Goal: Information Seeking & Learning: Find specific fact

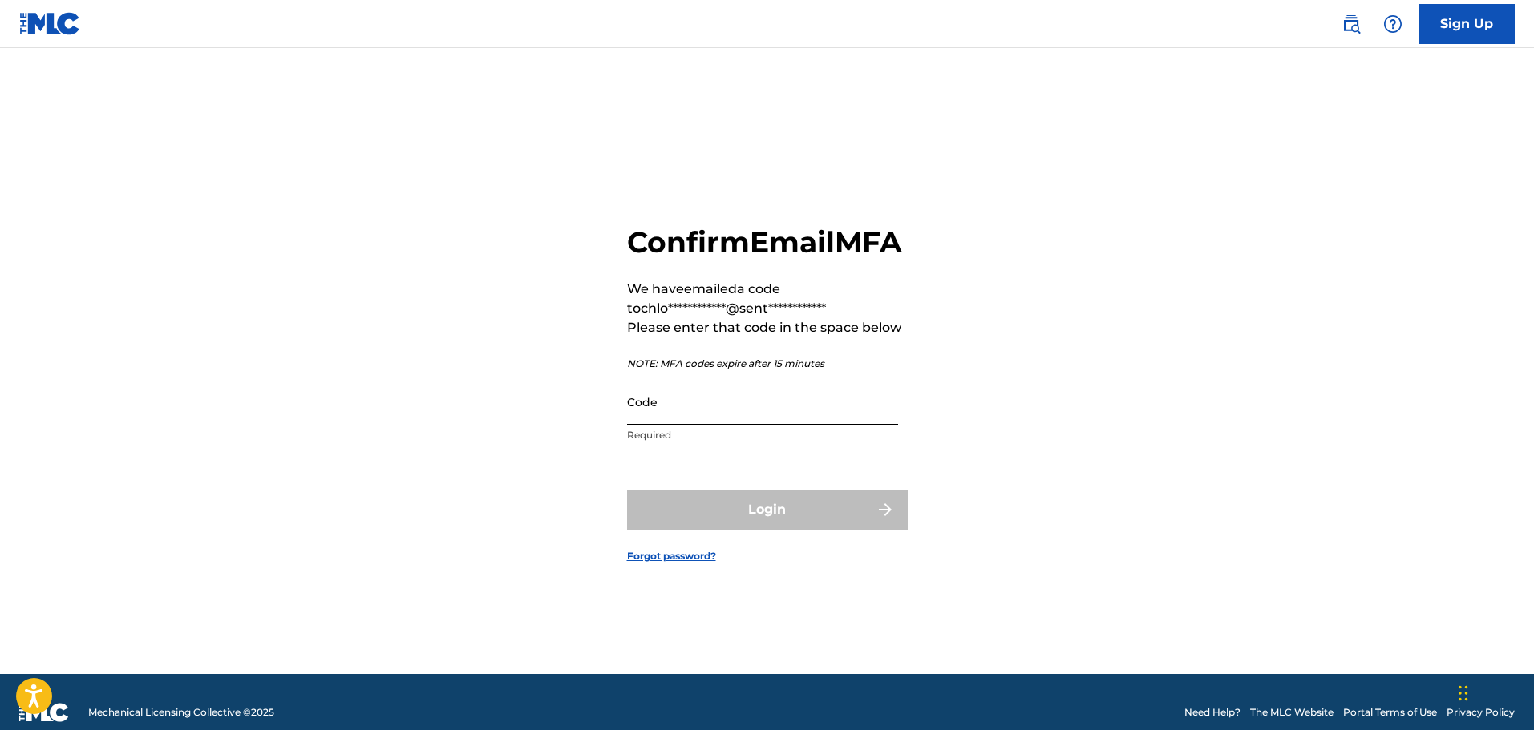
click at [730, 403] on input "Code" at bounding box center [762, 402] width 271 height 46
paste input "639587"
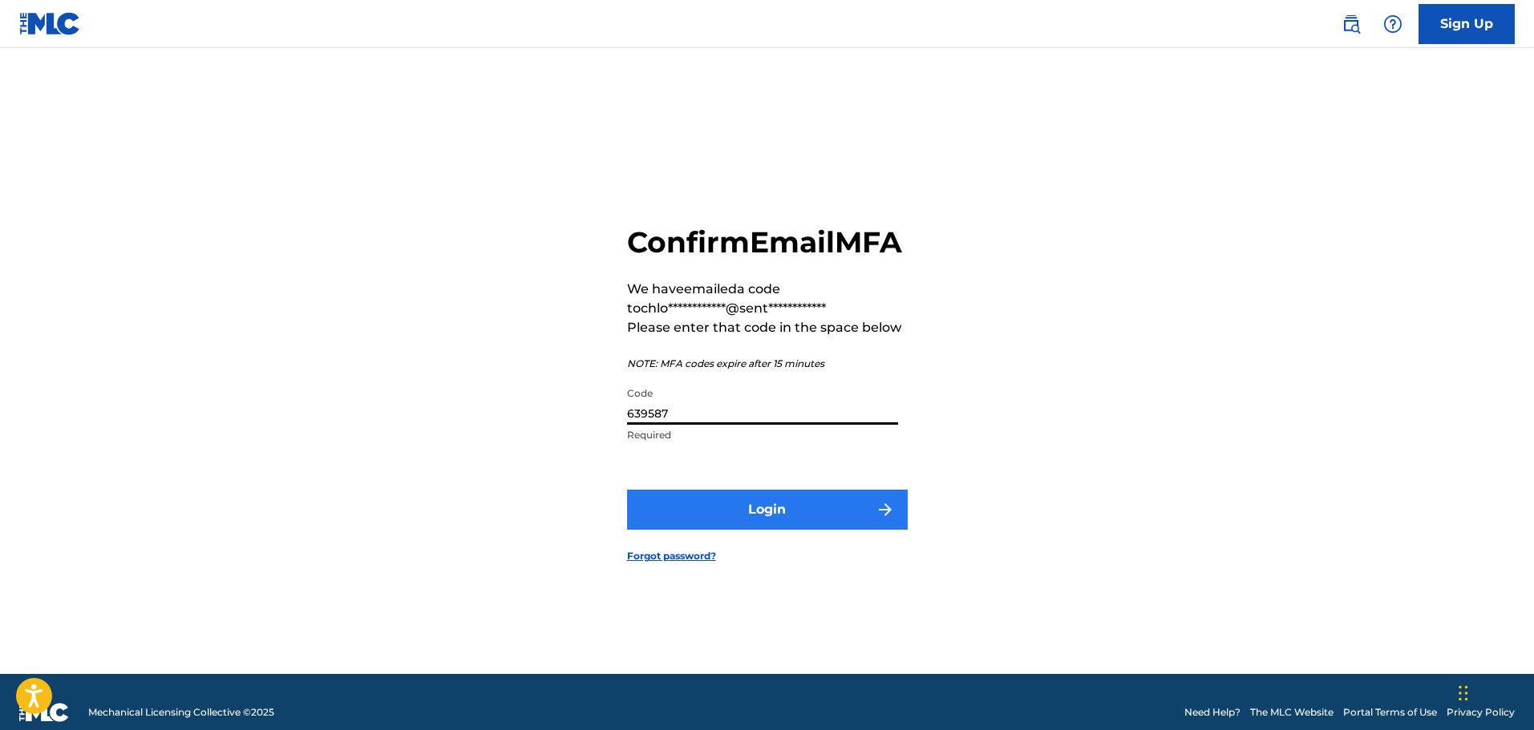
type input "639587"
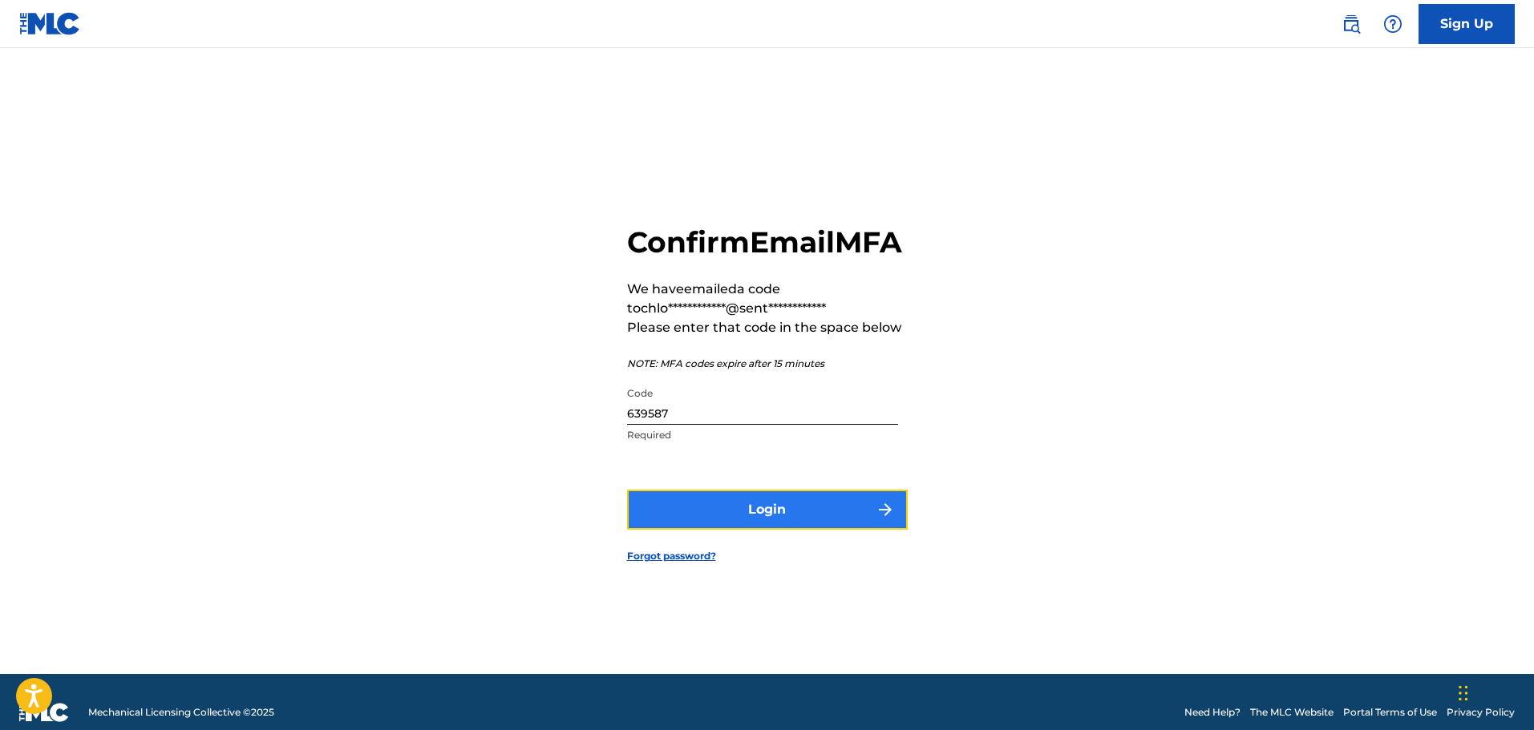
click at [767, 530] on button "Login" at bounding box center [767, 510] width 281 height 40
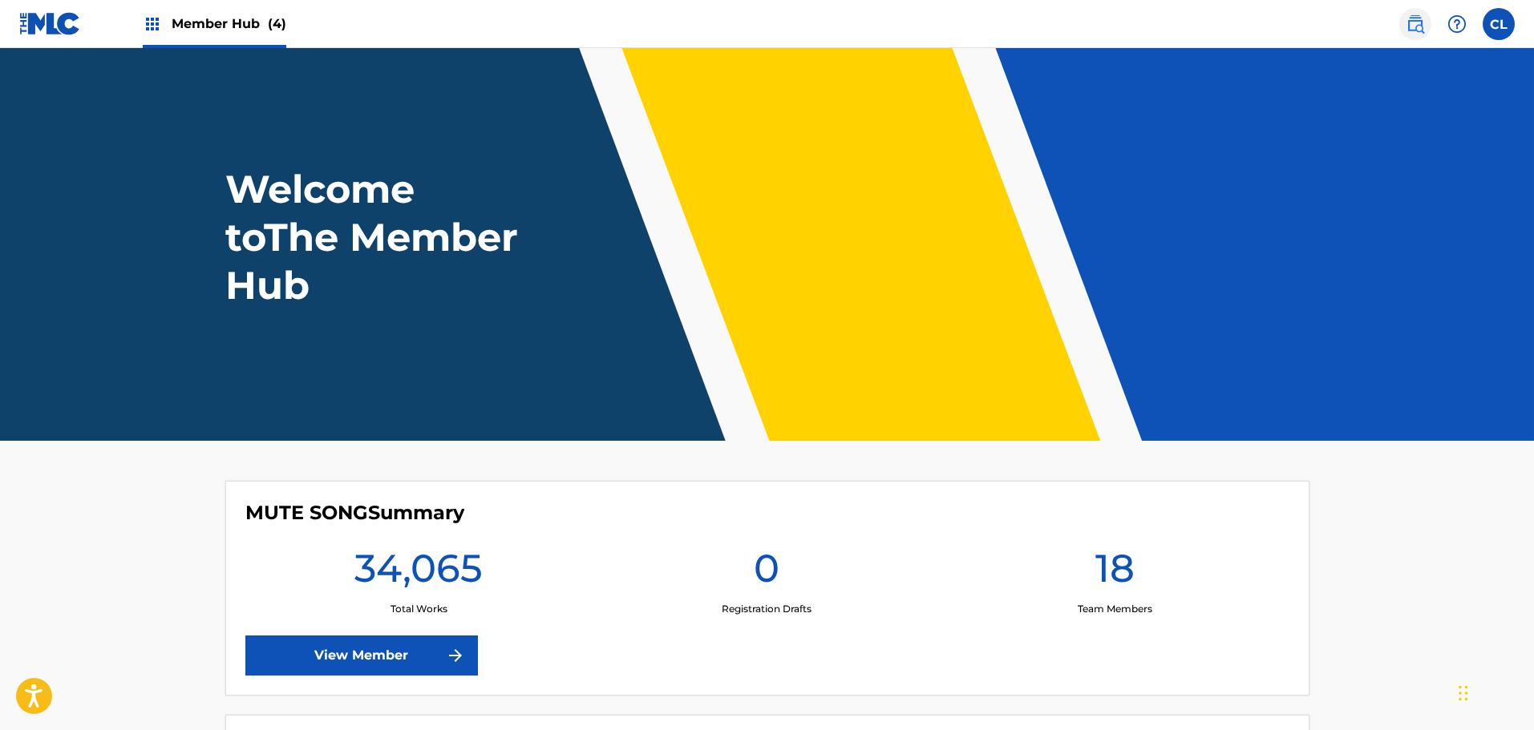
click at [1418, 27] on img at bounding box center [1414, 23] width 19 height 19
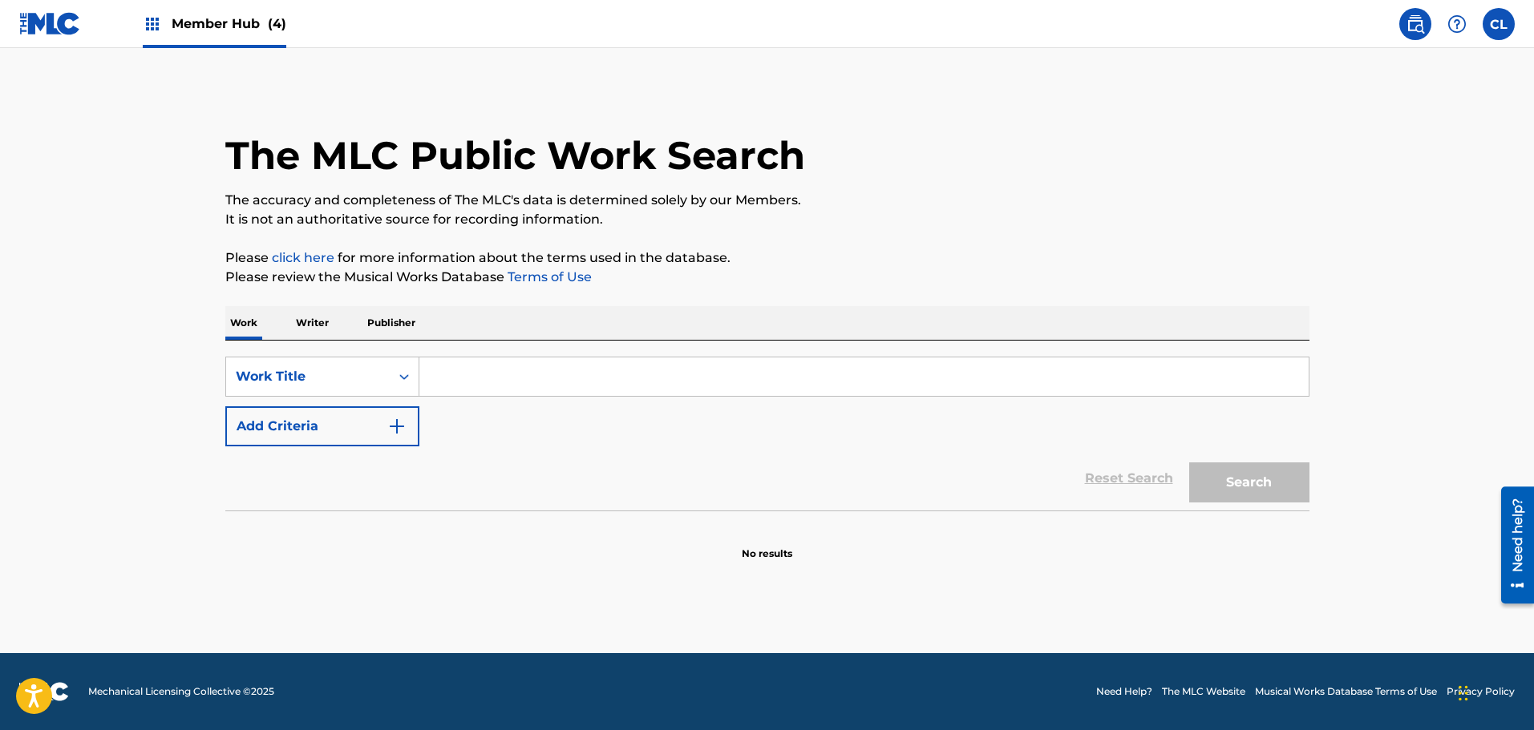
click at [617, 378] on input "Search Form" at bounding box center [863, 377] width 889 height 38
type input "[PERSON_NAME]"
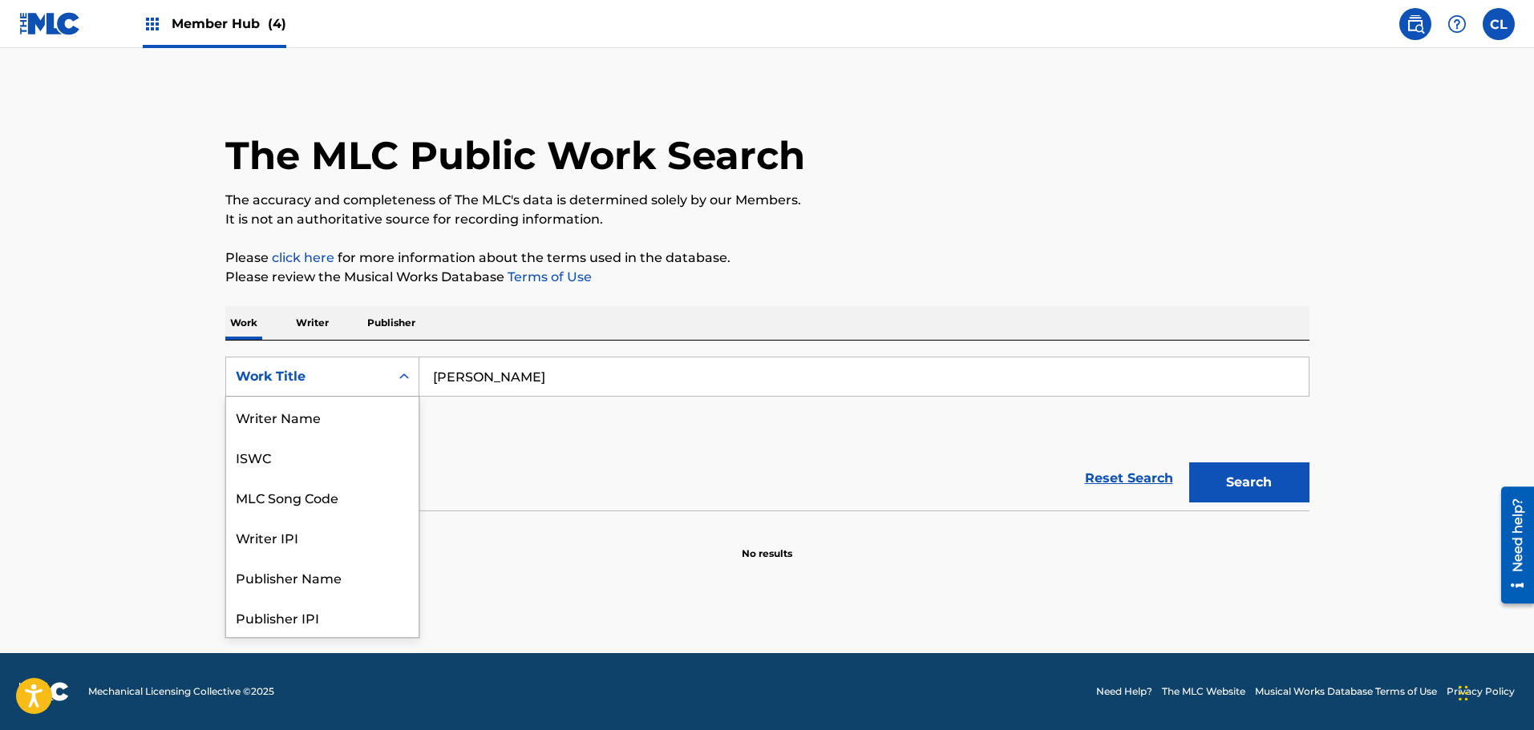
click at [344, 370] on div "Work Title" at bounding box center [308, 376] width 144 height 19
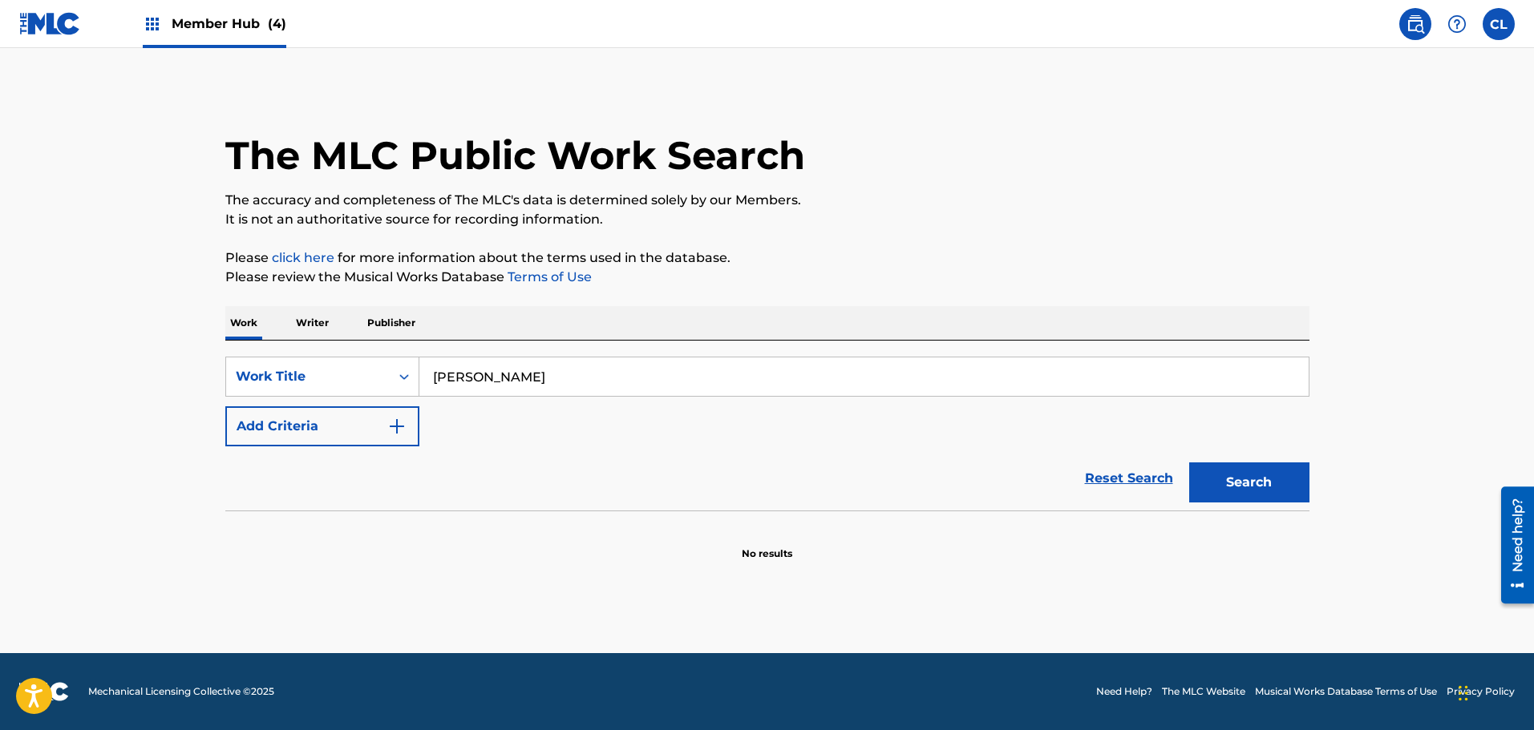
drag, startPoint x: 589, startPoint y: 383, endPoint x: 185, endPoint y: 390, distance: 404.1
click at [185, 390] on main "The MLC Public Work Search The accuracy and completeness of The MLC's data is d…" at bounding box center [767, 350] width 1534 height 605
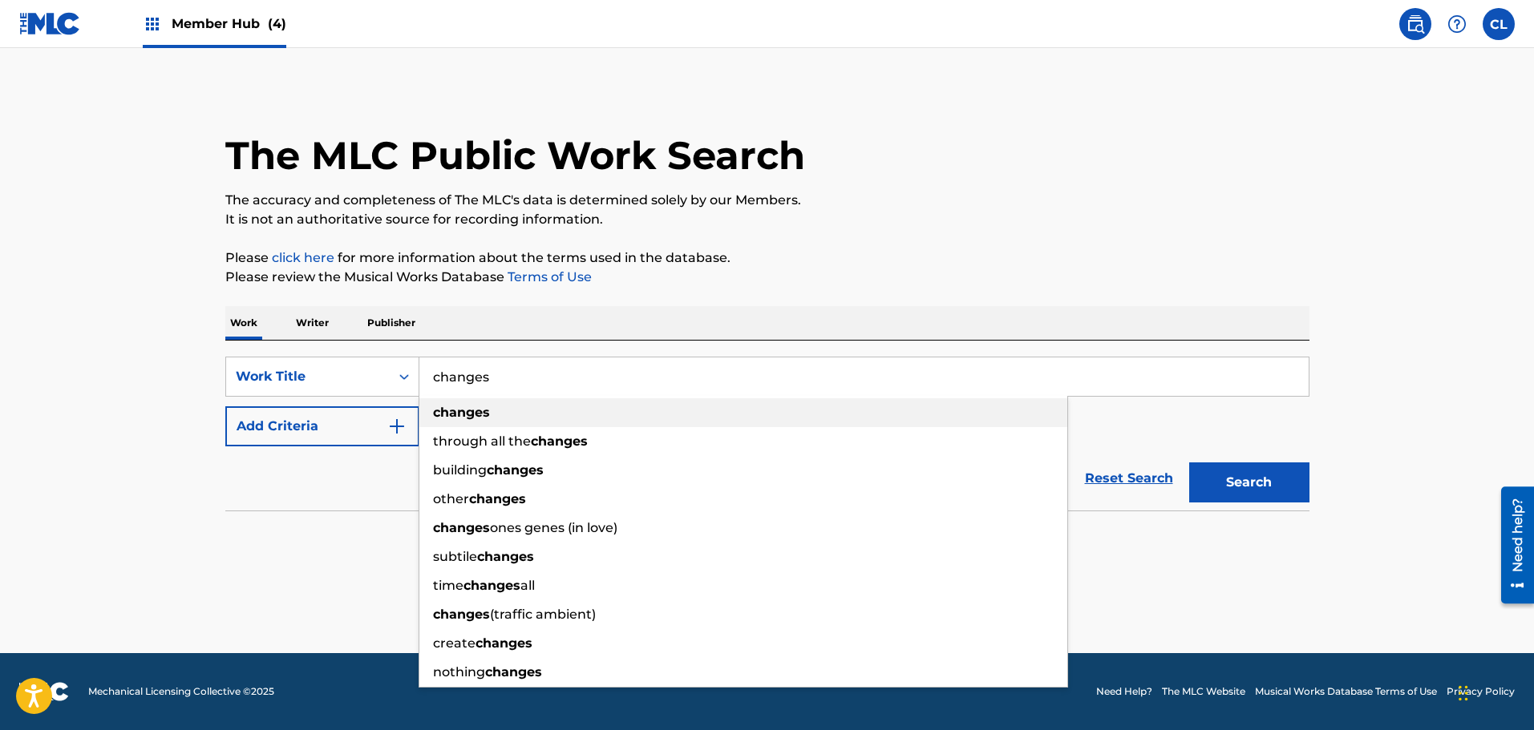
type input "changes"
click at [486, 413] on strong "changes" at bounding box center [461, 412] width 57 height 15
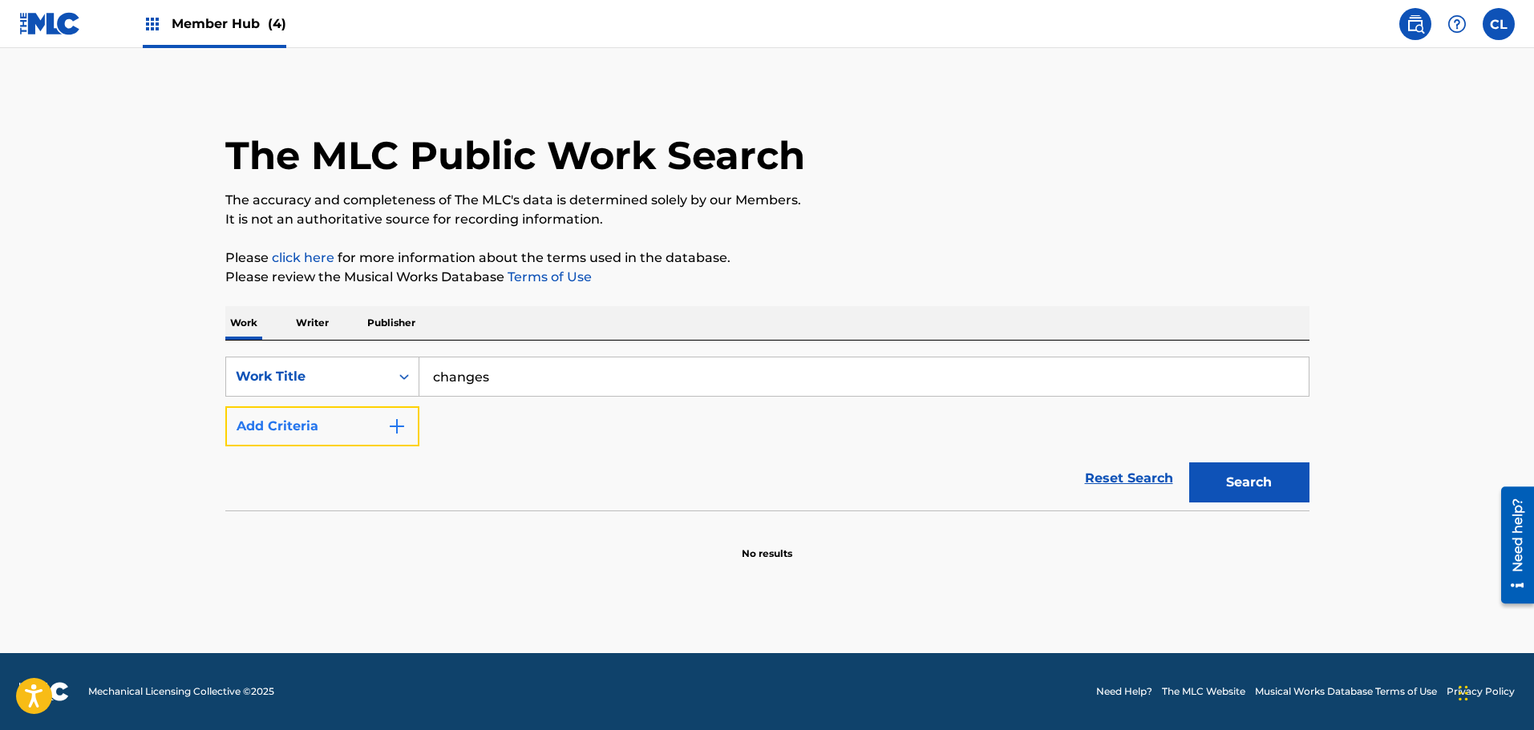
click at [395, 438] on button "Add Criteria" at bounding box center [322, 426] width 194 height 40
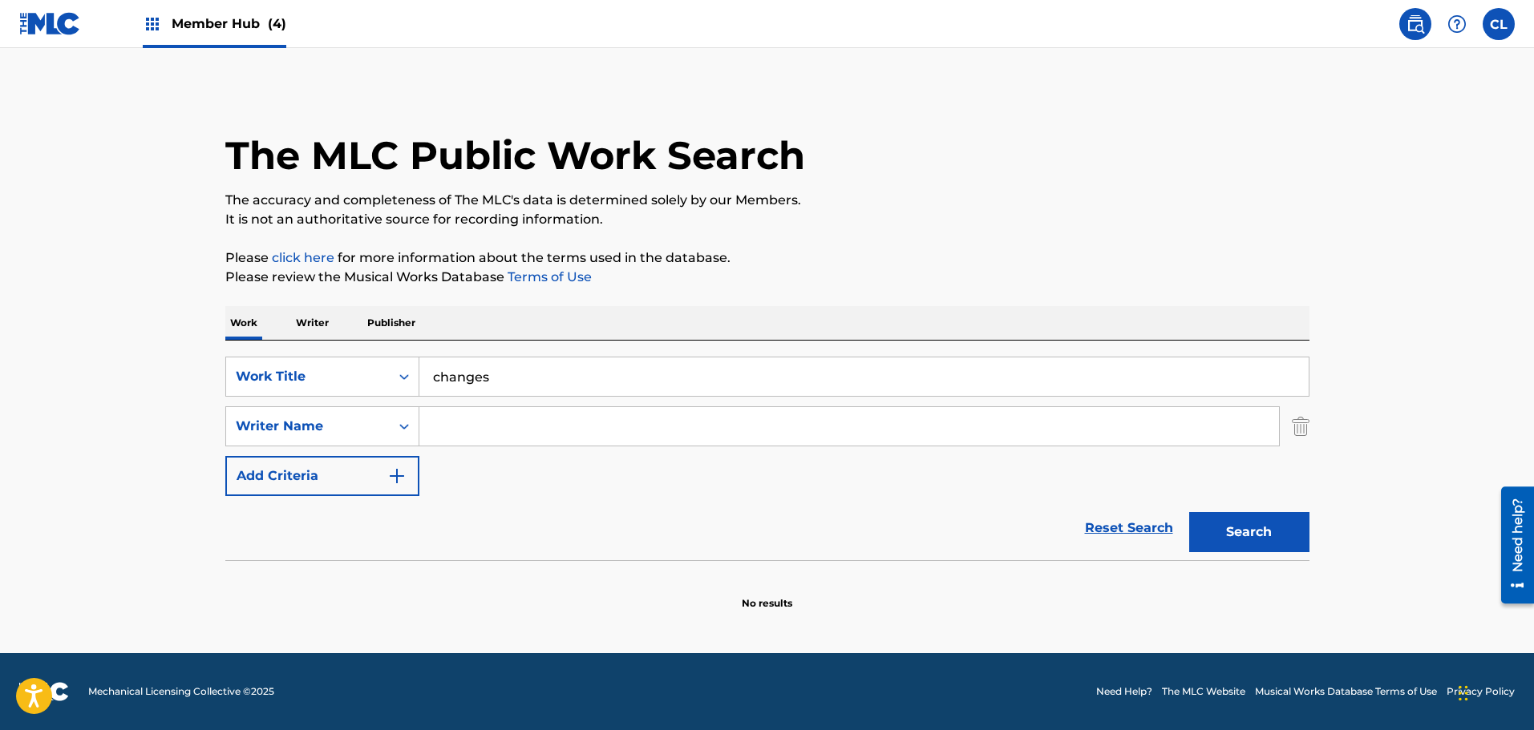
click at [469, 426] on input "Search Form" at bounding box center [848, 426] width 859 height 38
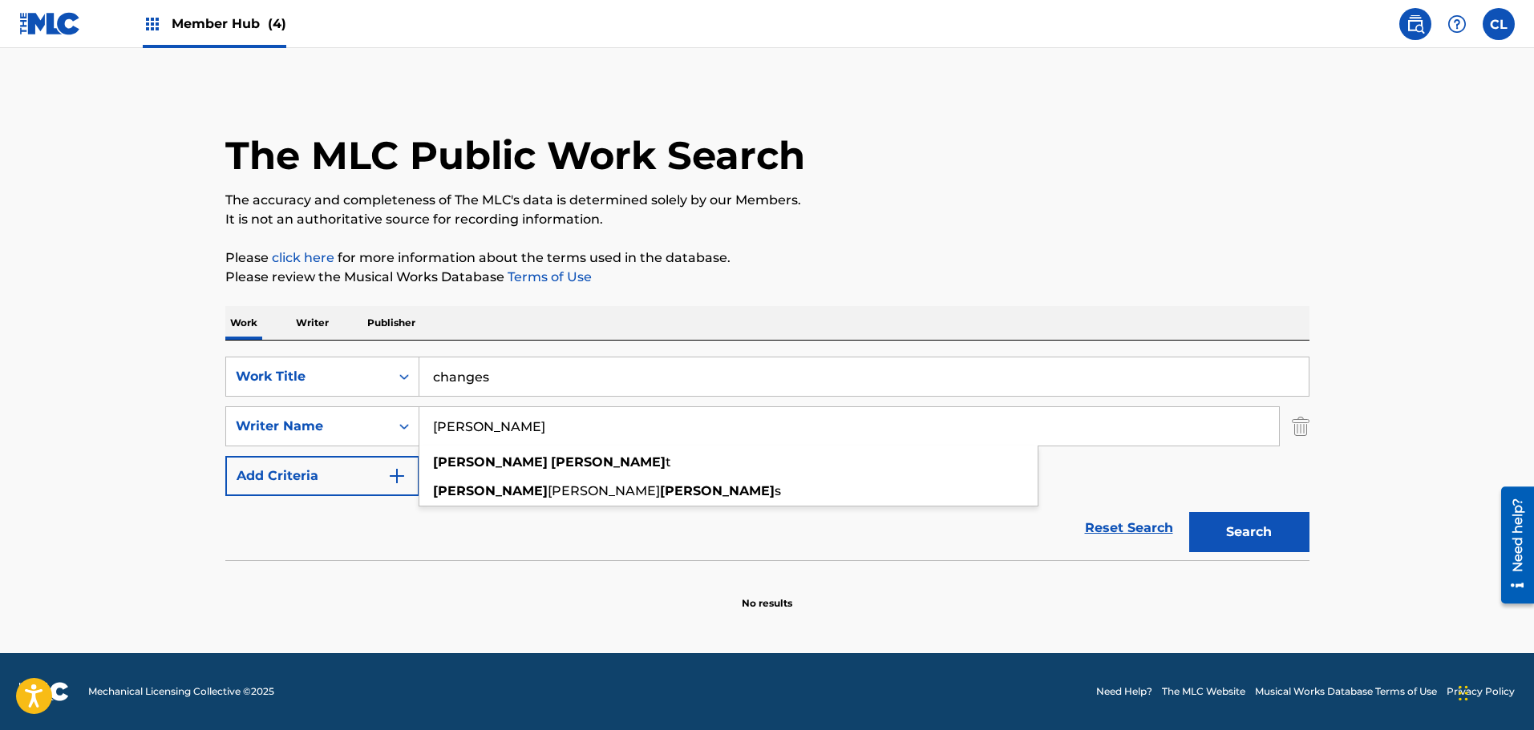
type input "[PERSON_NAME]"
click at [1189, 512] on button "Search" at bounding box center [1249, 532] width 120 height 40
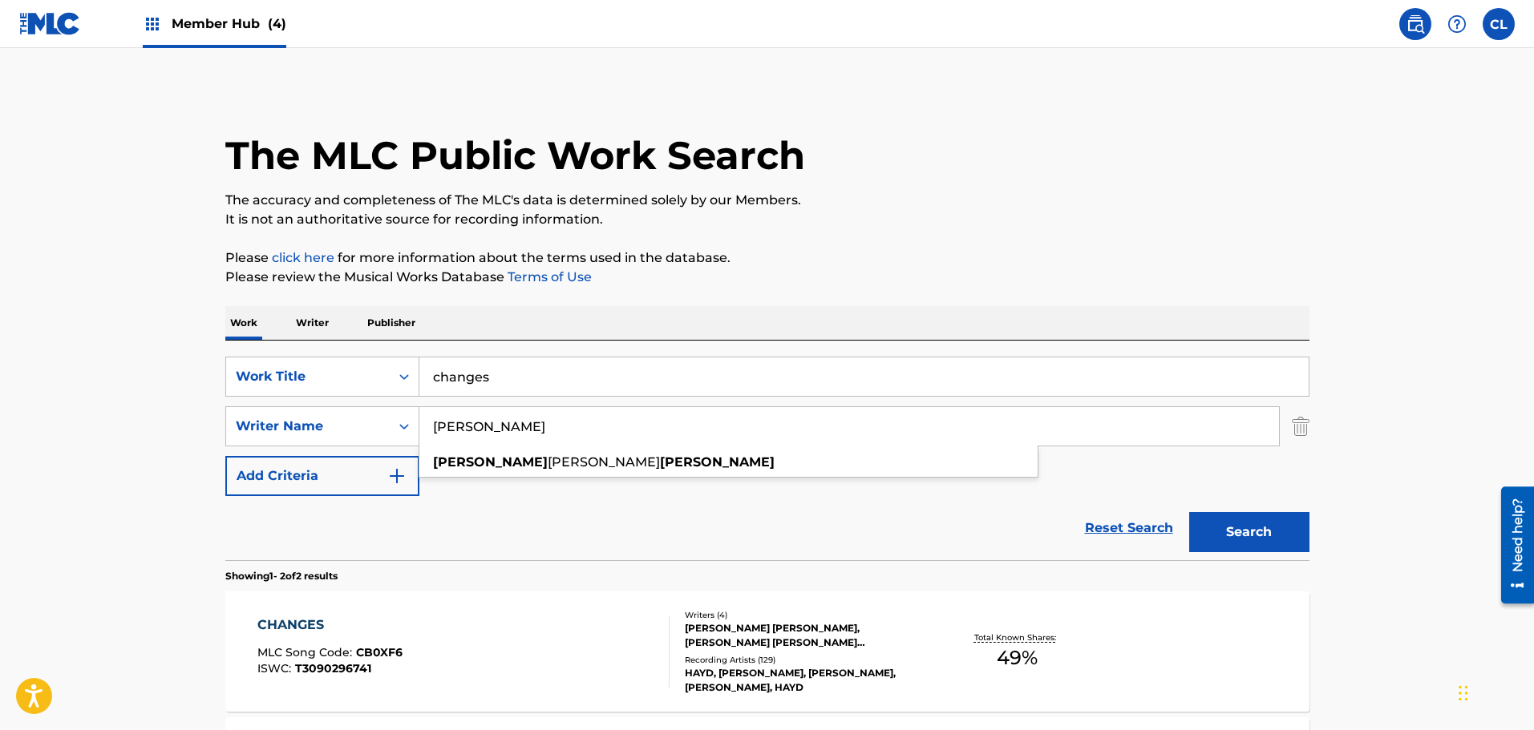
click at [511, 422] on input "[PERSON_NAME]" at bounding box center [848, 426] width 859 height 38
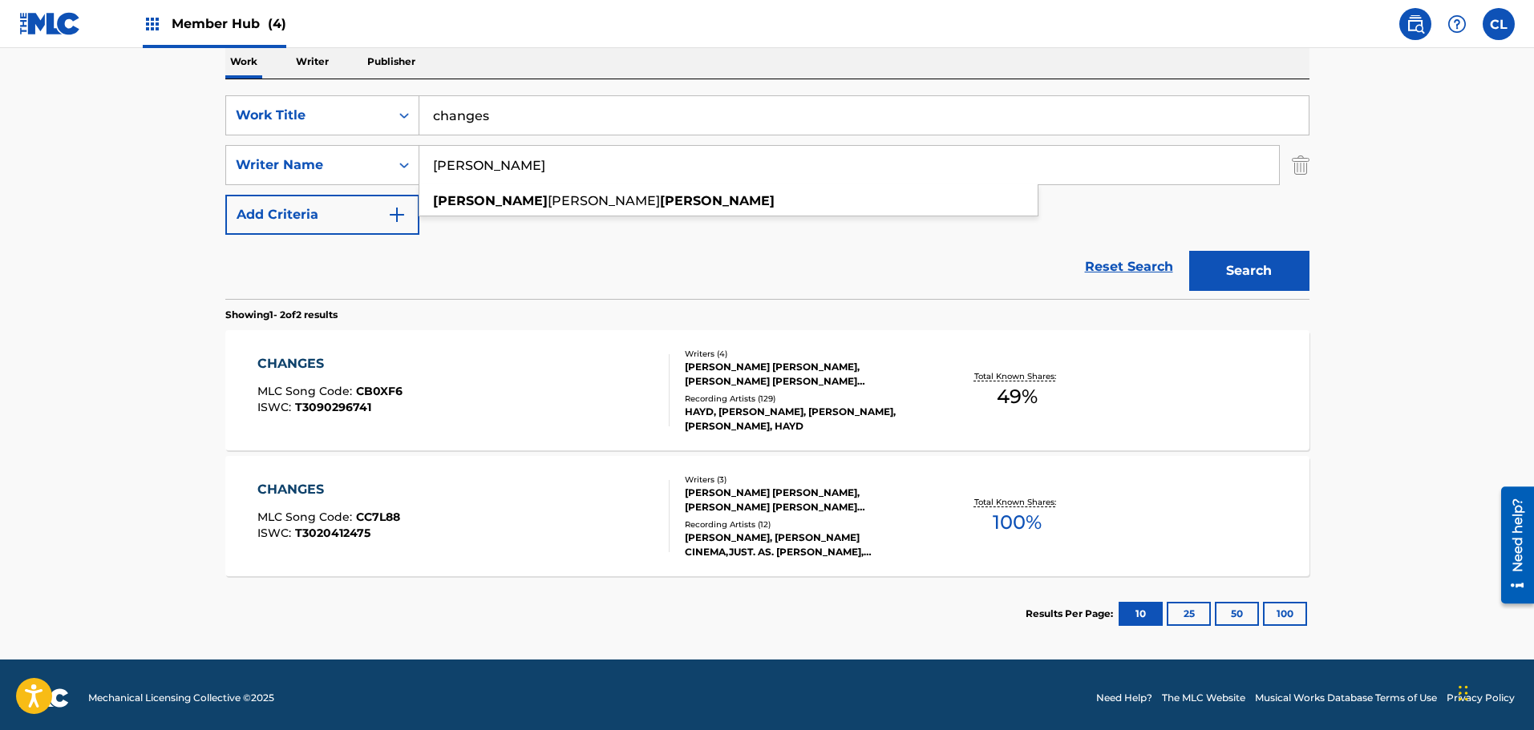
scroll to position [268, 0]
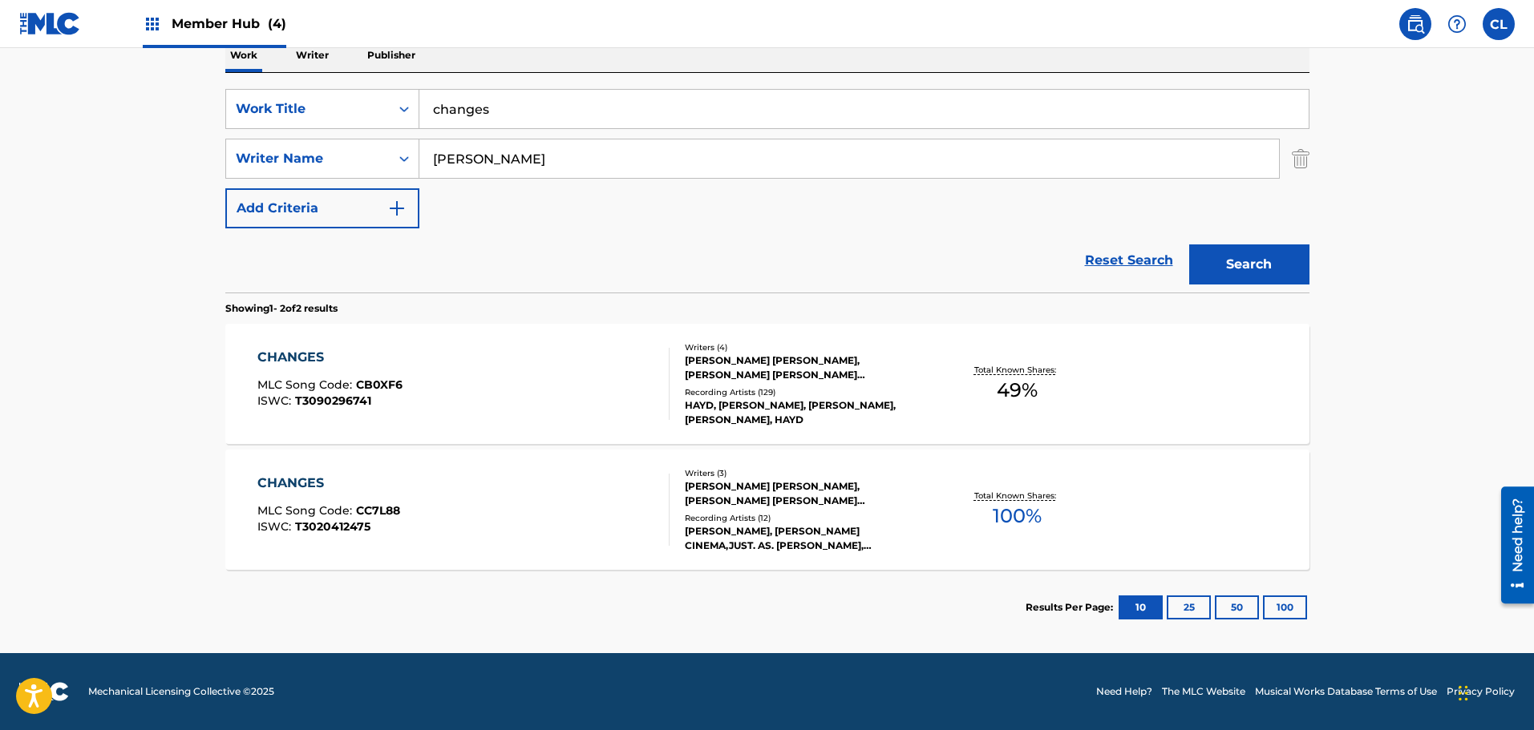
click at [517, 388] on div "CHANGES MLC Song Code : CB0XF6 ISWC : T3090296741" at bounding box center [463, 384] width 412 height 72
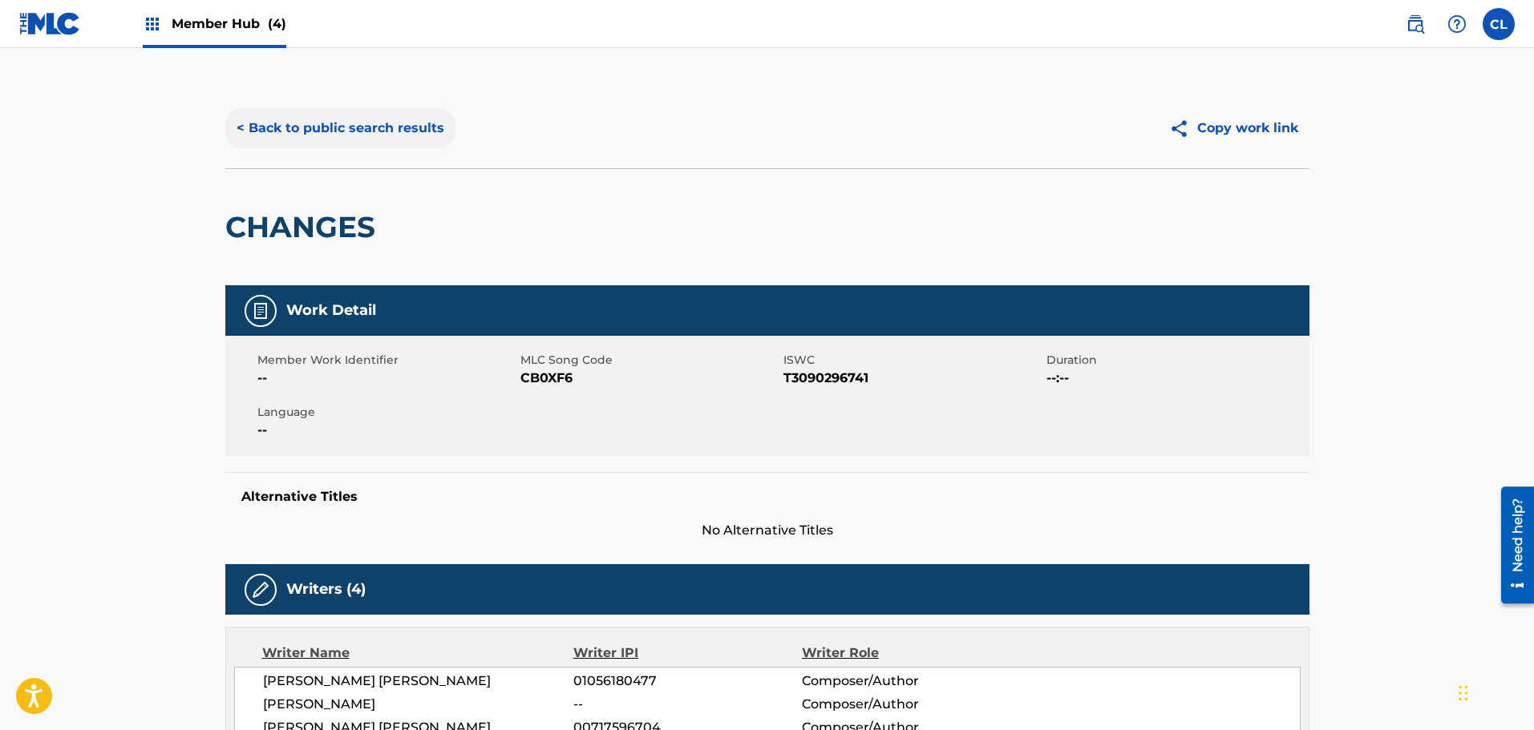
click at [282, 125] on button "< Back to public search results" at bounding box center [340, 128] width 230 height 40
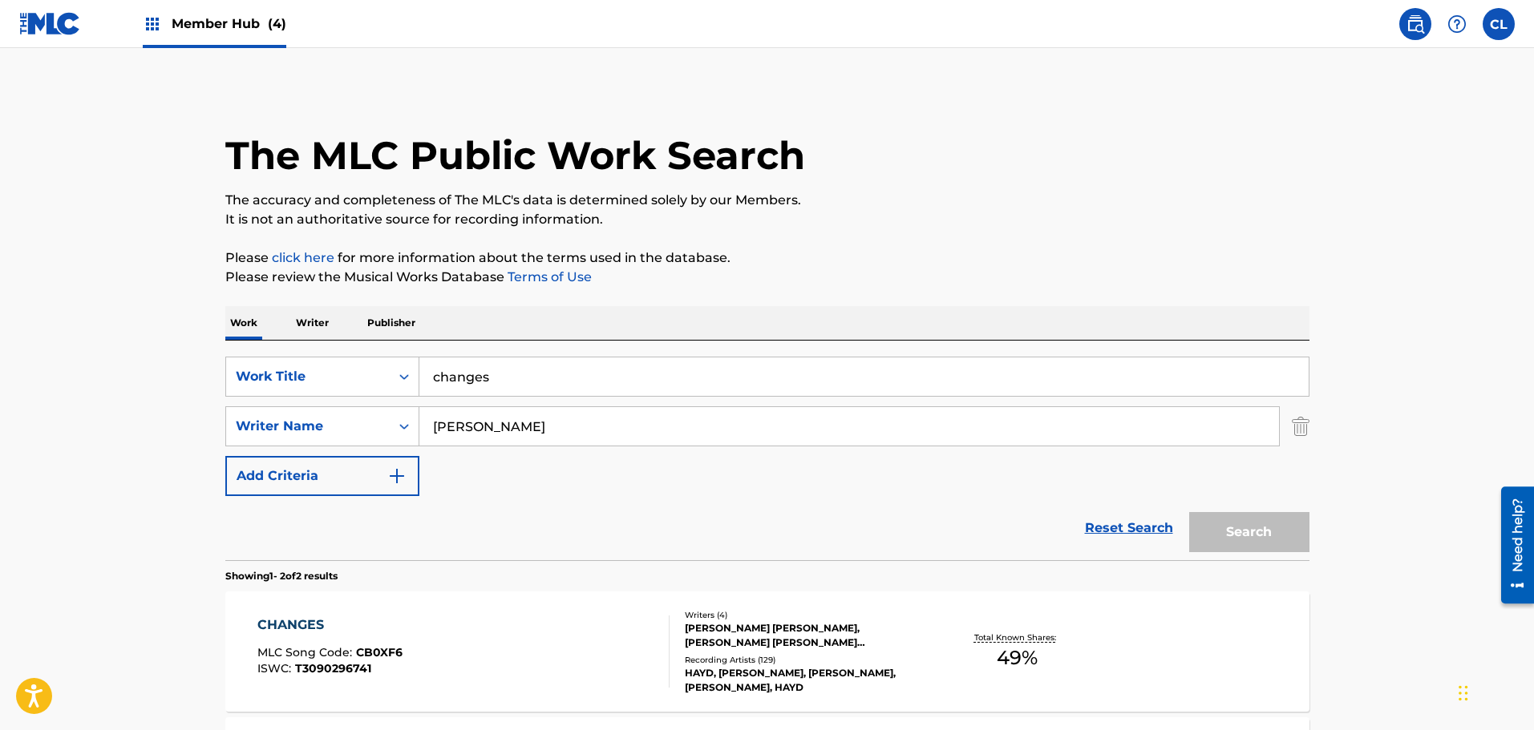
scroll to position [176, 0]
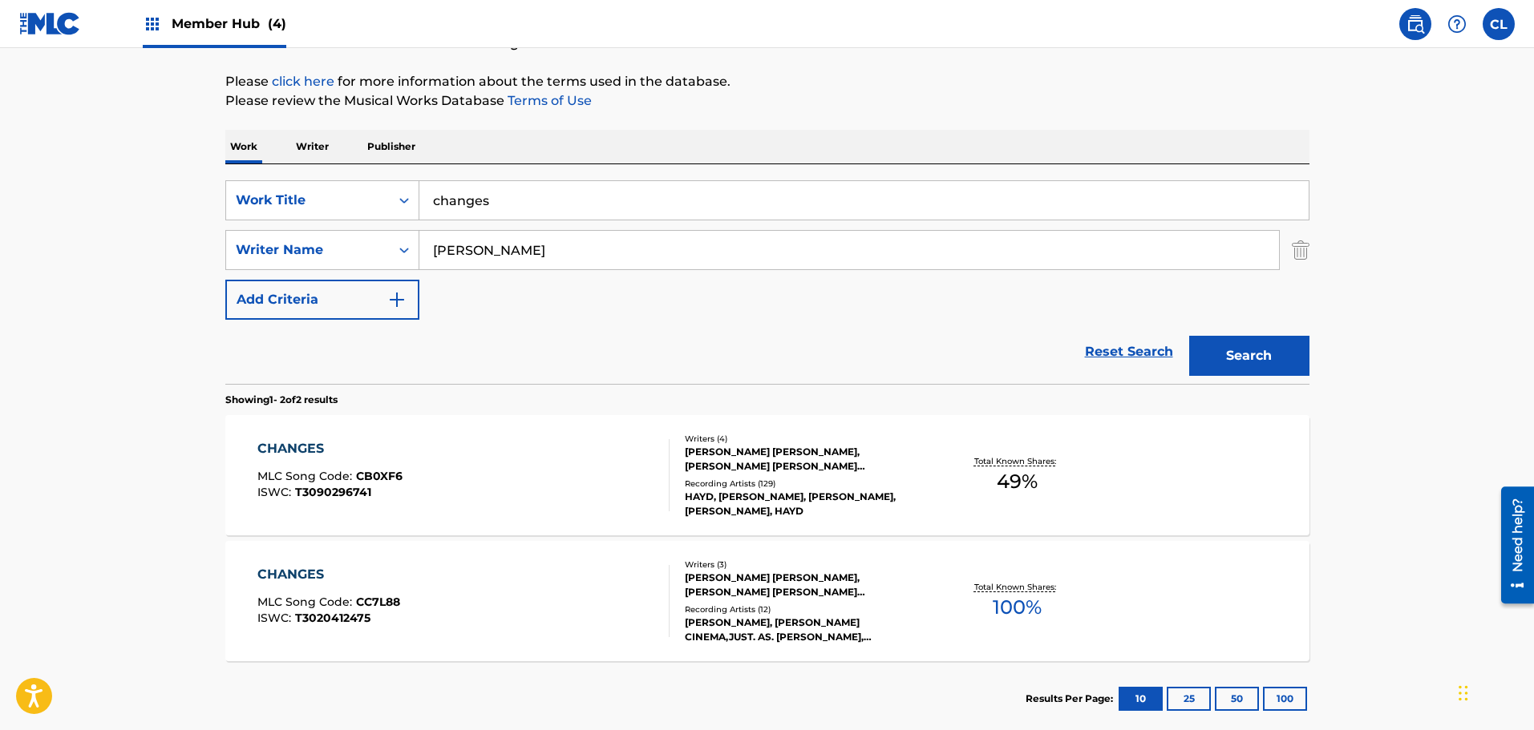
click at [521, 471] on div "CHANGES MLC Song Code : CB0XF6 ISWC : T3090296741" at bounding box center [463, 475] width 412 height 72
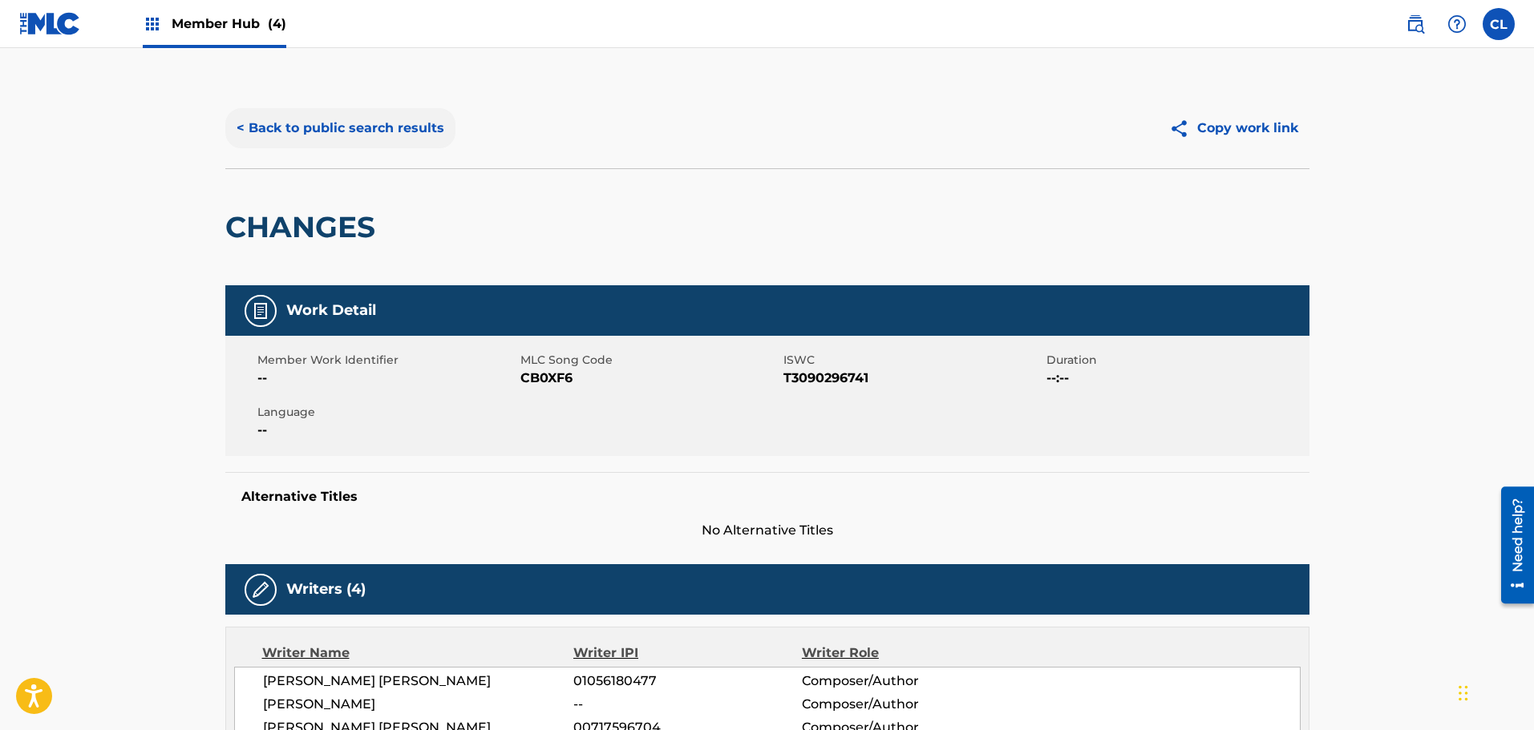
click at [284, 123] on button "< Back to public search results" at bounding box center [340, 128] width 230 height 40
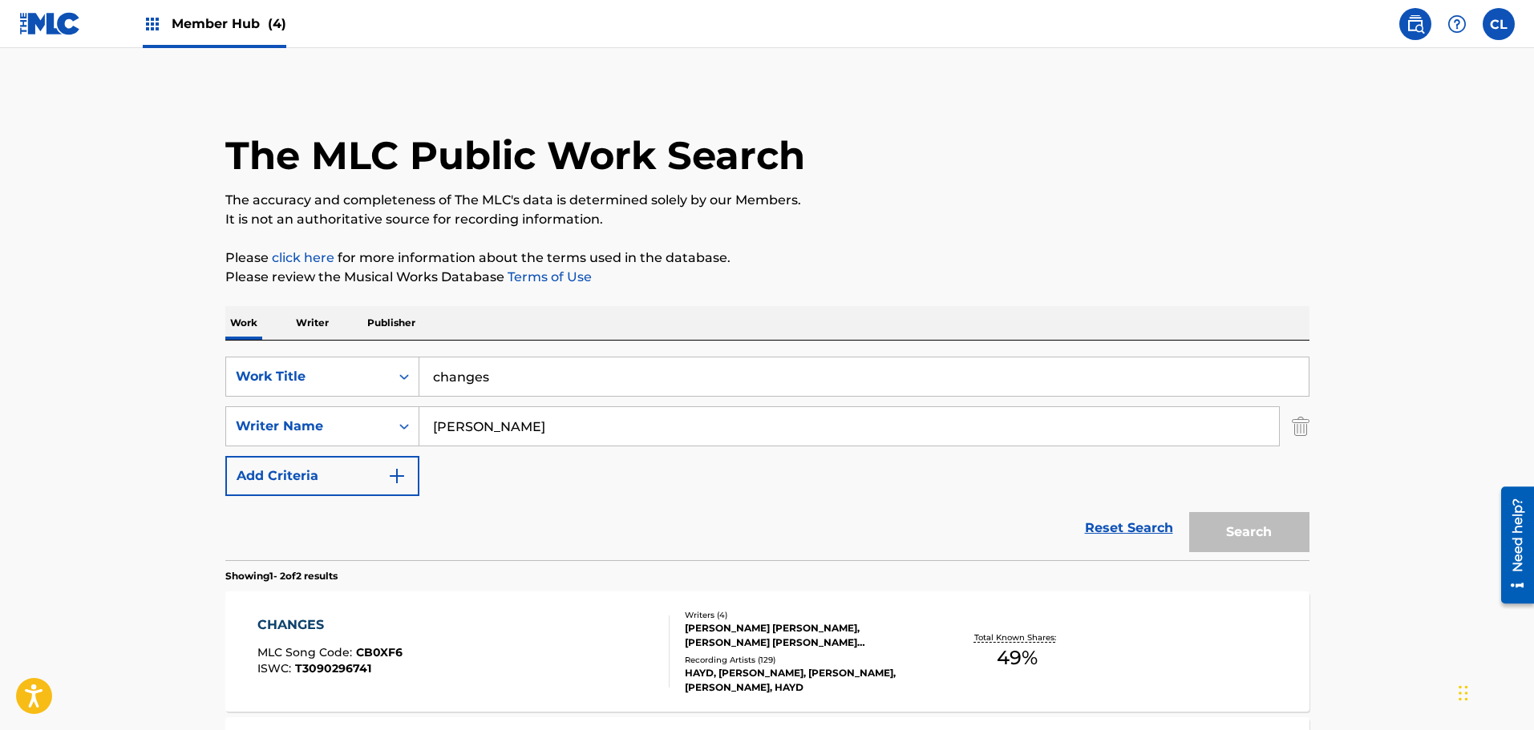
scroll to position [176, 0]
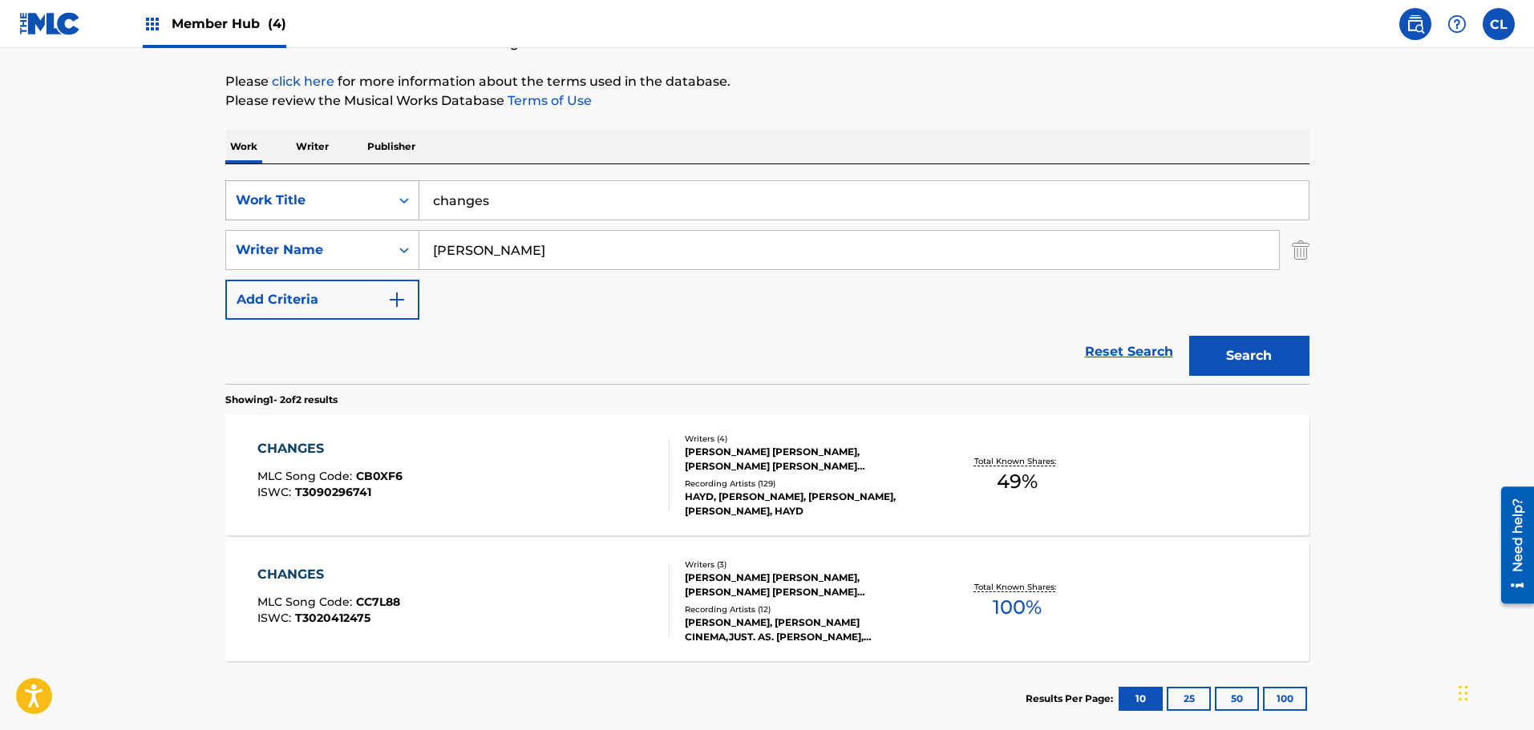
drag, startPoint x: 569, startPoint y: 204, endPoint x: 302, endPoint y: 208, distance: 267.0
click at [302, 208] on div "SearchWithCriteria3986e5f5-523c-4518-af1f-8f9c2acb9836 Work Title changes" at bounding box center [767, 200] width 1084 height 40
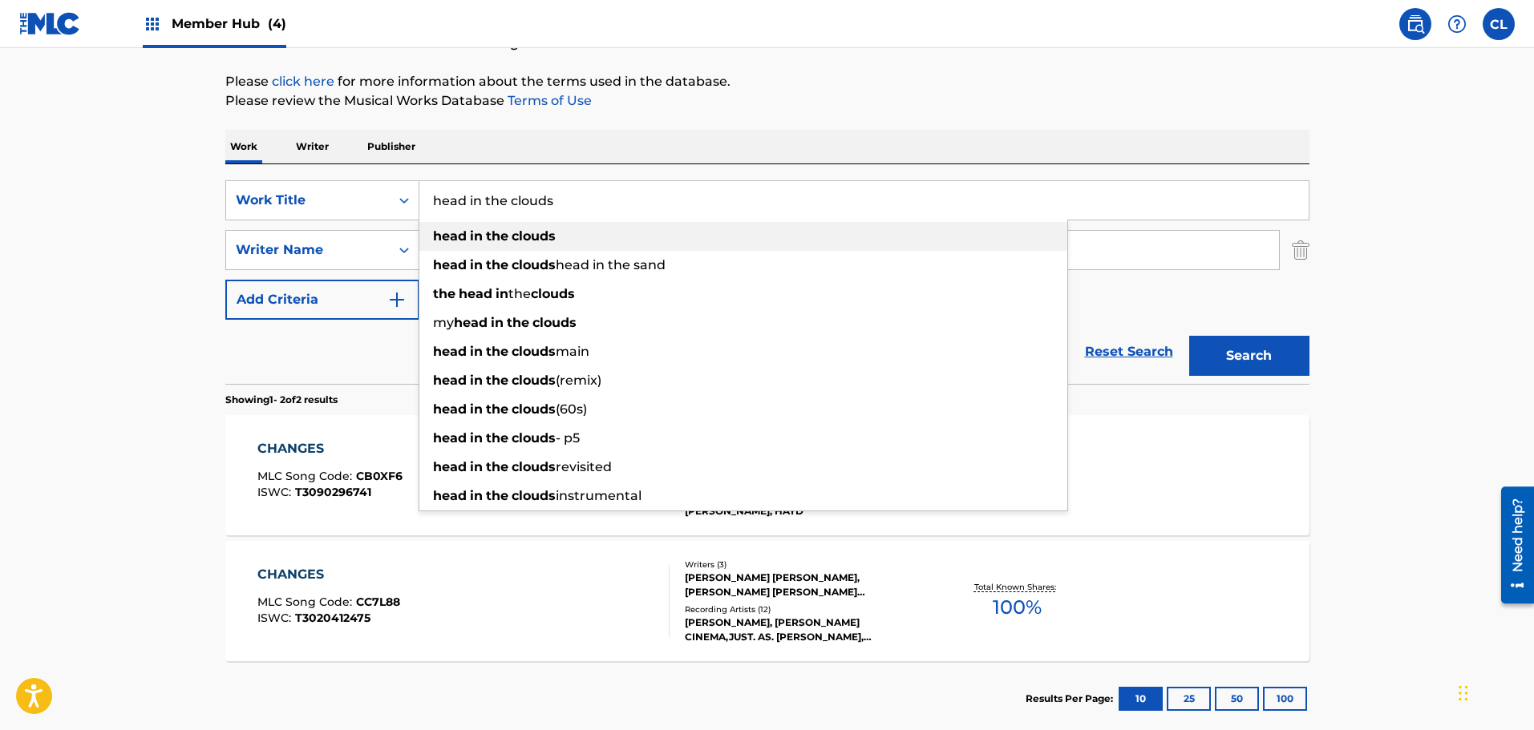
type input "head in the clouds"
click at [462, 236] on strong "head" at bounding box center [450, 235] width 34 height 15
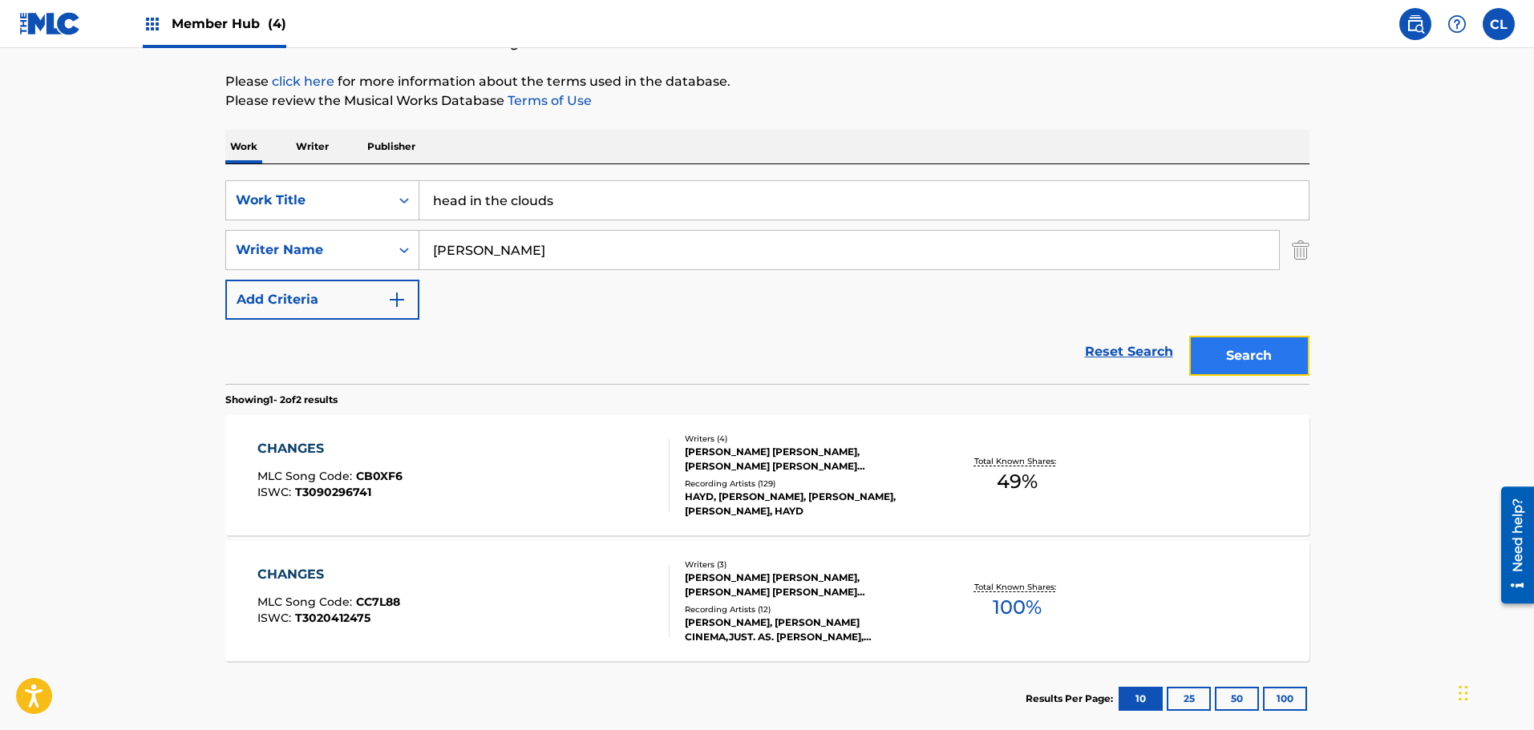
click at [1251, 350] on button "Search" at bounding box center [1249, 356] width 120 height 40
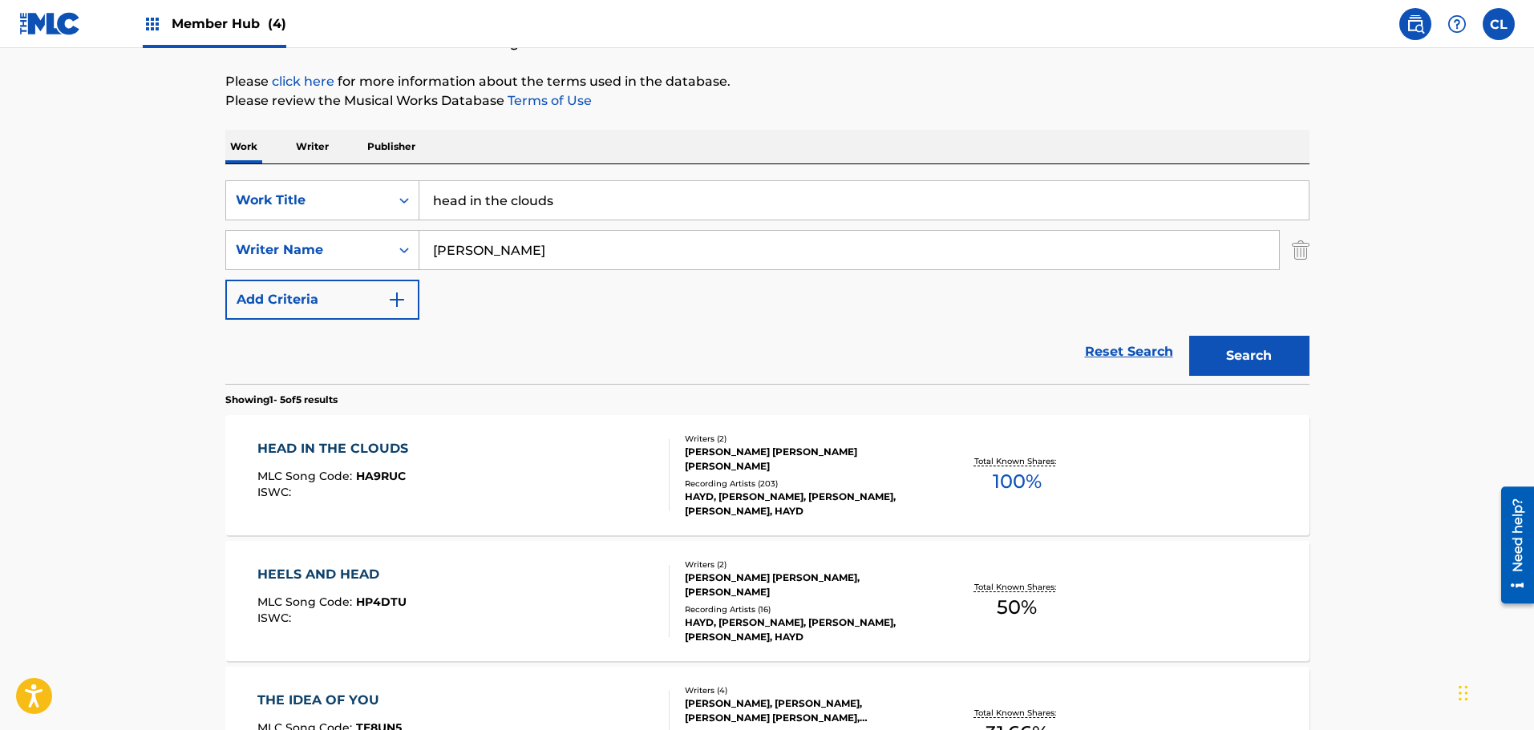
click at [409, 455] on div "HEAD IN THE CLOUDS" at bounding box center [336, 448] width 159 height 19
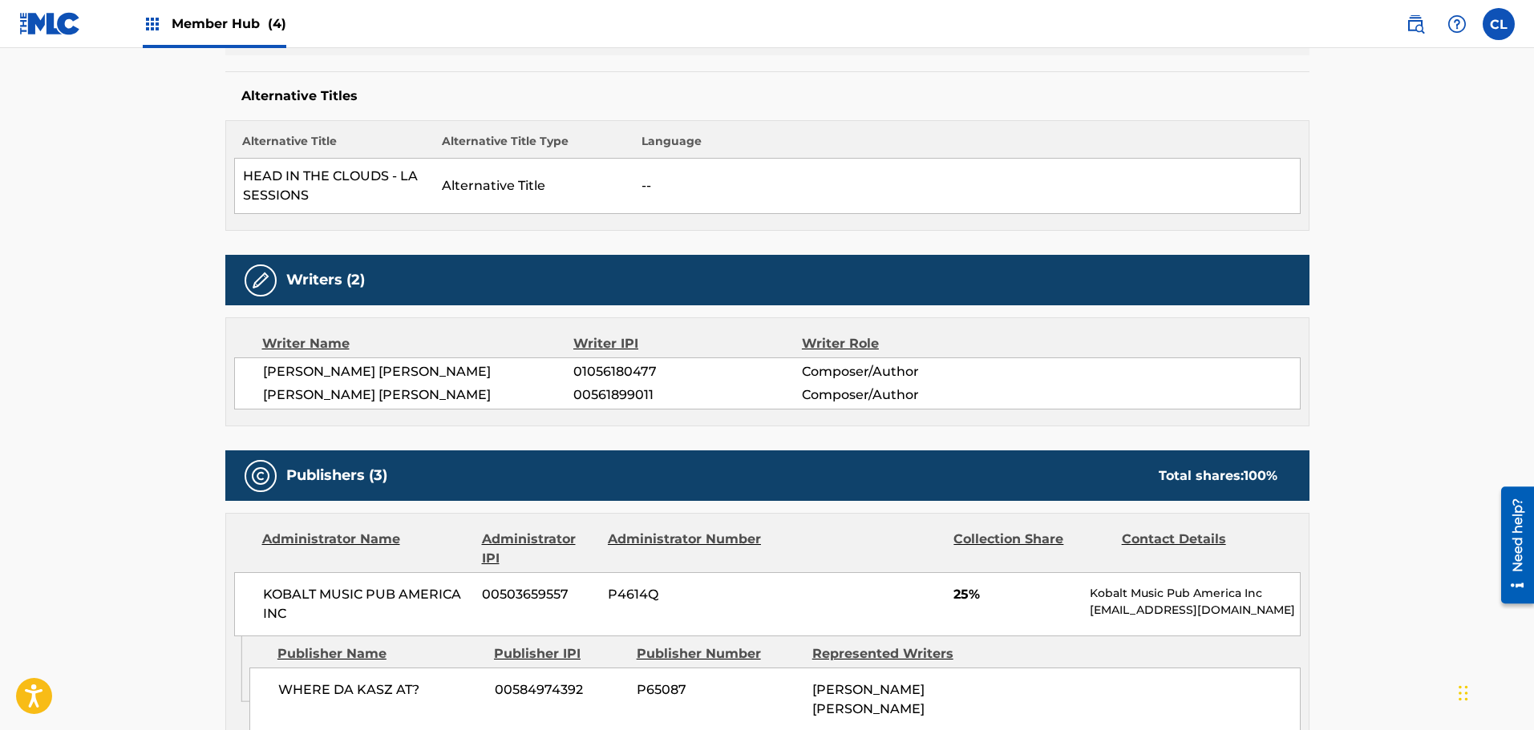
scroll to position [241, 0]
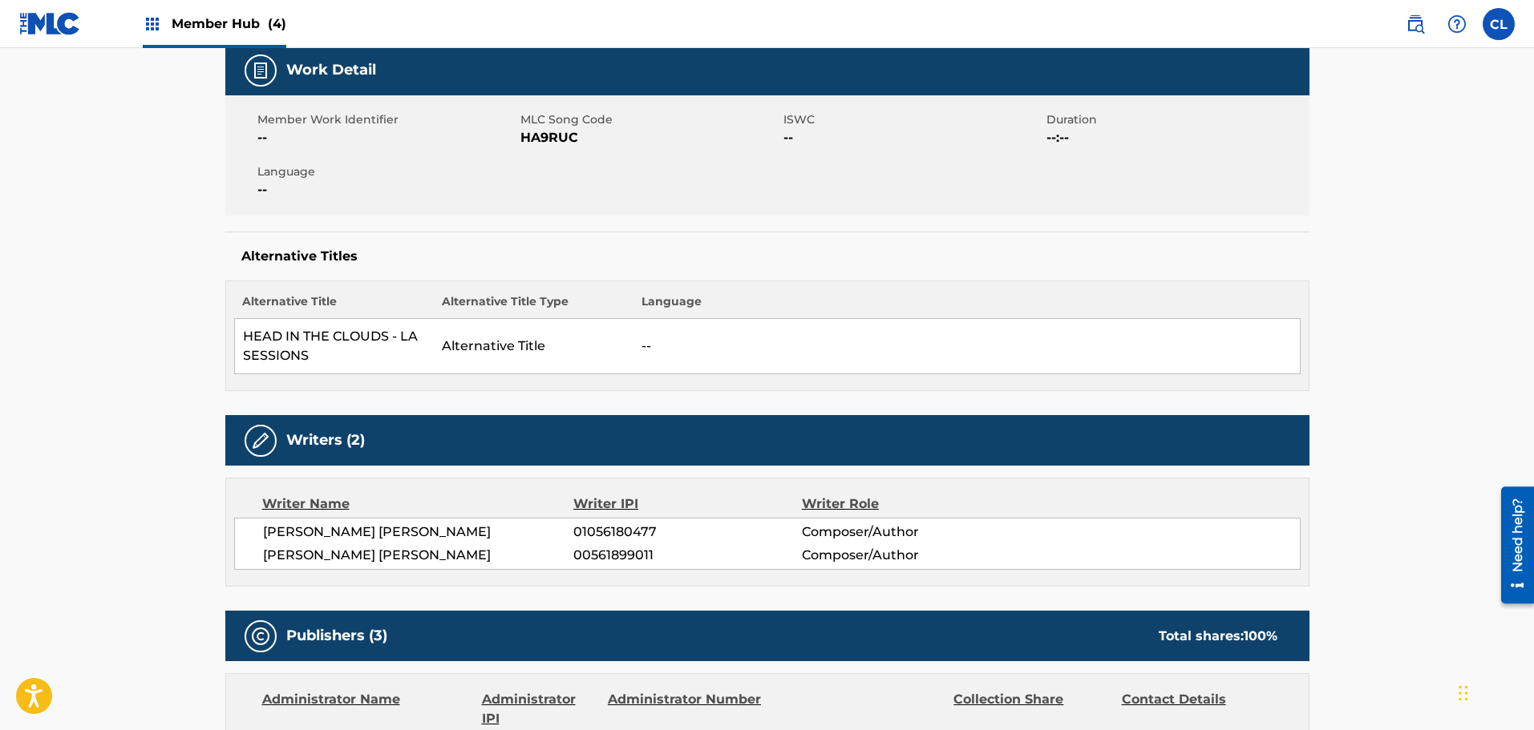
click at [560, 132] on span "HA9RUC" at bounding box center [649, 137] width 259 height 19
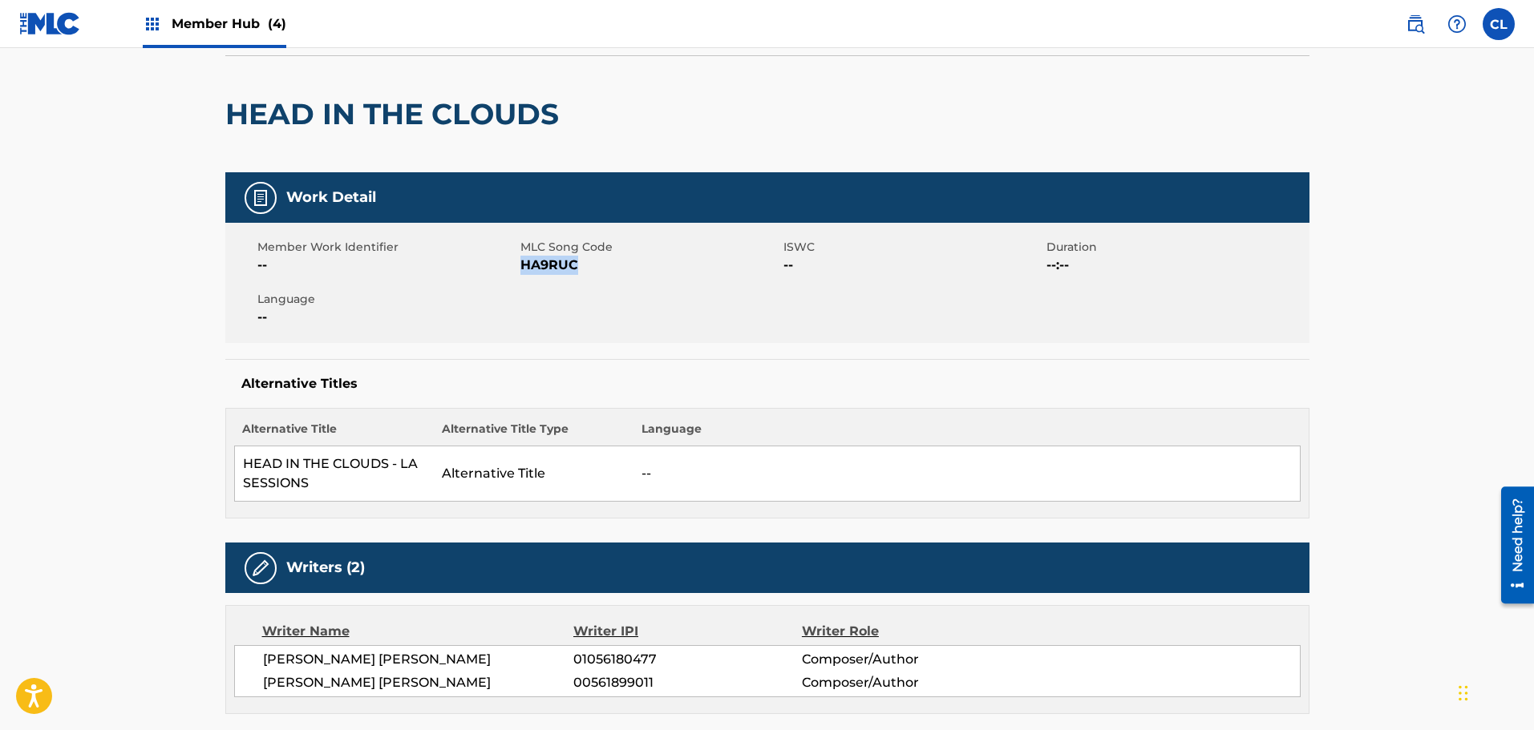
scroll to position [0, 0]
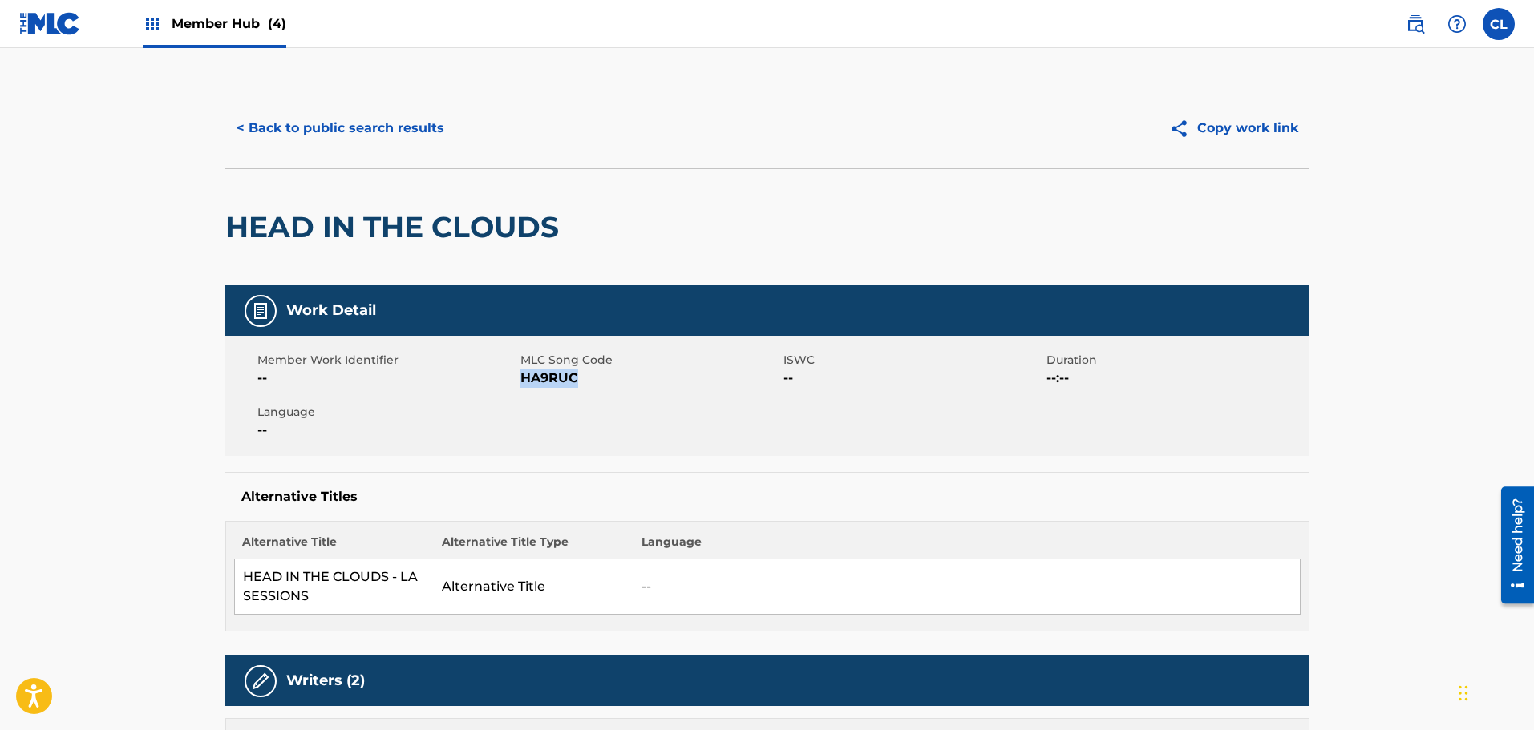
copy span "HA9RUC"
click at [362, 138] on button "< Back to public search results" at bounding box center [340, 128] width 230 height 40
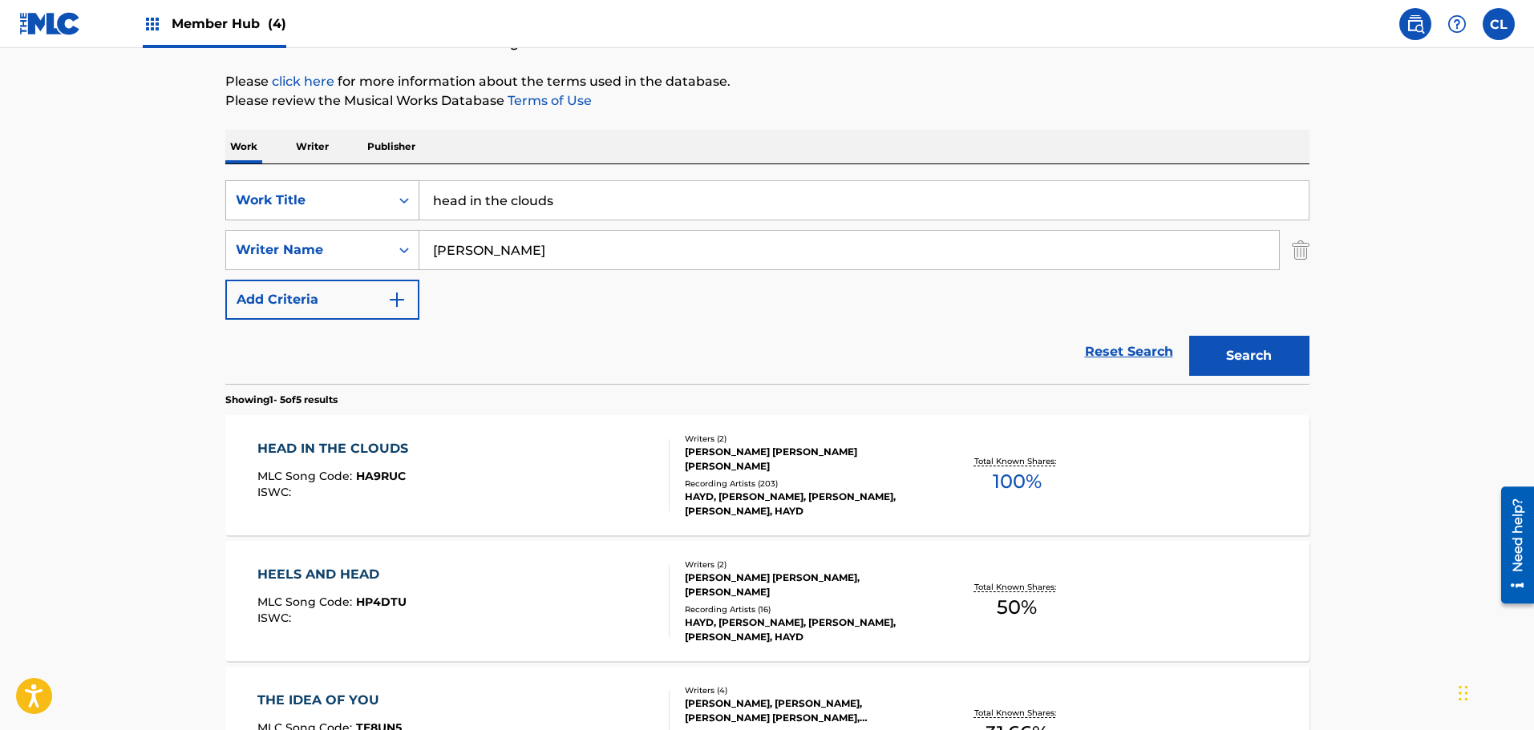
drag, startPoint x: 598, startPoint y: 190, endPoint x: 387, endPoint y: 210, distance: 211.8
click at [387, 210] on div "SearchWithCriteria3986e5f5-523c-4518-af1f-8f9c2acb9836 Work Title head in the c…" at bounding box center [767, 200] width 1084 height 40
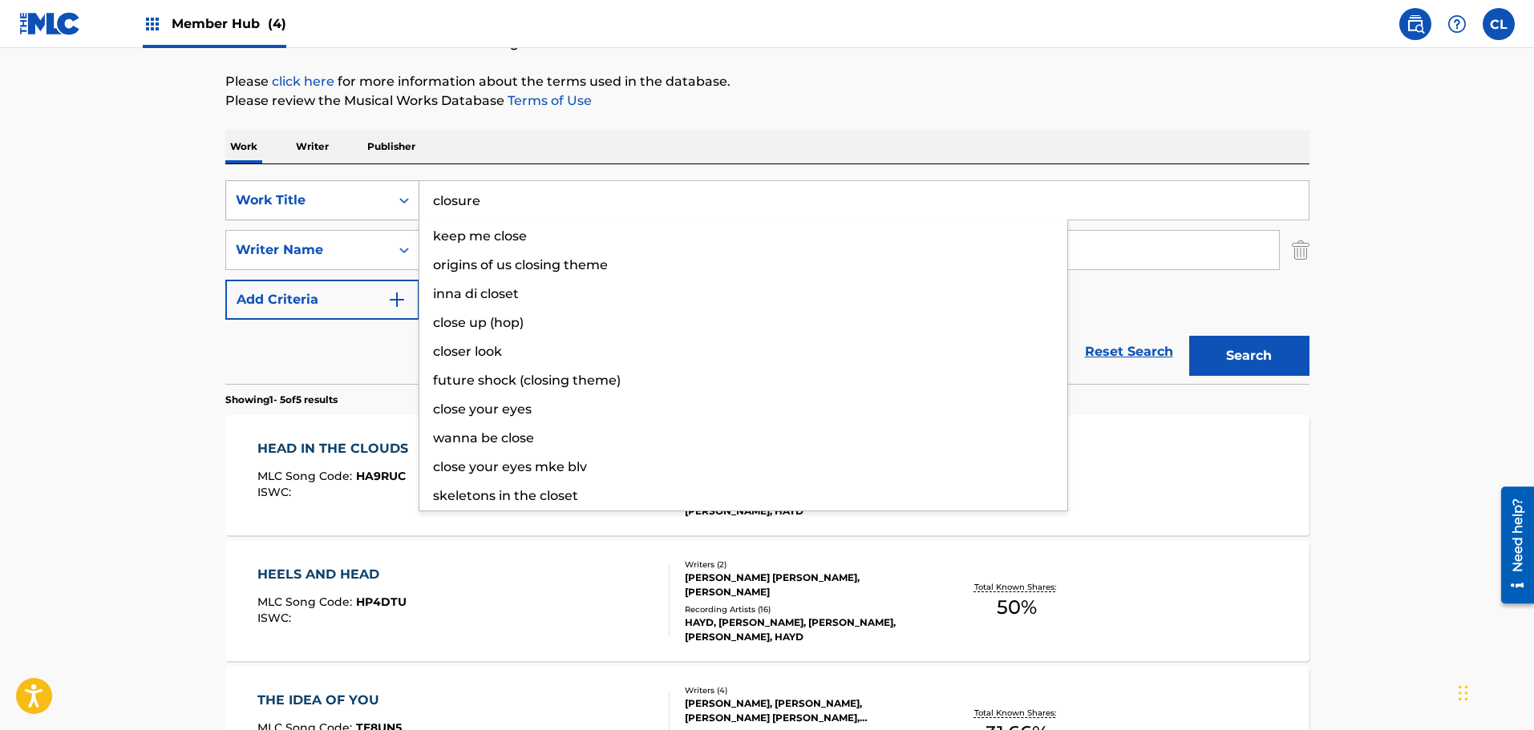
type input "closure"
click at [1189, 336] on button "Search" at bounding box center [1249, 356] width 120 height 40
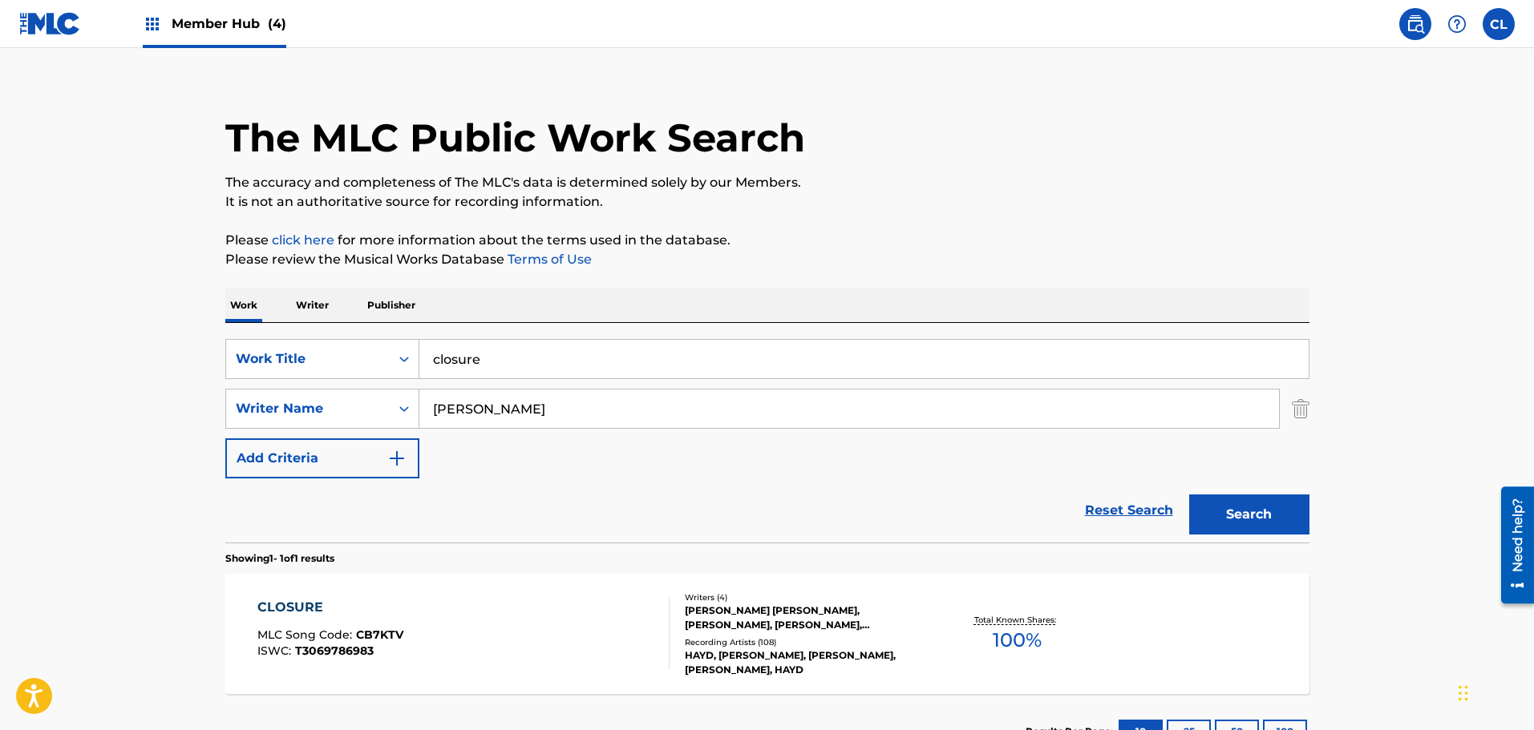
click at [581, 232] on p "Please click here for more information about the terms used in the database." at bounding box center [767, 240] width 1084 height 19
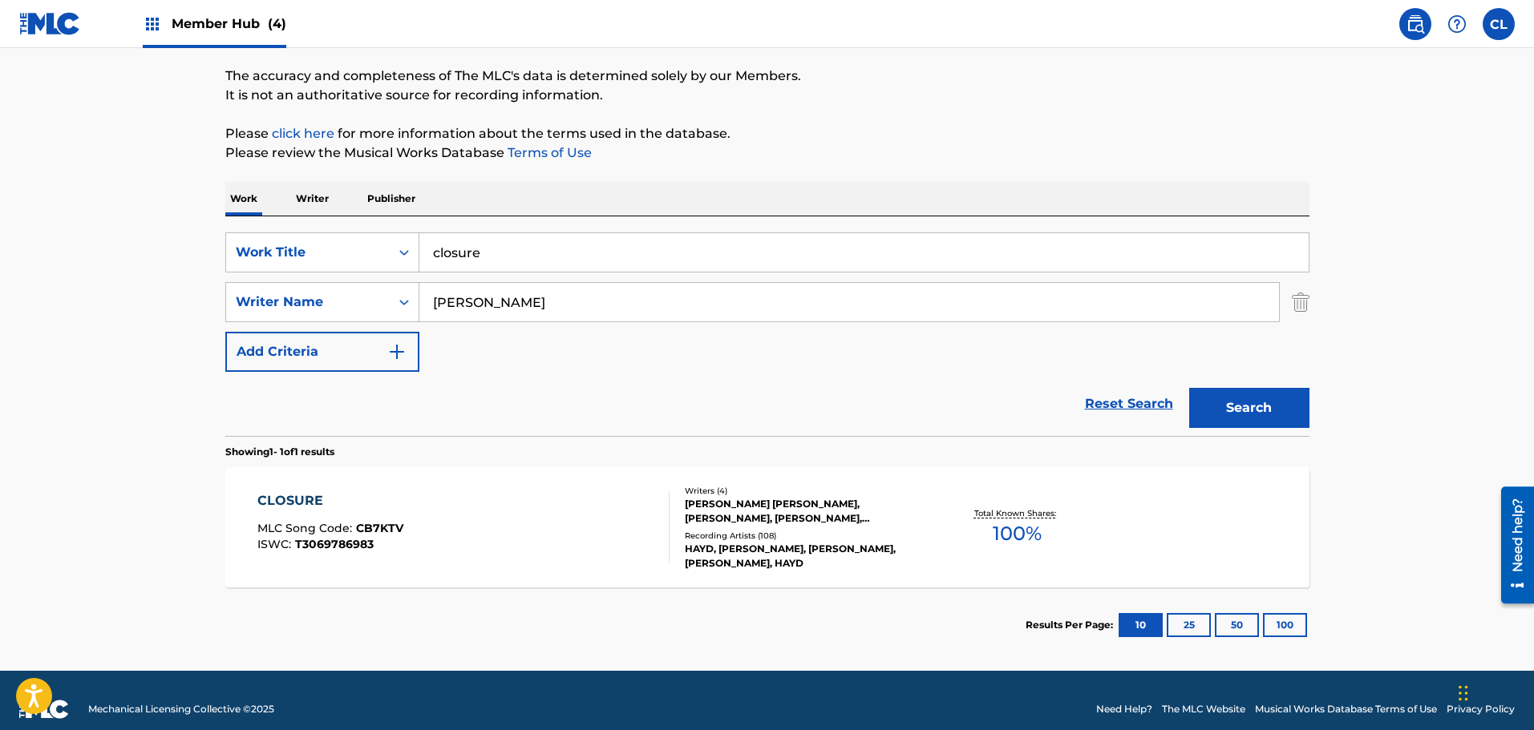
scroll to position [142, 0]
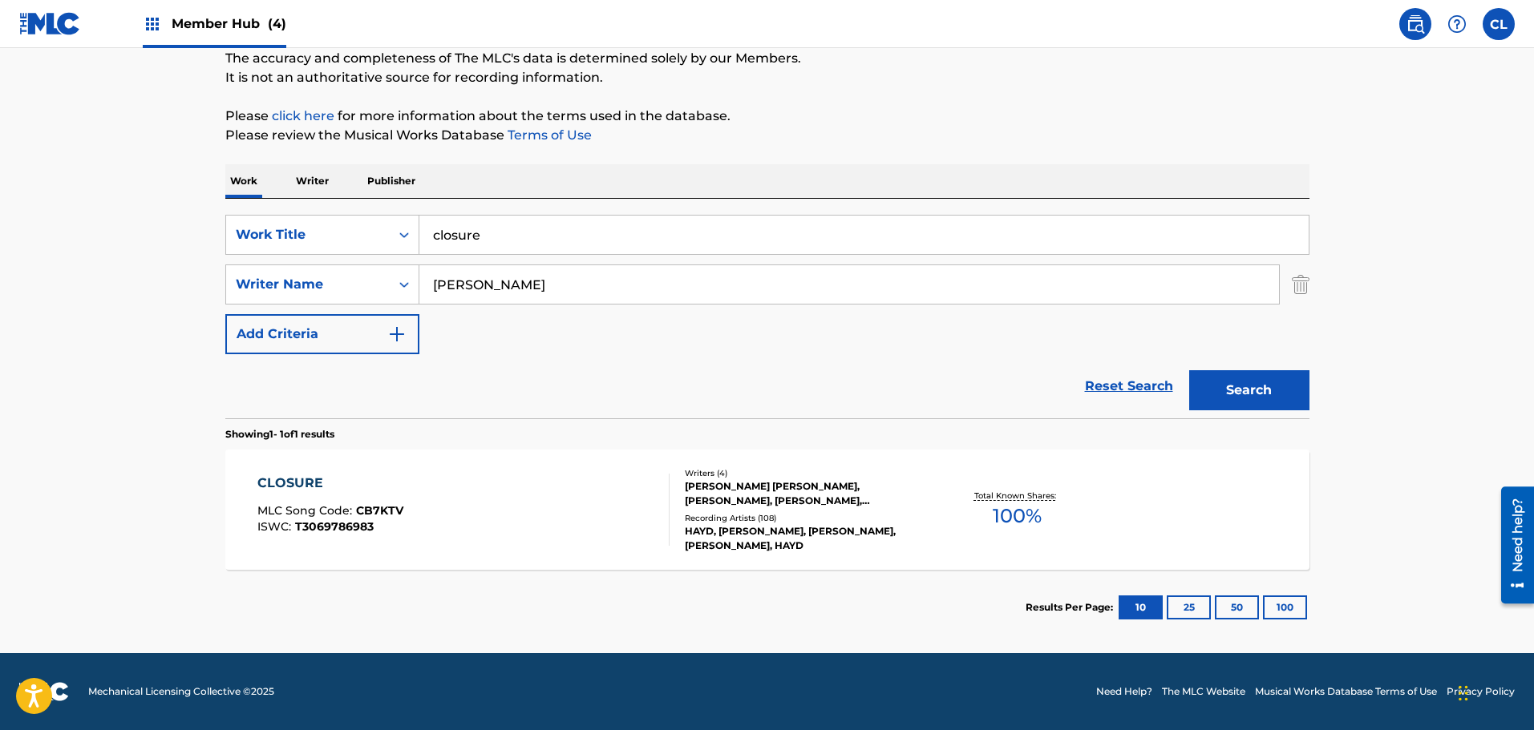
click at [526, 521] on div "CLOSURE MLC Song Code : CB7KTV ISWC : T3069786983" at bounding box center [463, 510] width 412 height 72
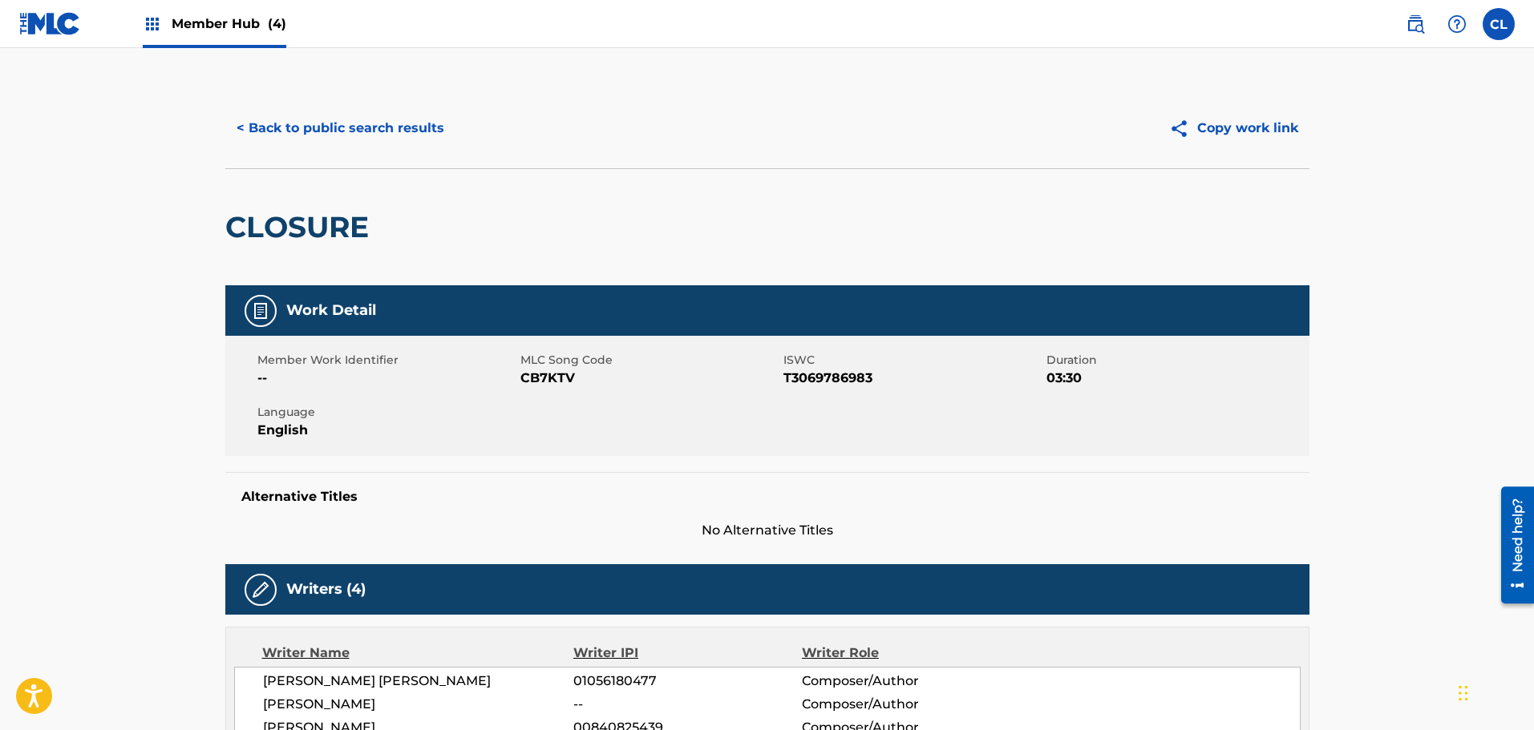
click at [545, 378] on span "CB7KTV" at bounding box center [649, 378] width 259 height 19
click at [546, 378] on span "CB7KTV" at bounding box center [649, 378] width 259 height 19
copy span "CB7KTV"
click at [379, 119] on button "< Back to public search results" at bounding box center [340, 128] width 230 height 40
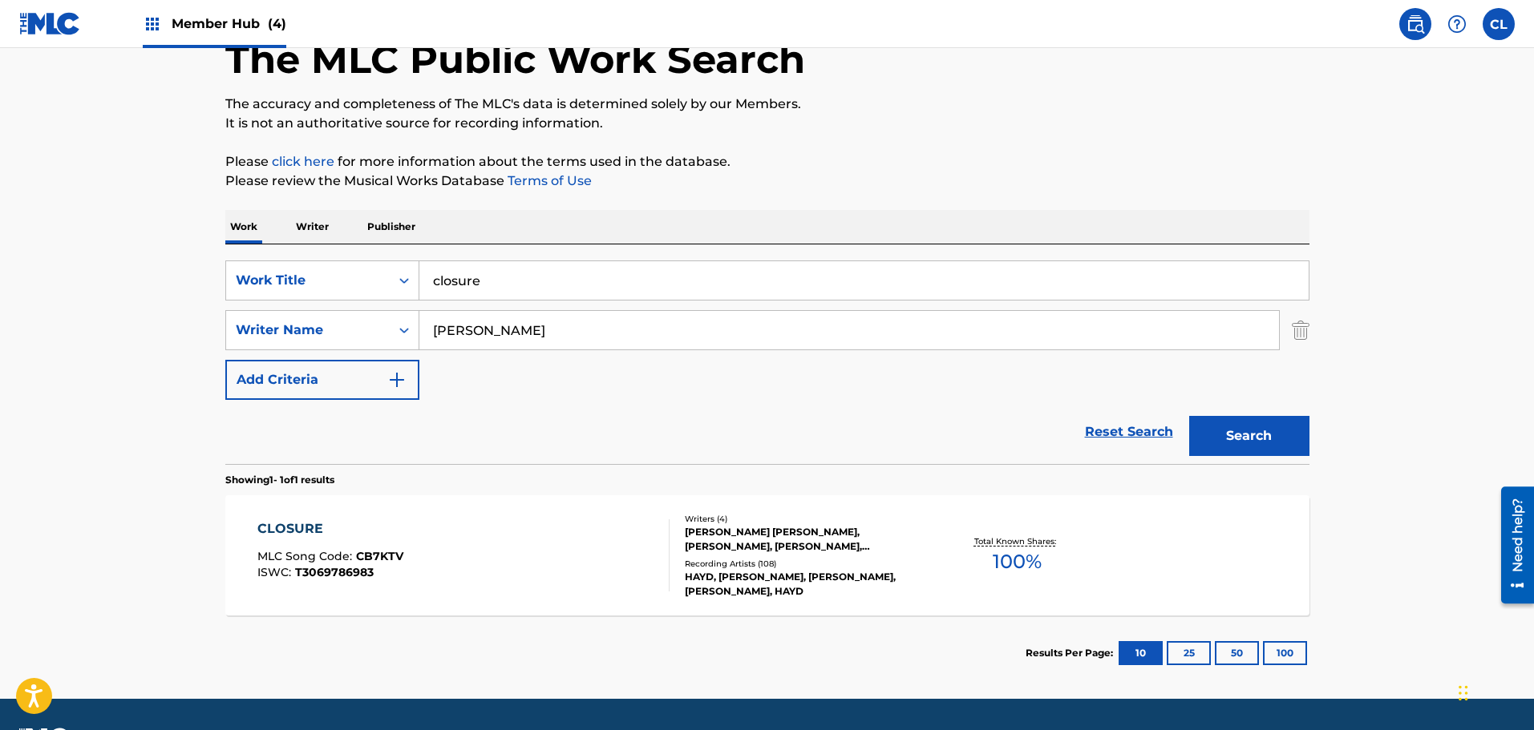
scroll to position [142, 0]
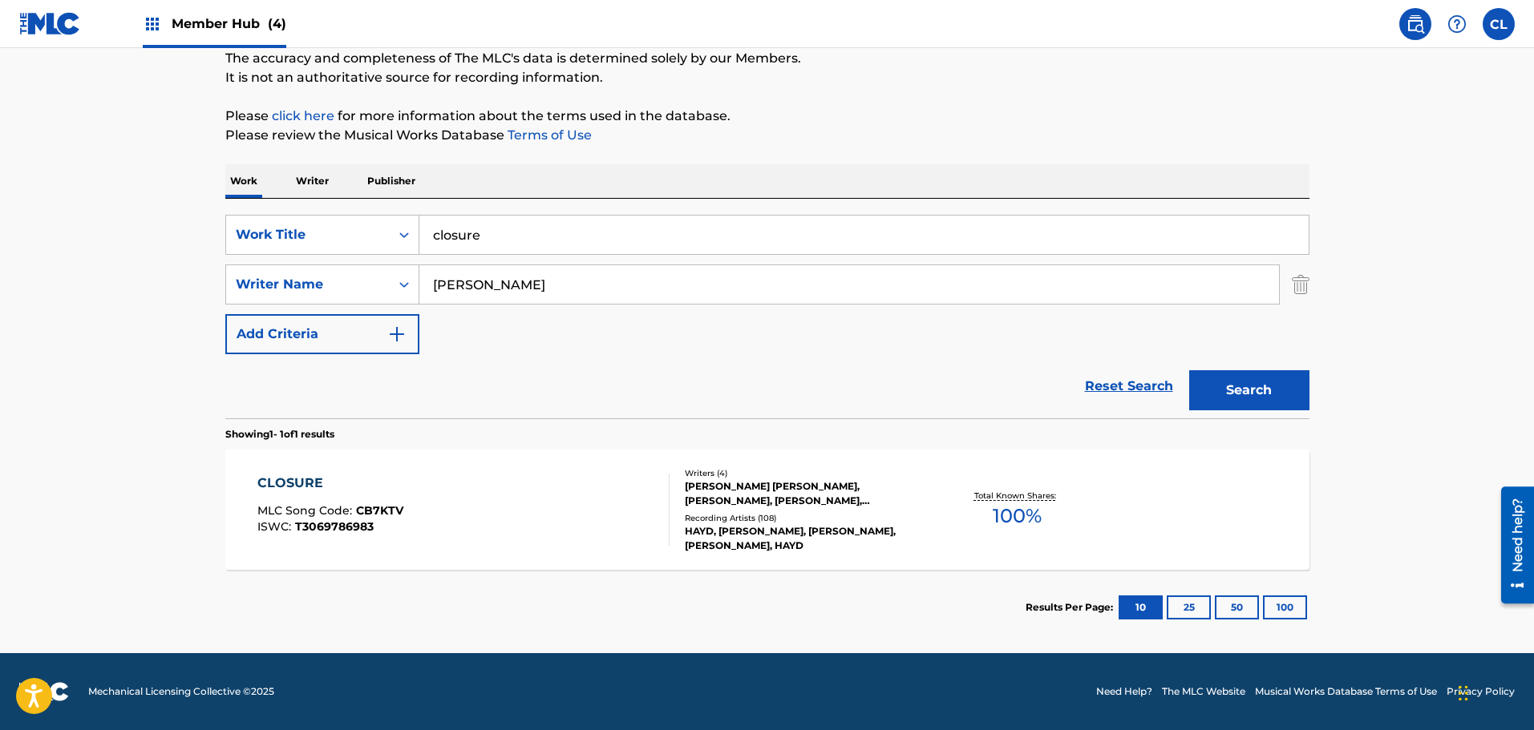
drag, startPoint x: 562, startPoint y: 231, endPoint x: 275, endPoint y: 210, distance: 287.8
click at [275, 210] on div "SearchWithCriteria3986e5f5-523c-4518-af1f-8f9c2acb9836 Work Title closure Searc…" at bounding box center [767, 309] width 1084 height 220
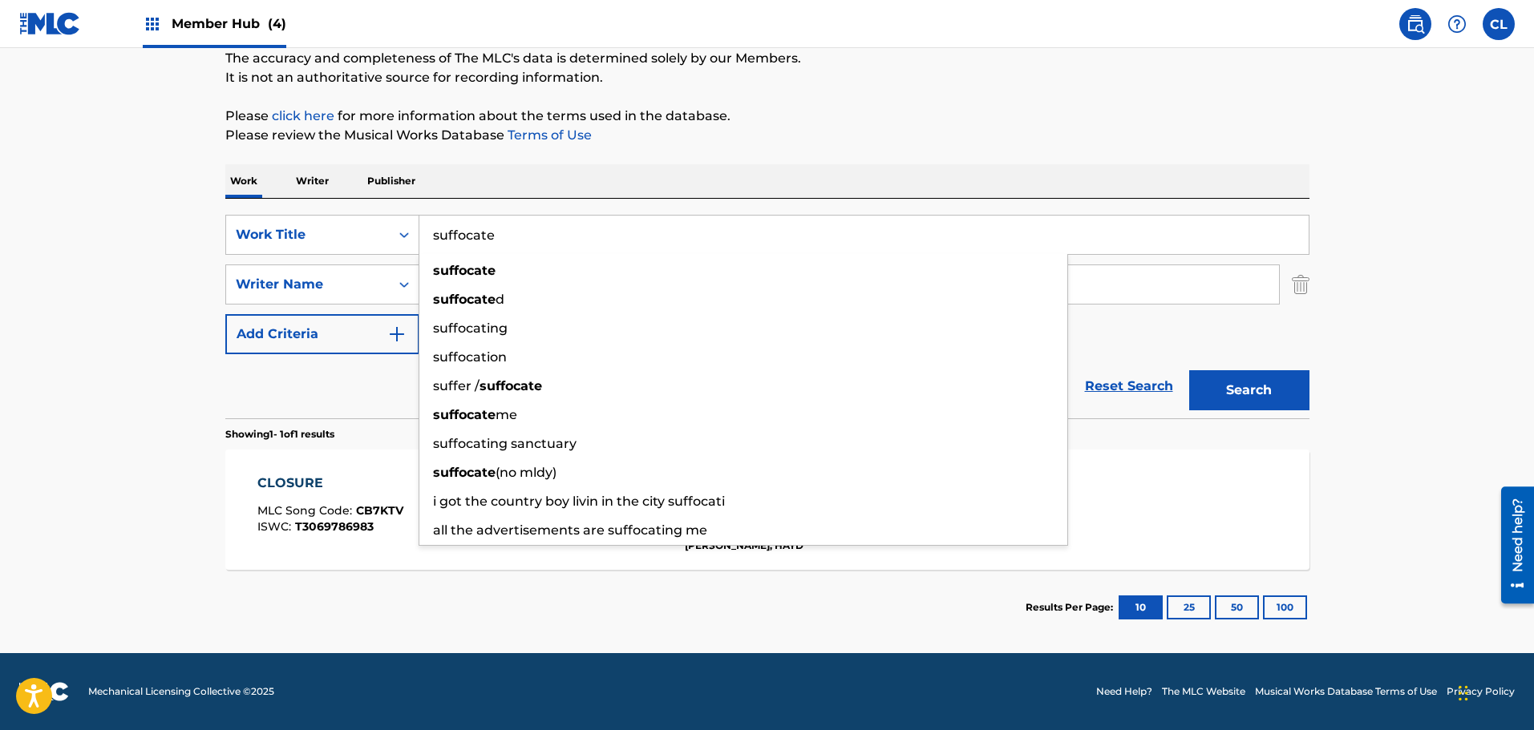
type input "suffocate"
click at [1189, 370] on button "Search" at bounding box center [1249, 390] width 120 height 40
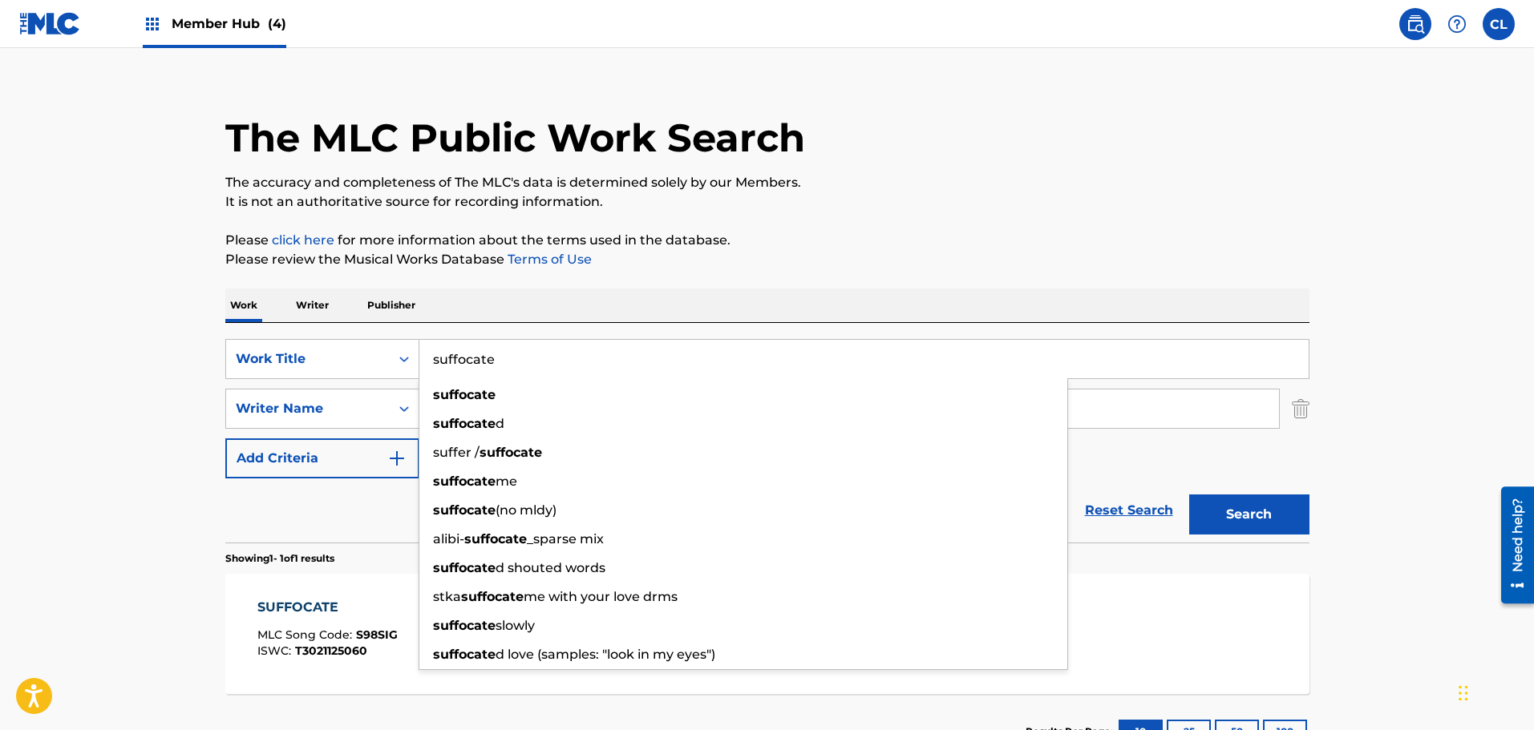
drag, startPoint x: 686, startPoint y: 255, endPoint x: 680, endPoint y: 292, distance: 37.4
click at [686, 255] on p "Please review the Musical Works Database Terms of Use" at bounding box center [767, 259] width 1084 height 19
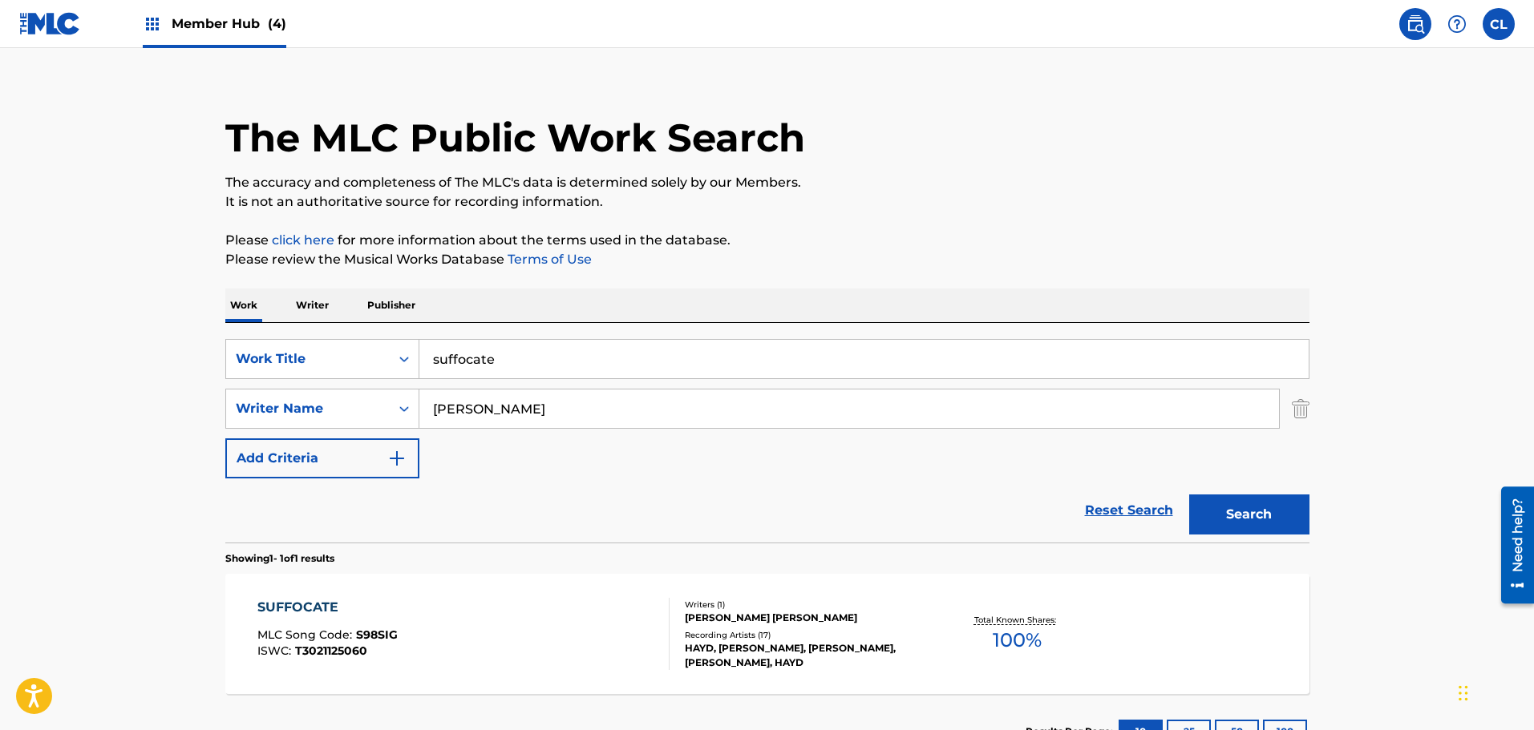
click at [418, 646] on div "SUFFOCATE MLC Song Code : S98SIG ISWC : T3021125060" at bounding box center [463, 634] width 412 height 72
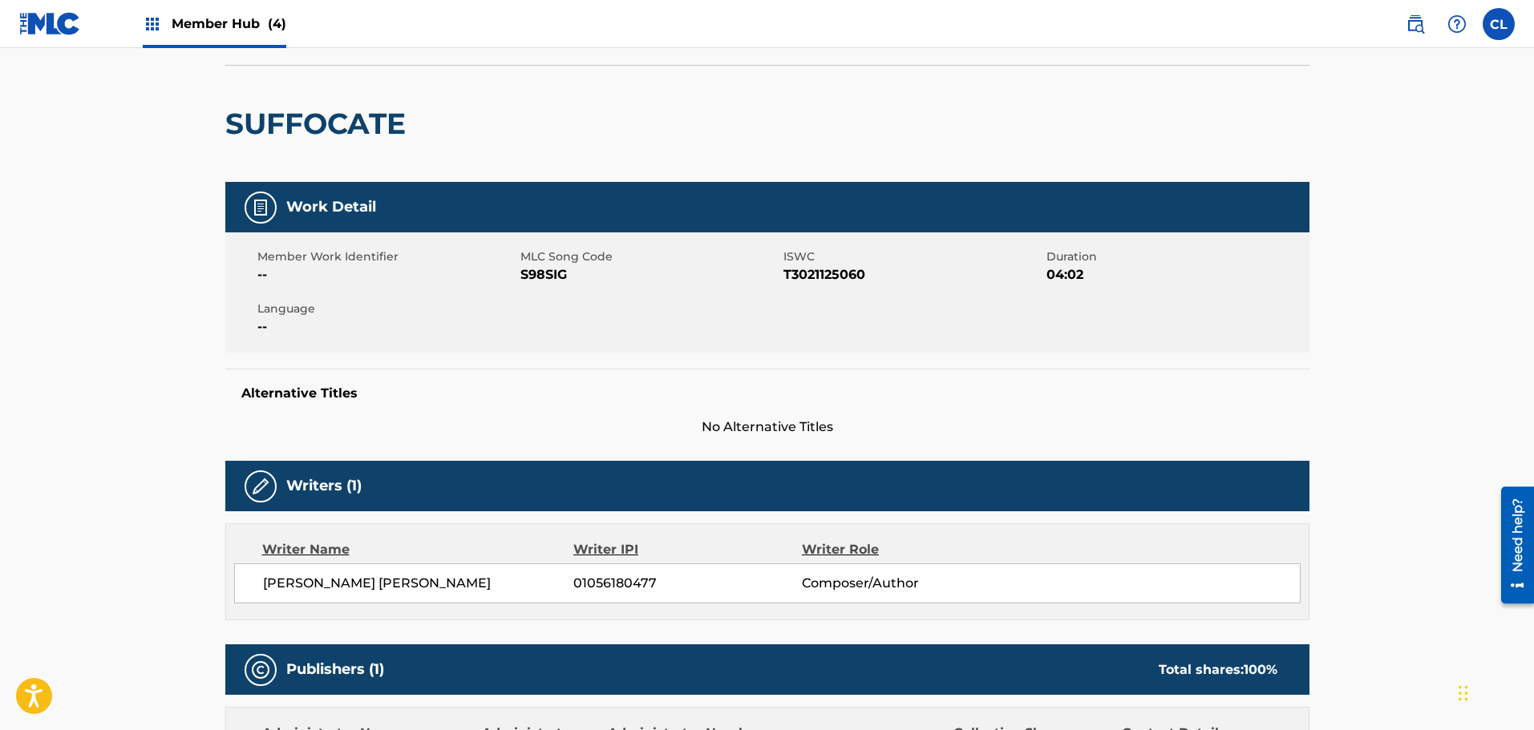
scroll to position [80, 0]
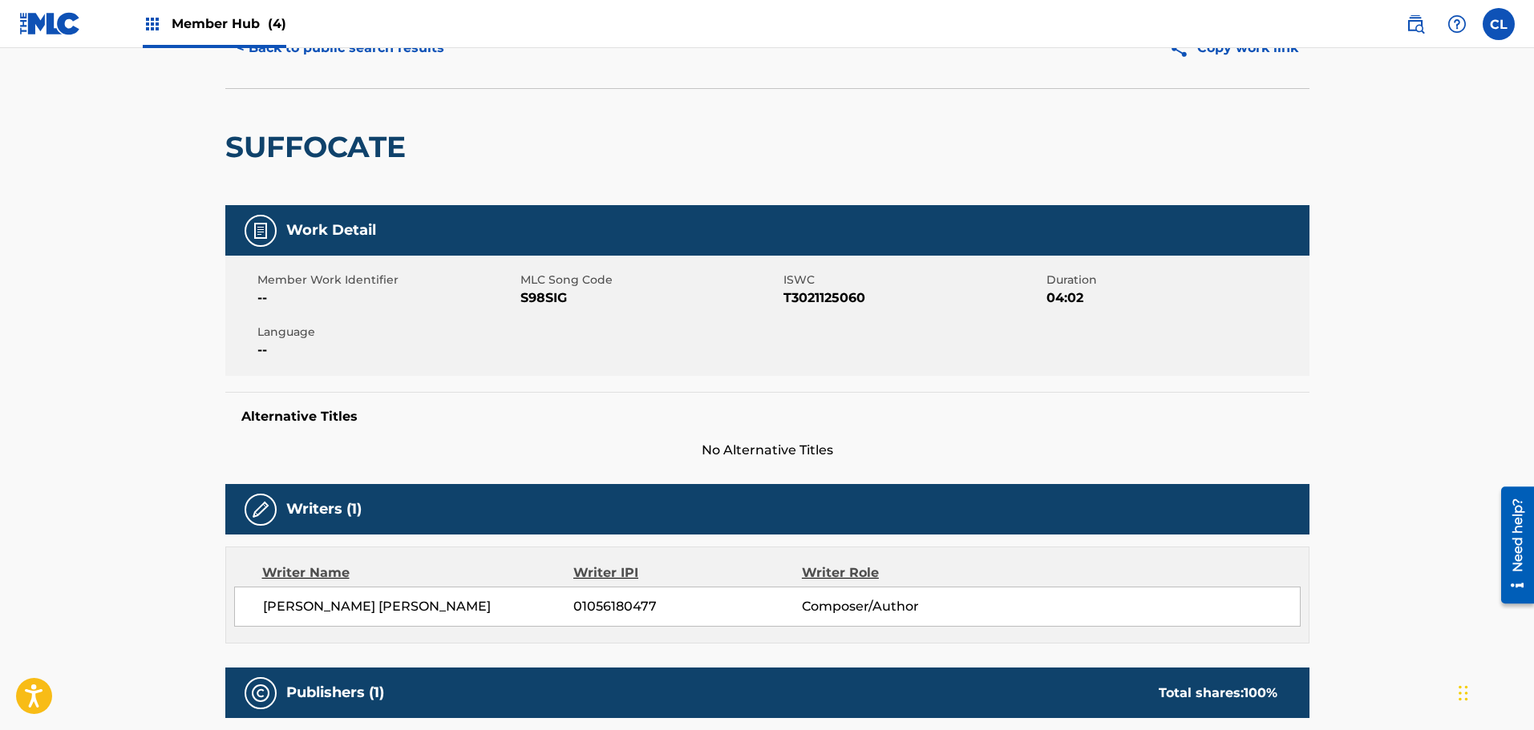
click at [532, 297] on span "S98SIG" at bounding box center [649, 298] width 259 height 19
copy span "S98SIG"
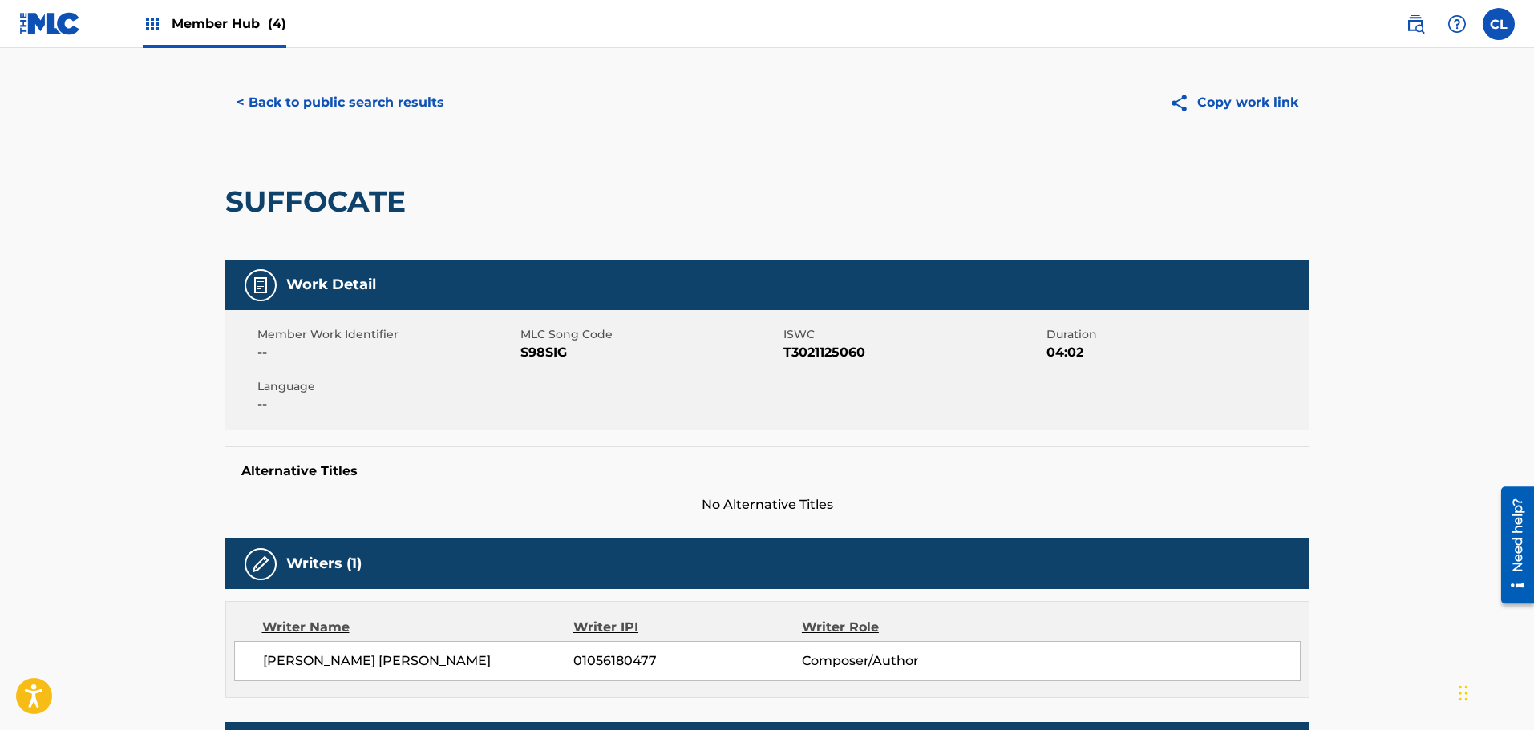
scroll to position [0, 0]
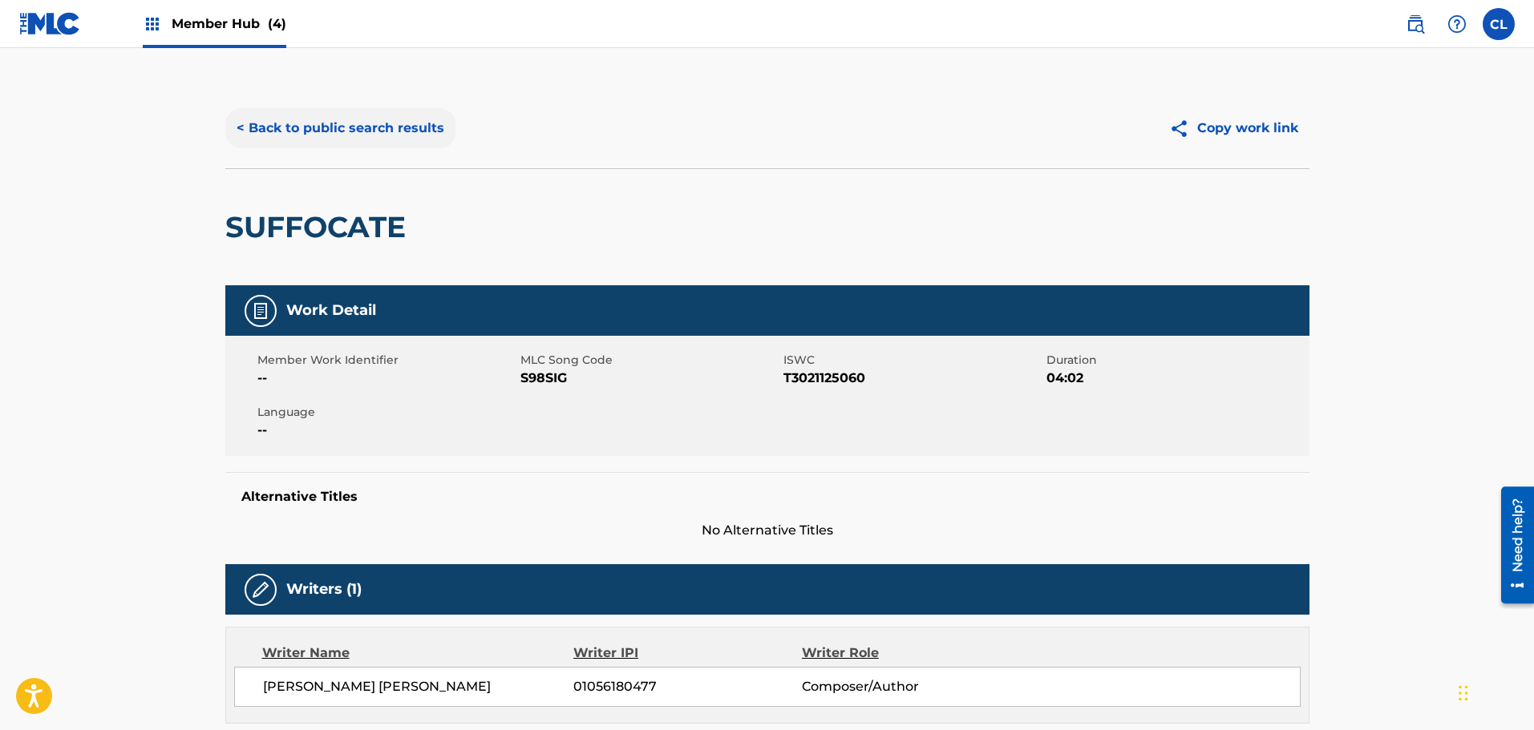
click at [390, 133] on button "< Back to public search results" at bounding box center [340, 128] width 230 height 40
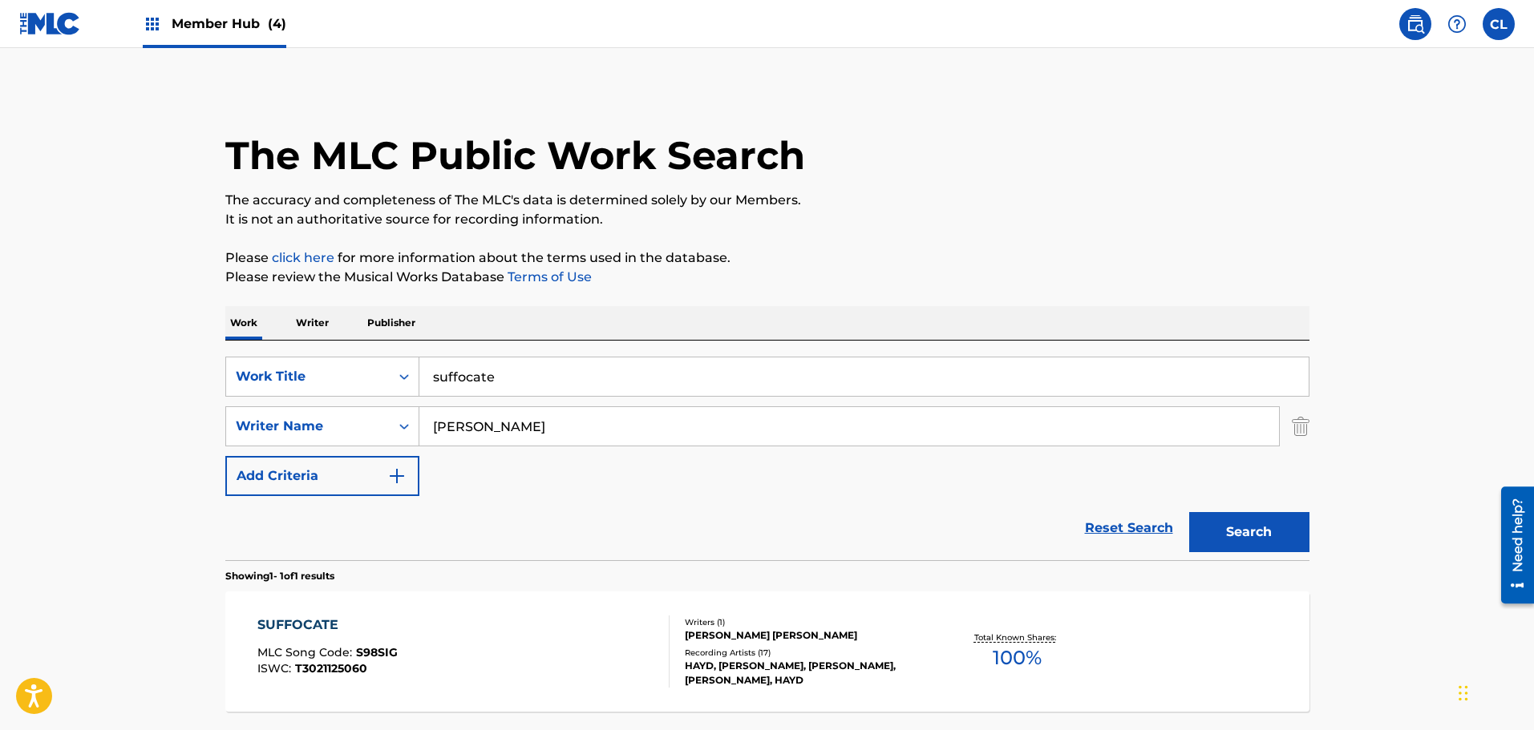
scroll to position [18, 0]
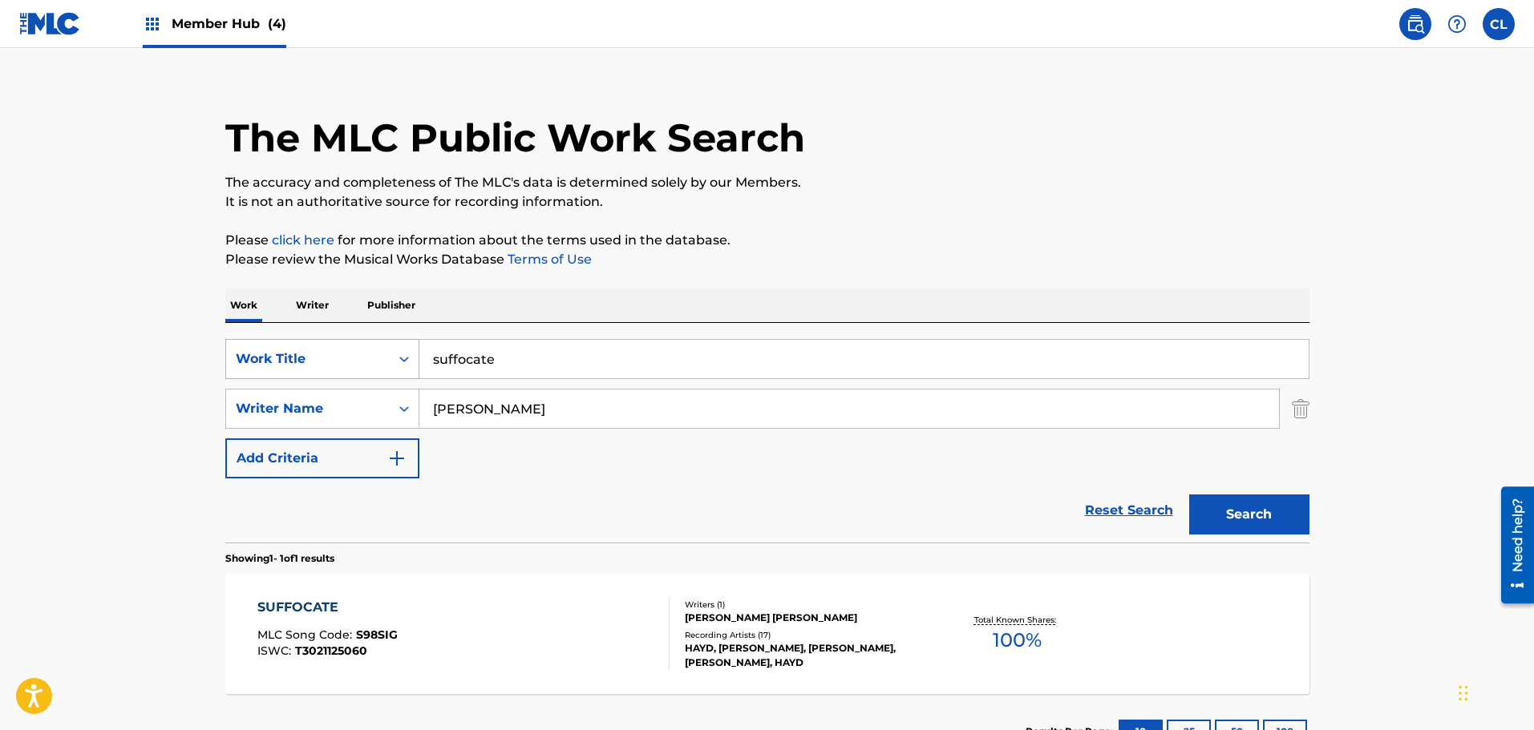
drag, startPoint x: 552, startPoint y: 355, endPoint x: 350, endPoint y: 355, distance: 202.0
click at [350, 355] on div "SearchWithCriteria3986e5f5-523c-4518-af1f-8f9c2acb9836 Work Title suffocate" at bounding box center [767, 359] width 1084 height 40
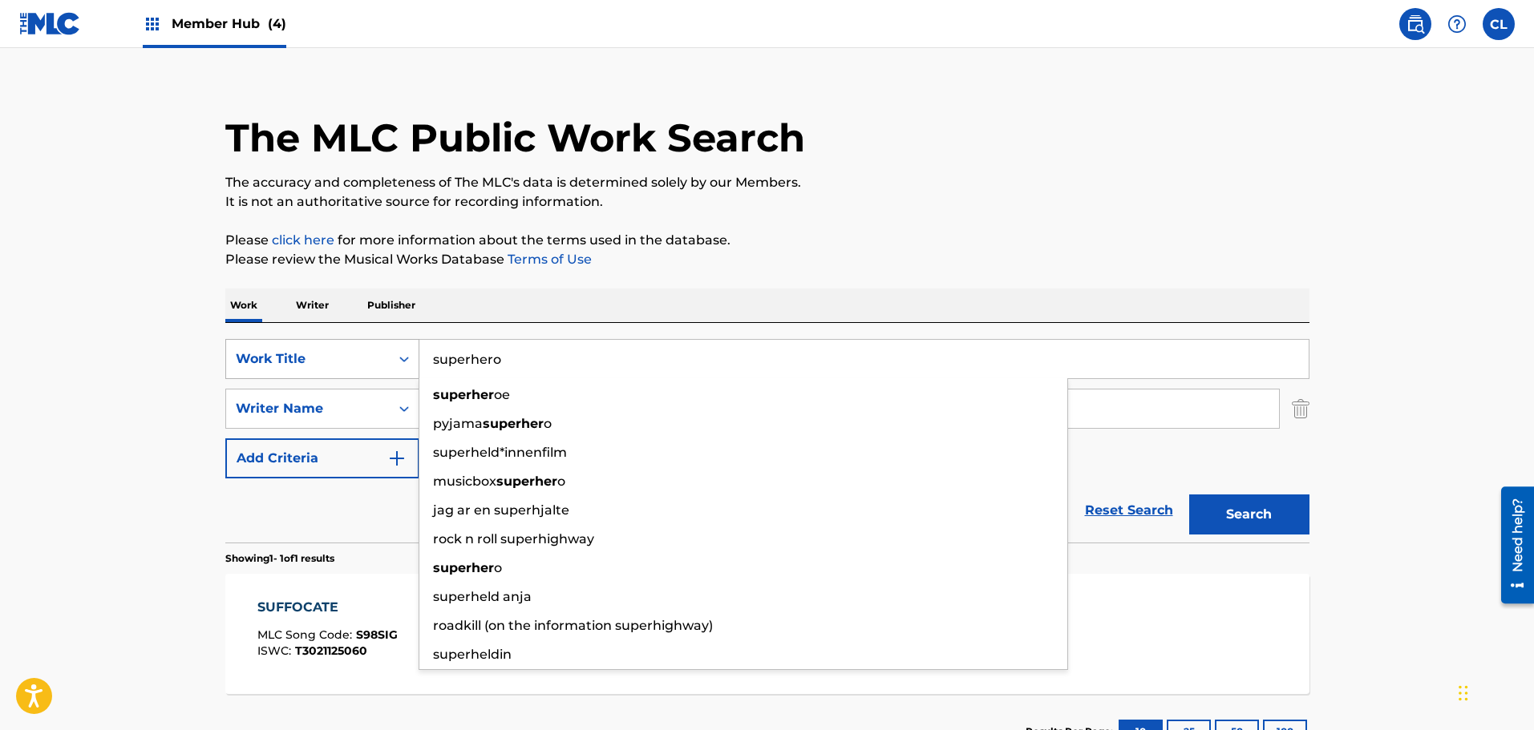
type input "superhero"
click at [1189, 495] on button "Search" at bounding box center [1249, 515] width 120 height 40
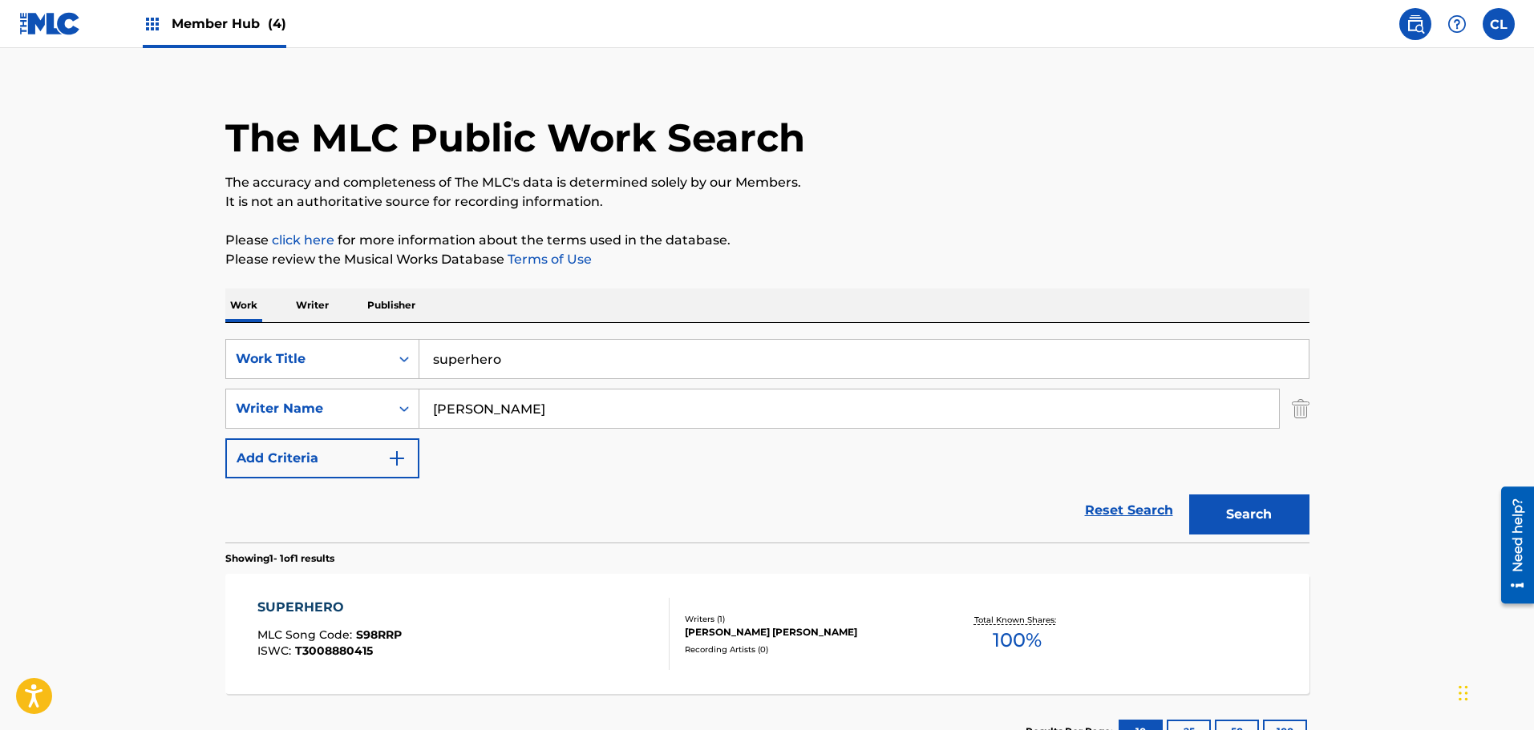
click at [574, 188] on p "The accuracy and completeness of The MLC's data is determined solely by our Mem…" at bounding box center [767, 182] width 1084 height 19
click at [533, 623] on div "SUPERHERO MLC Song Code : S98RRP ISWC : T3008880415" at bounding box center [463, 634] width 412 height 72
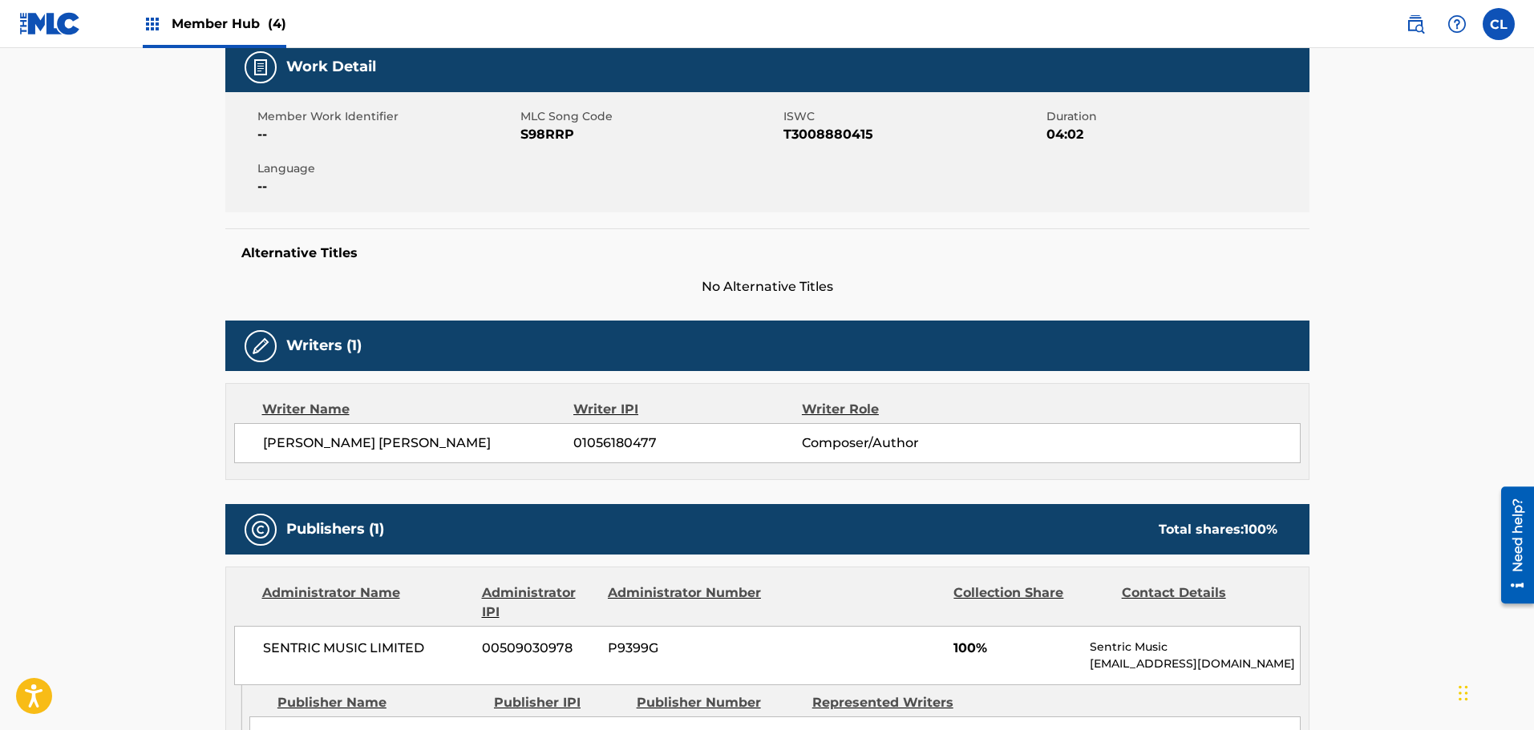
scroll to position [49, 0]
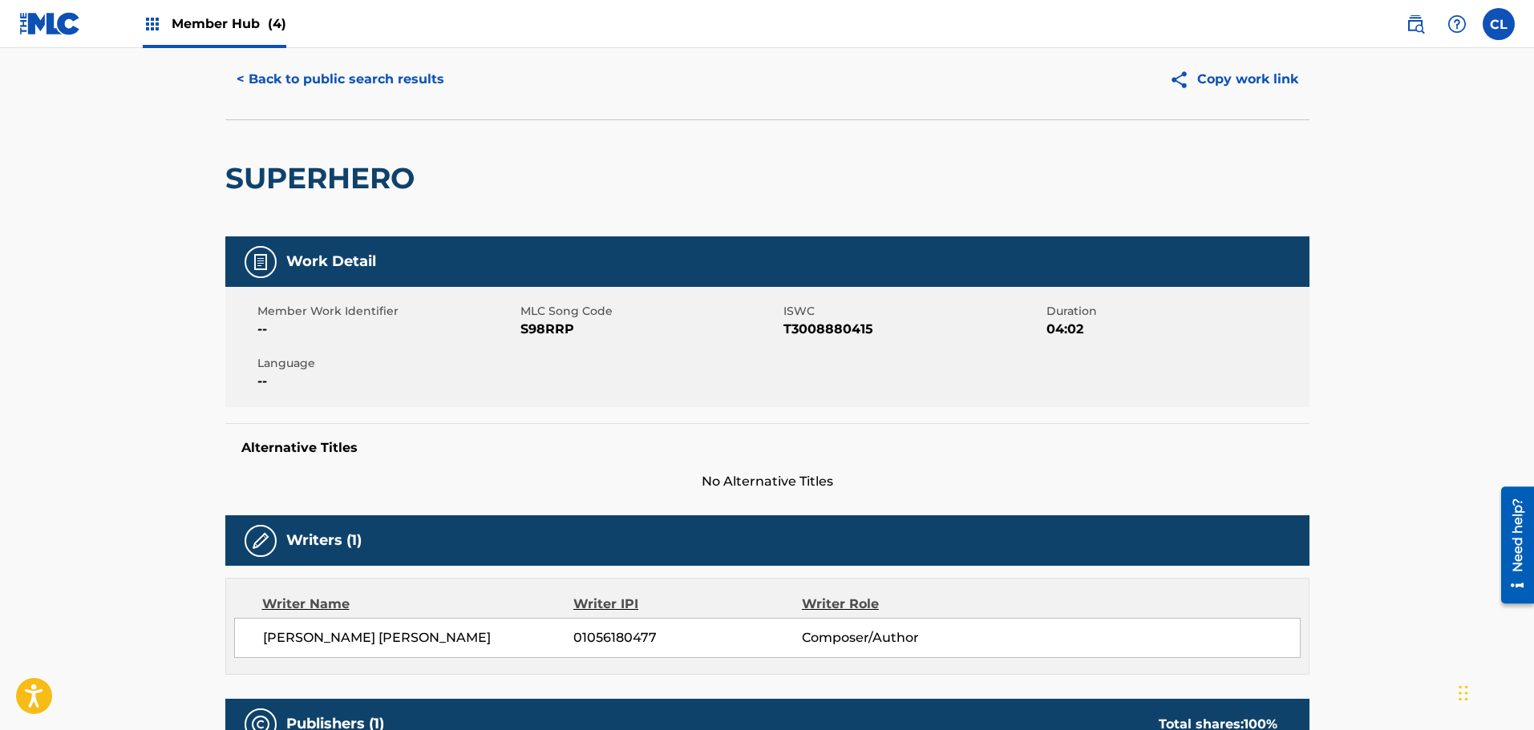
click at [539, 327] on span "S98RRP" at bounding box center [649, 329] width 259 height 19
copy span "S98RRP"
click at [305, 75] on button "< Back to public search results" at bounding box center [340, 79] width 230 height 40
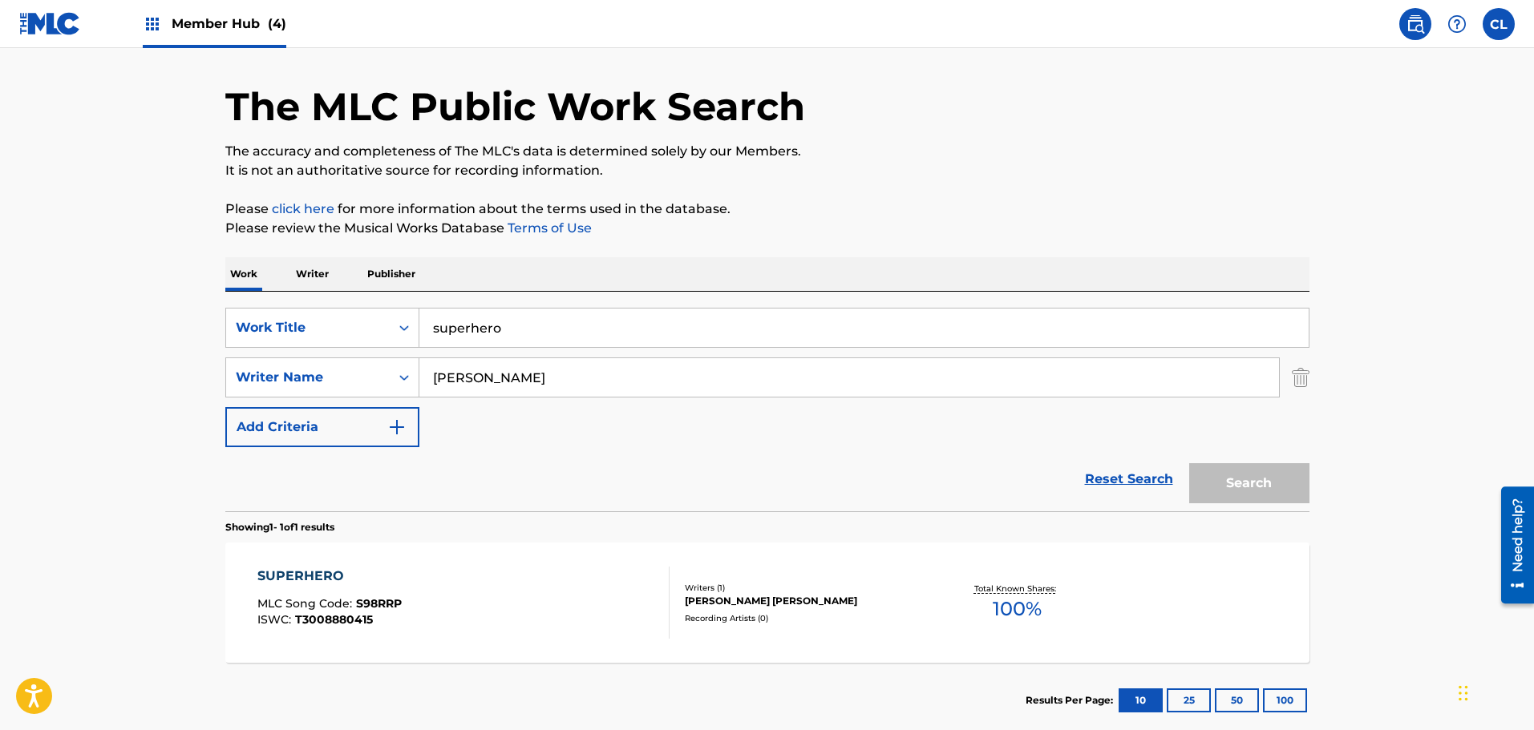
scroll to position [18, 0]
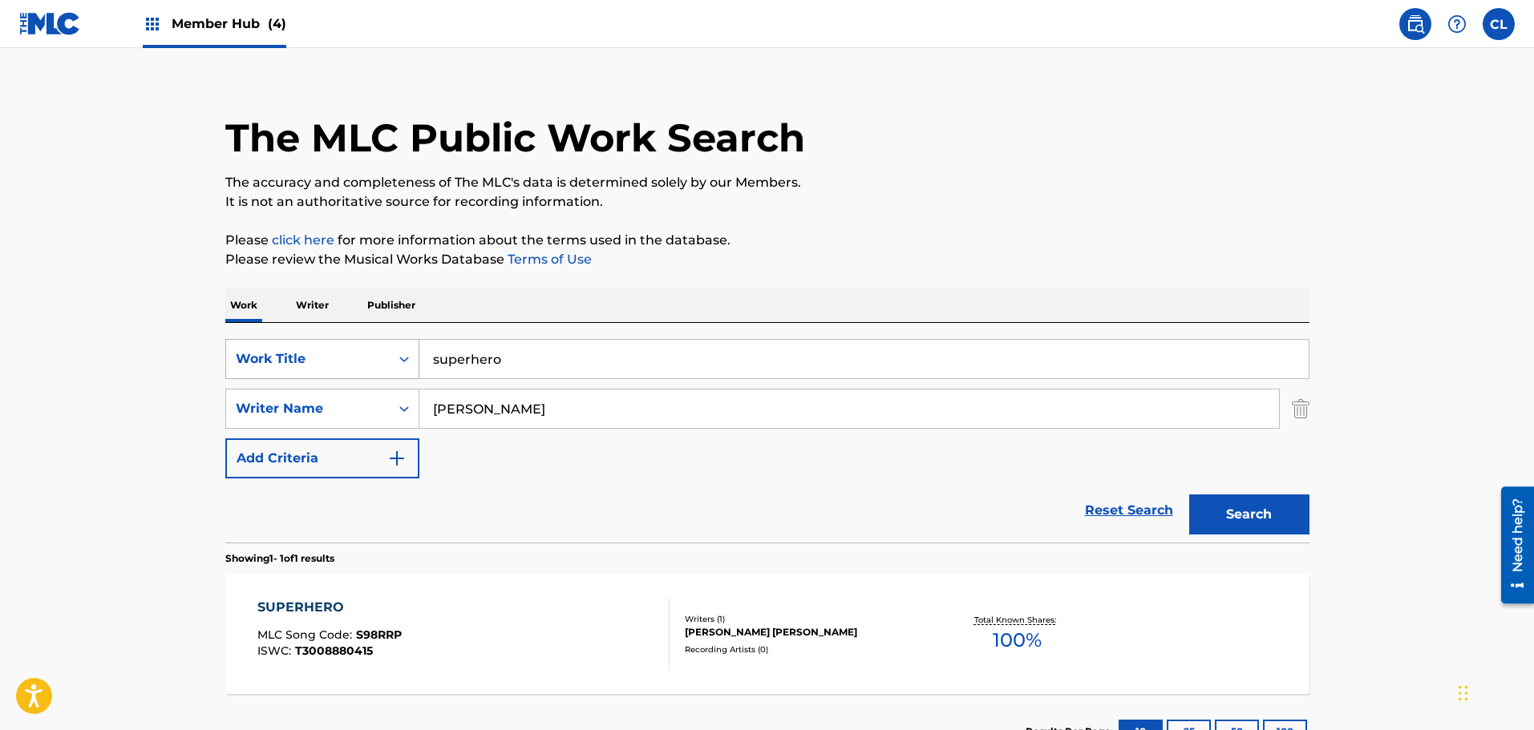
drag, startPoint x: 521, startPoint y: 350, endPoint x: 318, endPoint y: 369, distance: 203.7
click at [318, 369] on div "SearchWithCriteria3986e5f5-523c-4518-af1f-8f9c2acb9836 Work Title superhero" at bounding box center [767, 359] width 1084 height 40
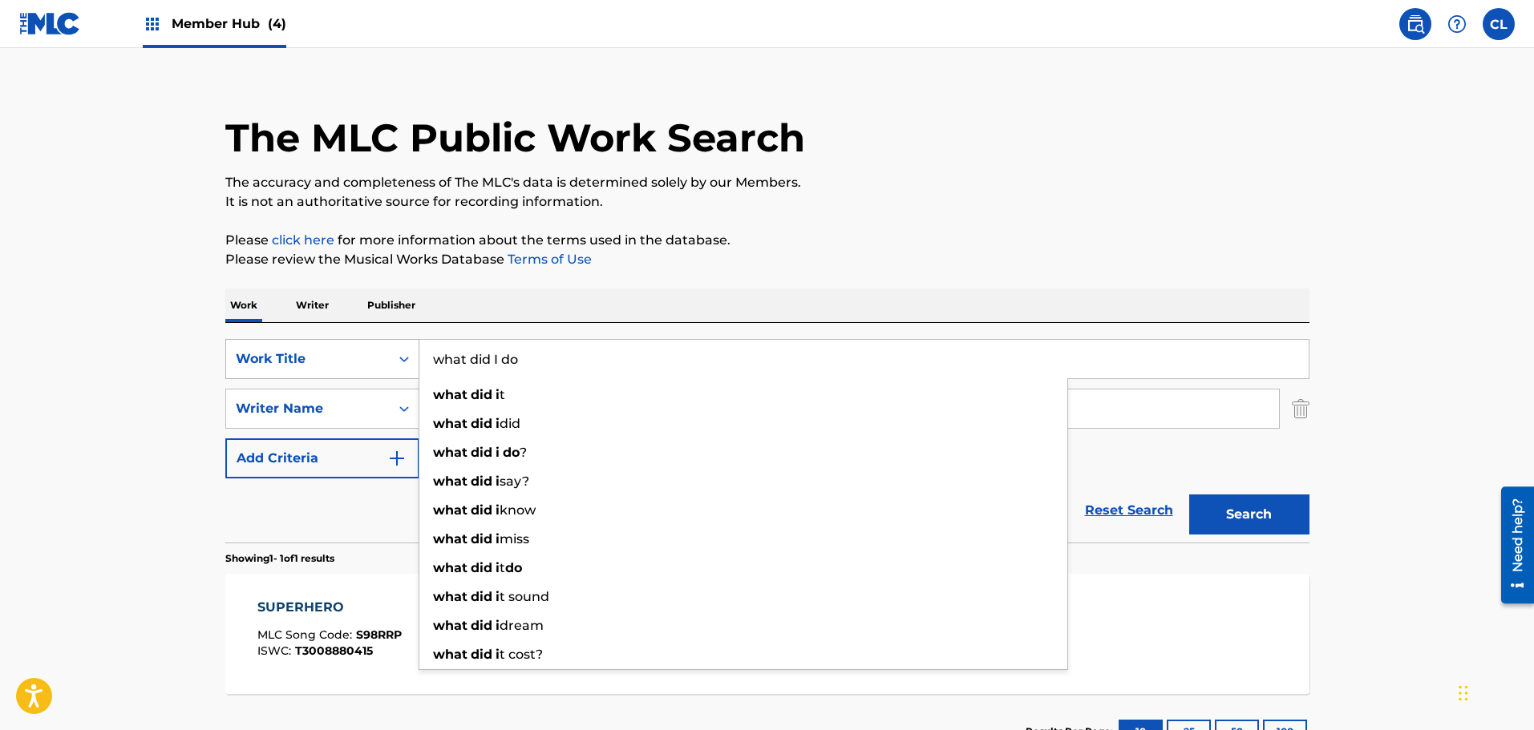
type input "what did I do"
click at [1189, 495] on button "Search" at bounding box center [1249, 515] width 120 height 40
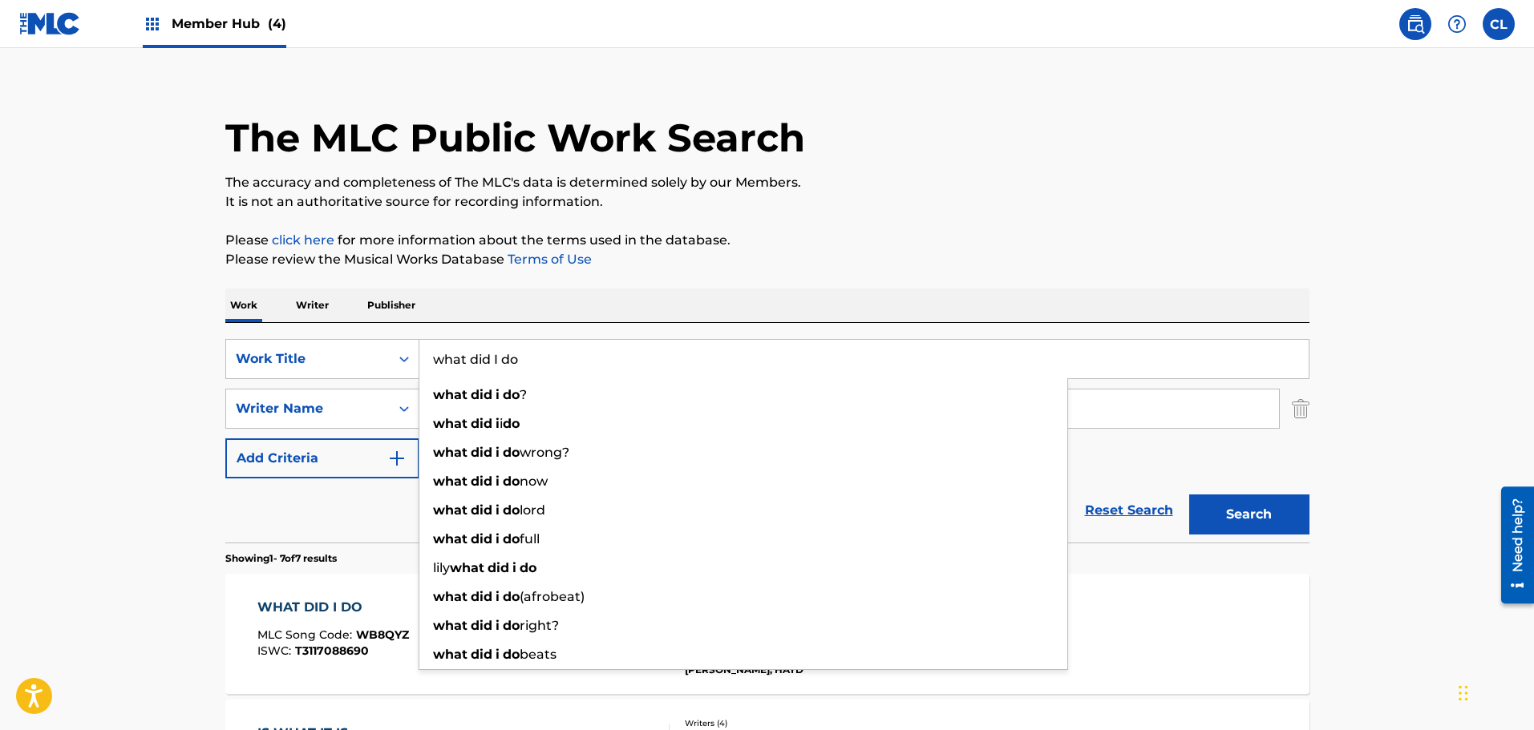
click at [275, 522] on div "Reset Search Search" at bounding box center [767, 511] width 1084 height 64
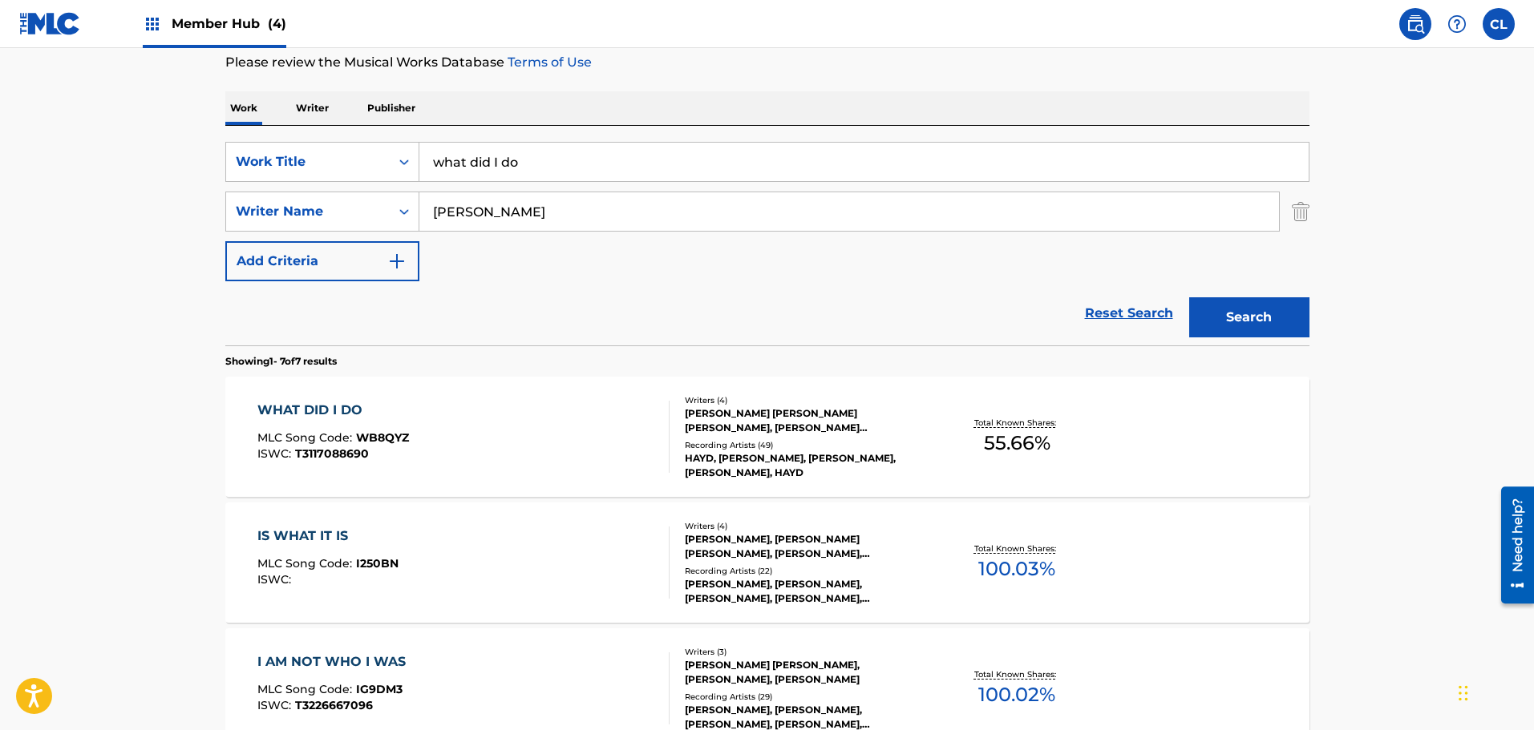
scroll to position [258, 0]
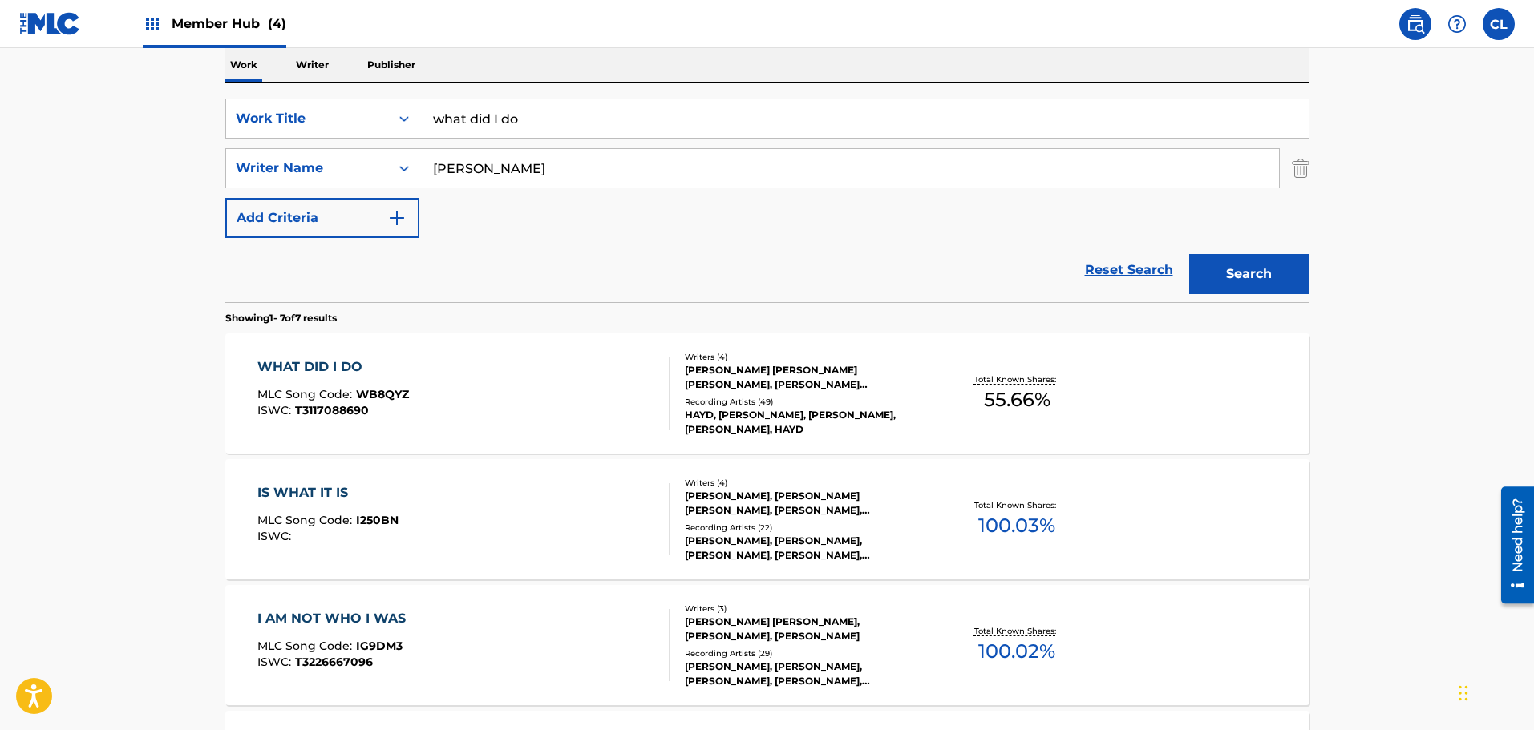
click at [461, 390] on div "WHAT DID I DO MLC Song Code : WB8QYZ ISWC : T3117088690" at bounding box center [463, 394] width 412 height 72
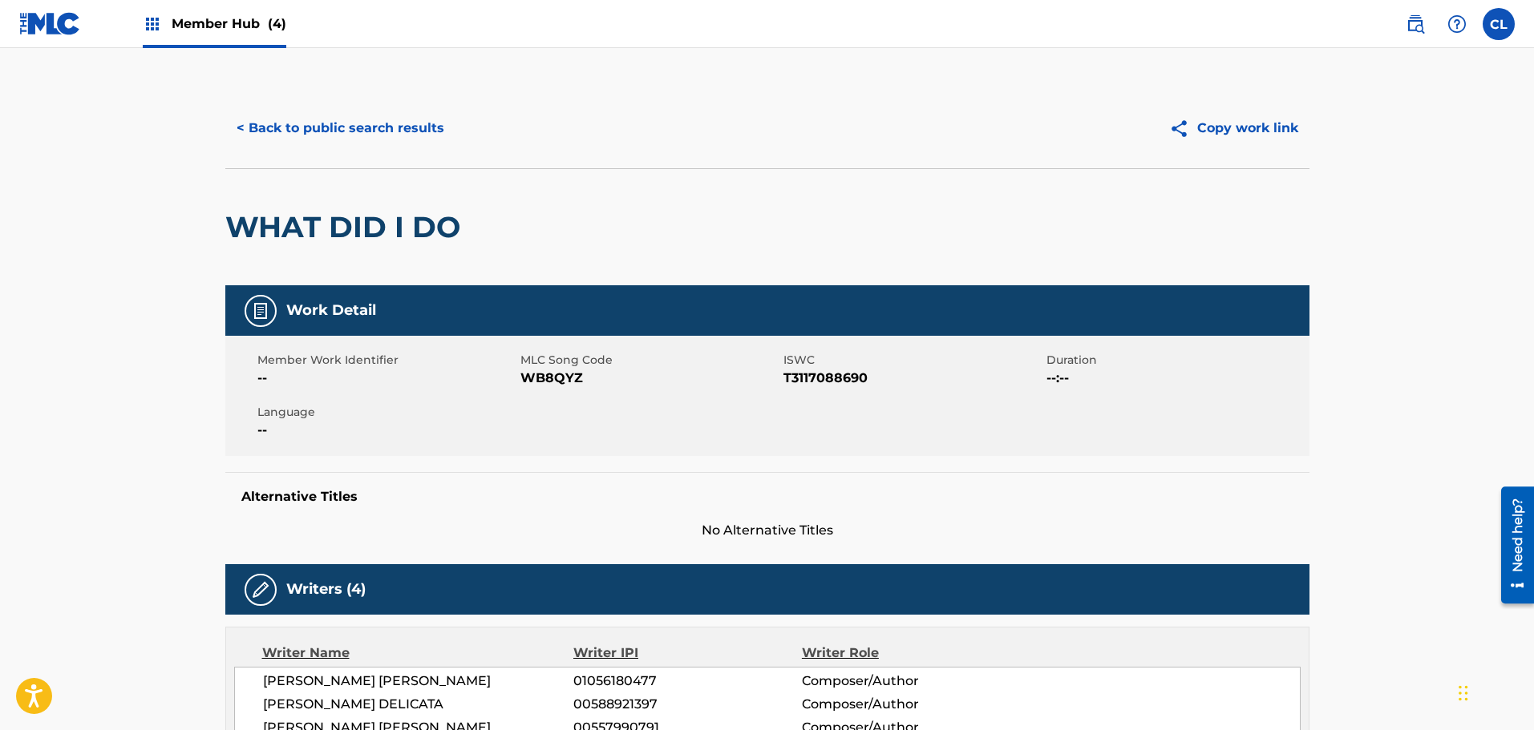
click at [549, 376] on span "WB8QYZ" at bounding box center [649, 378] width 259 height 19
copy span "WB8QYZ"
click at [360, 127] on button "< Back to public search results" at bounding box center [340, 128] width 230 height 40
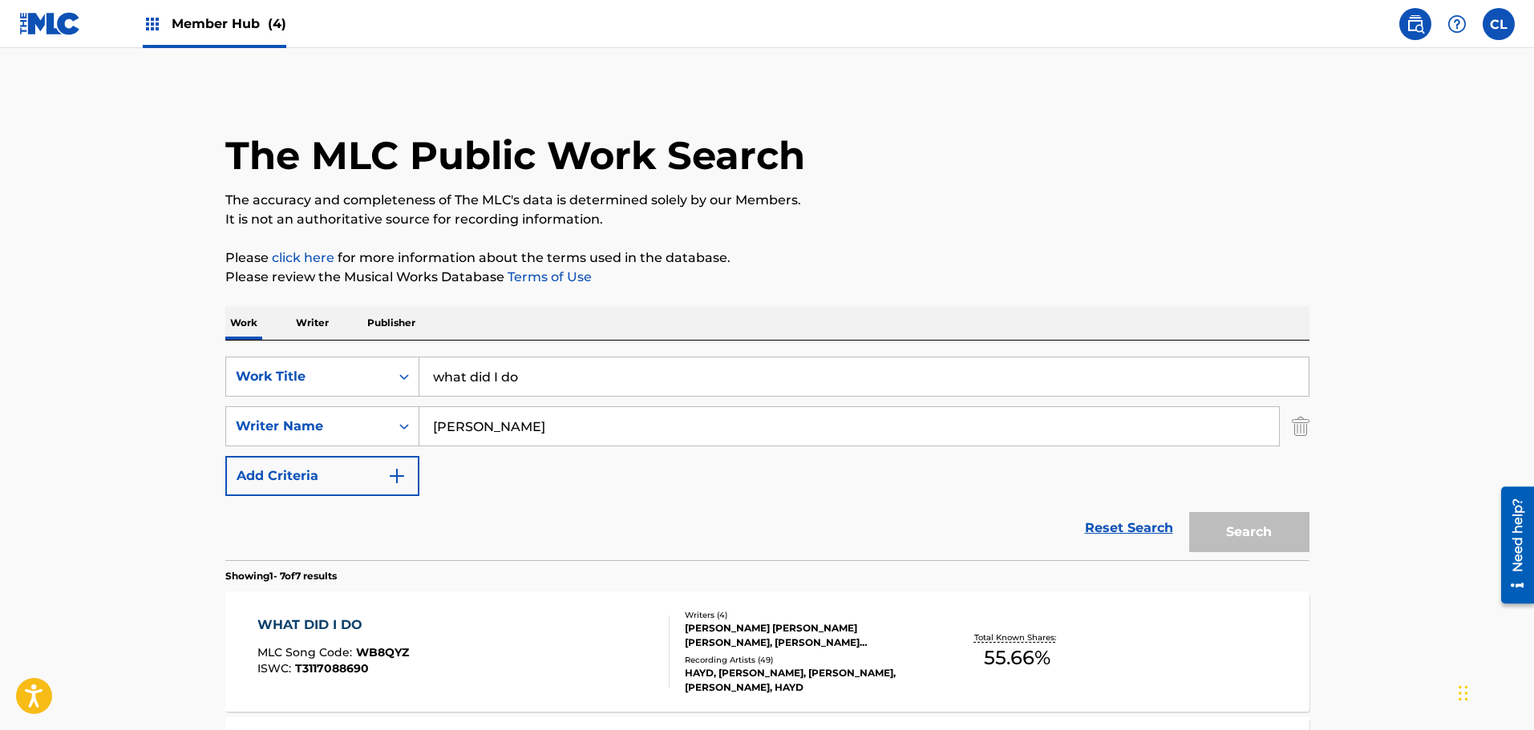
scroll to position [258, 0]
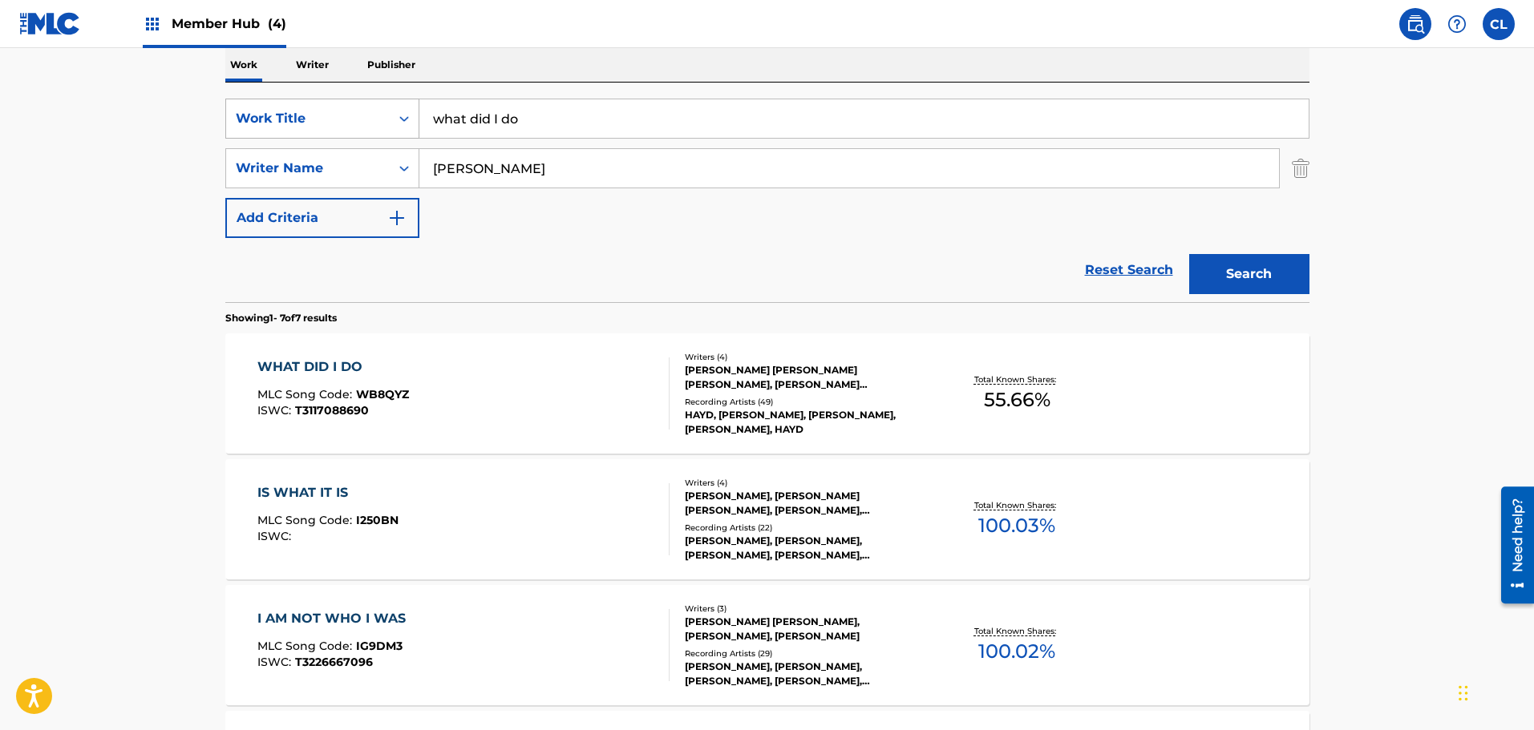
drag, startPoint x: 386, startPoint y: 114, endPoint x: 271, endPoint y: 105, distance: 115.0
click at [271, 105] on div "SearchWithCriteria3986e5f5-523c-4518-af1f-8f9c2acb9836 Work Title what did I do" at bounding box center [767, 119] width 1084 height 40
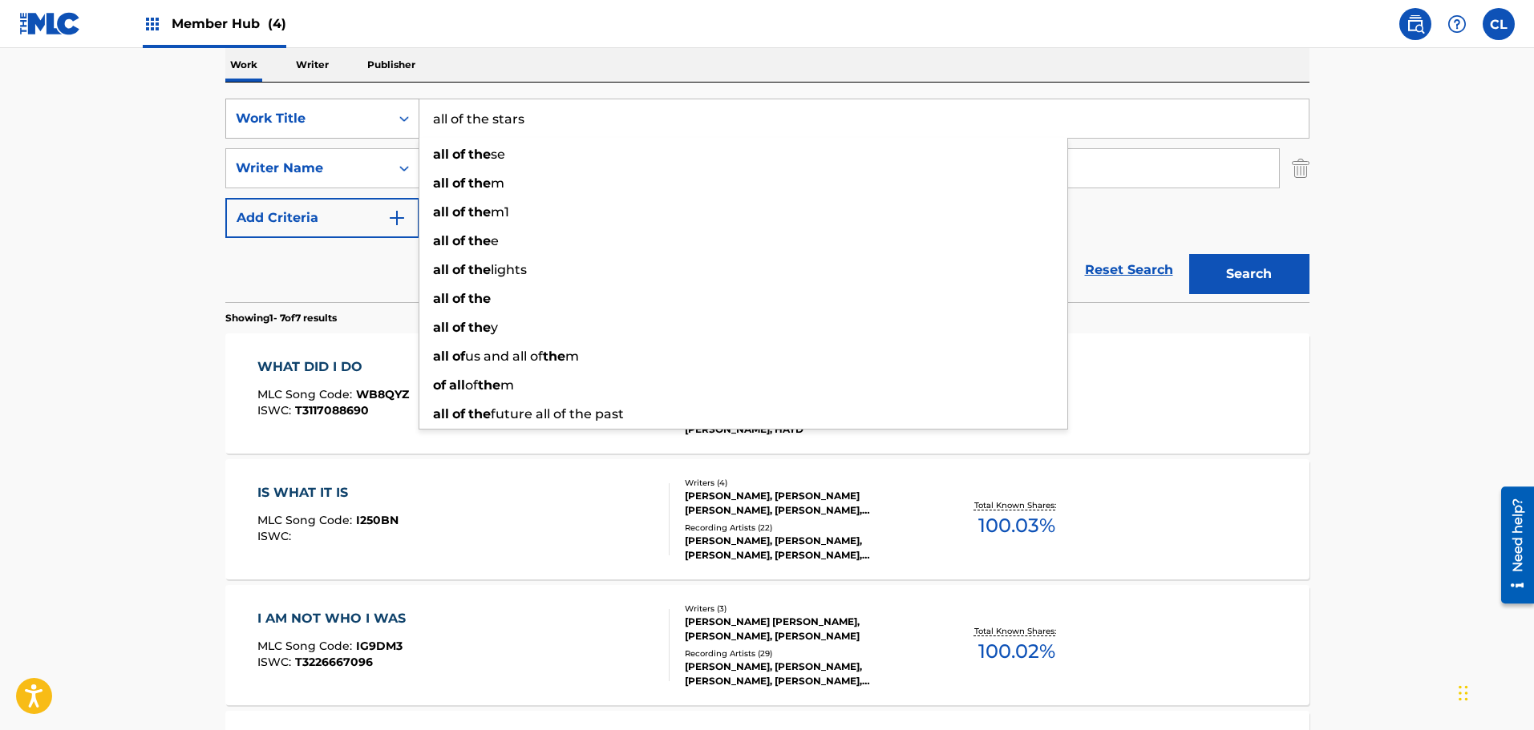
type input "all of the stars"
click at [1189, 254] on button "Search" at bounding box center [1249, 274] width 120 height 40
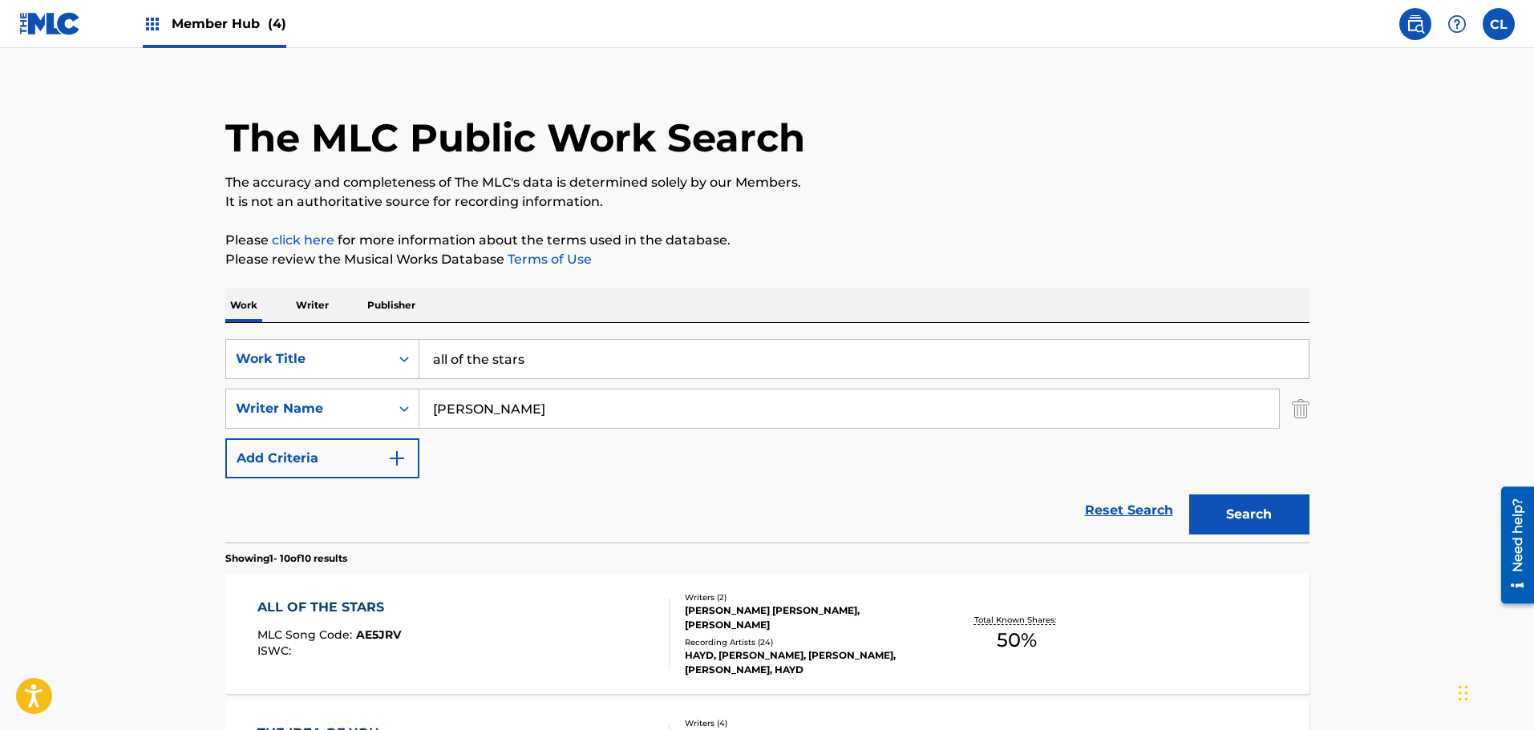
click at [763, 241] on p "Please click here for more information about the terms used in the database." at bounding box center [767, 240] width 1084 height 19
click at [504, 620] on div "ALL OF THE STARS MLC Song Code : AE5JRV ISWC :" at bounding box center [463, 634] width 412 height 72
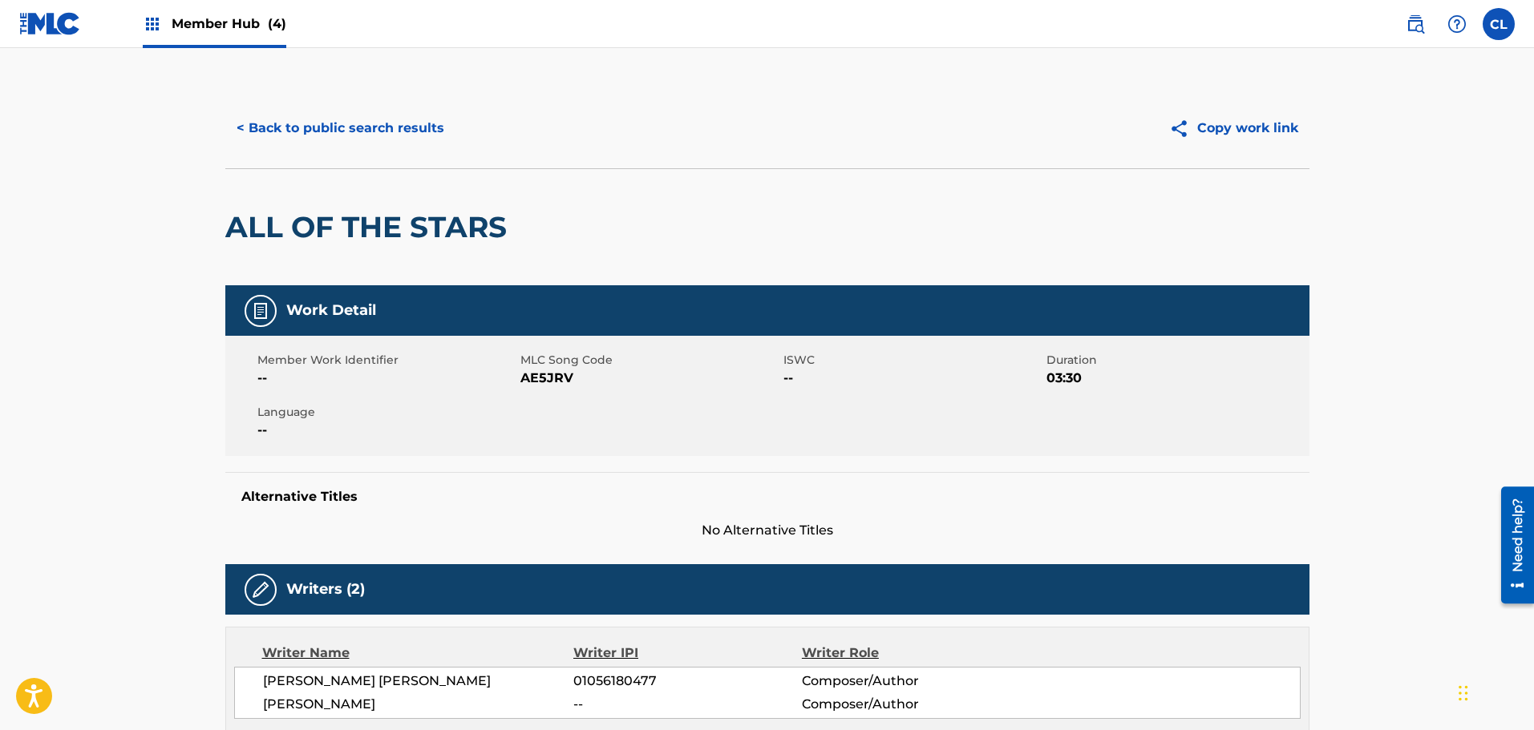
click at [552, 377] on span "AE5JRV" at bounding box center [649, 378] width 259 height 19
copy span "AE5JRV"
click at [374, 128] on button "< Back to public search results" at bounding box center [340, 128] width 230 height 40
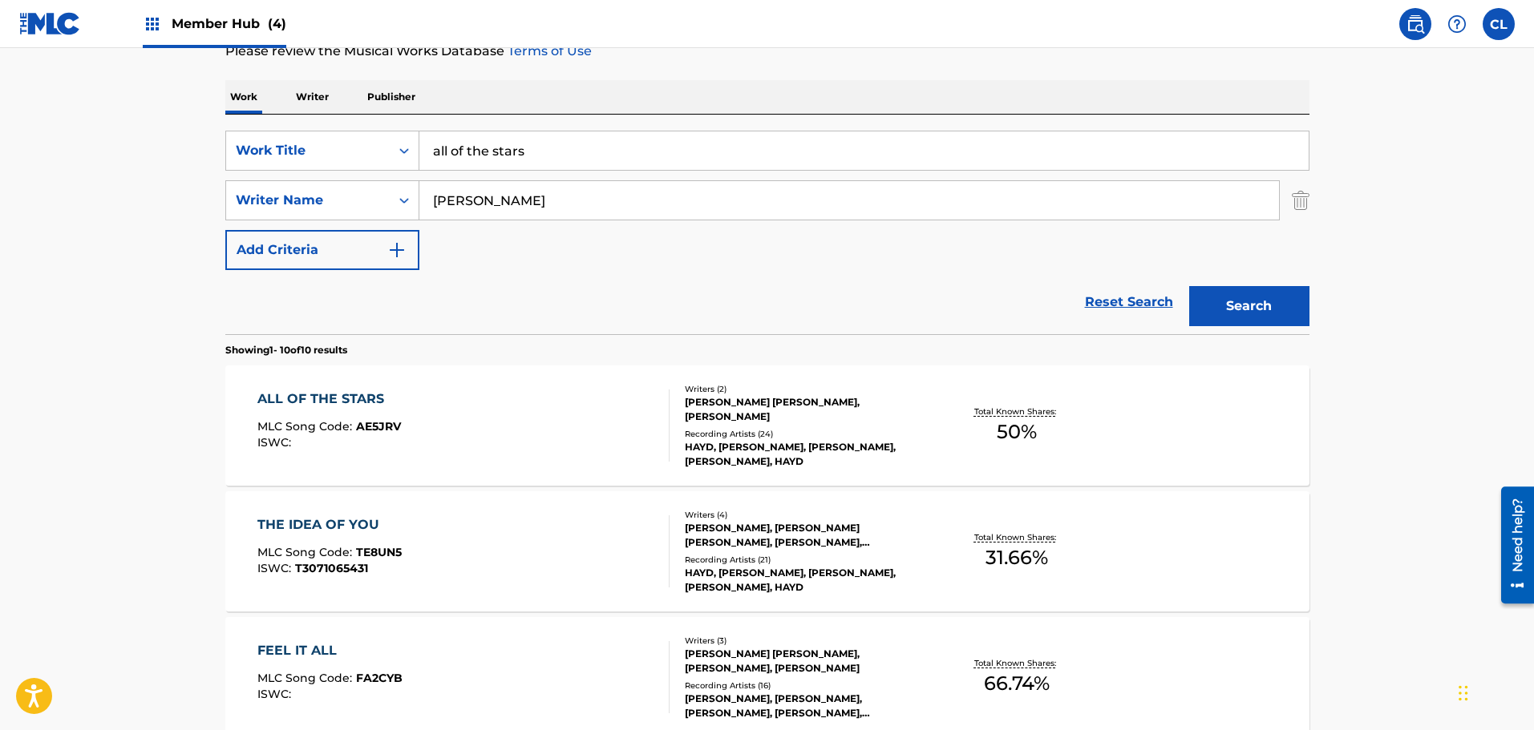
scroll to position [258, 0]
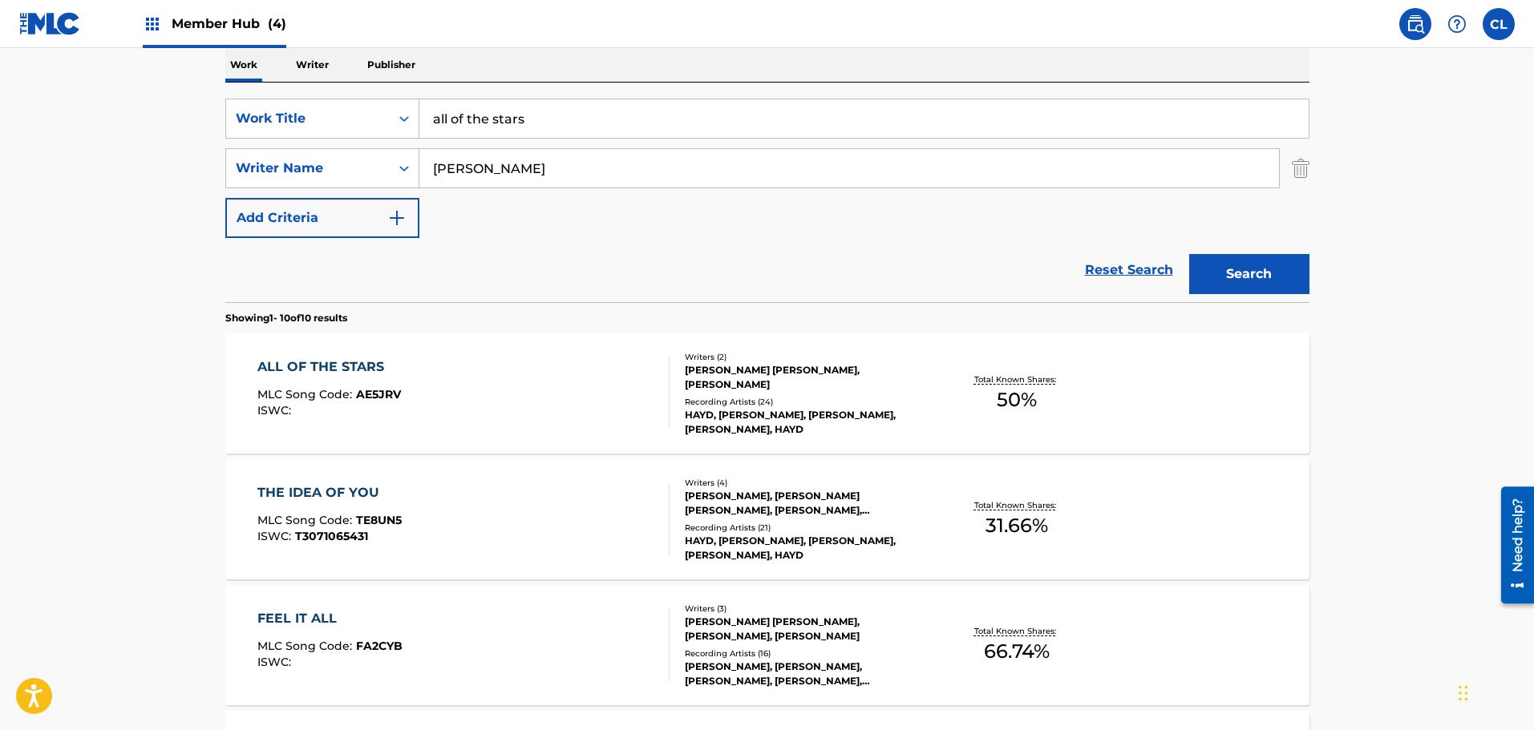
click at [561, 389] on div "ALL OF THE STARS MLC Song Code : AE5JRV ISWC :" at bounding box center [463, 394] width 412 height 72
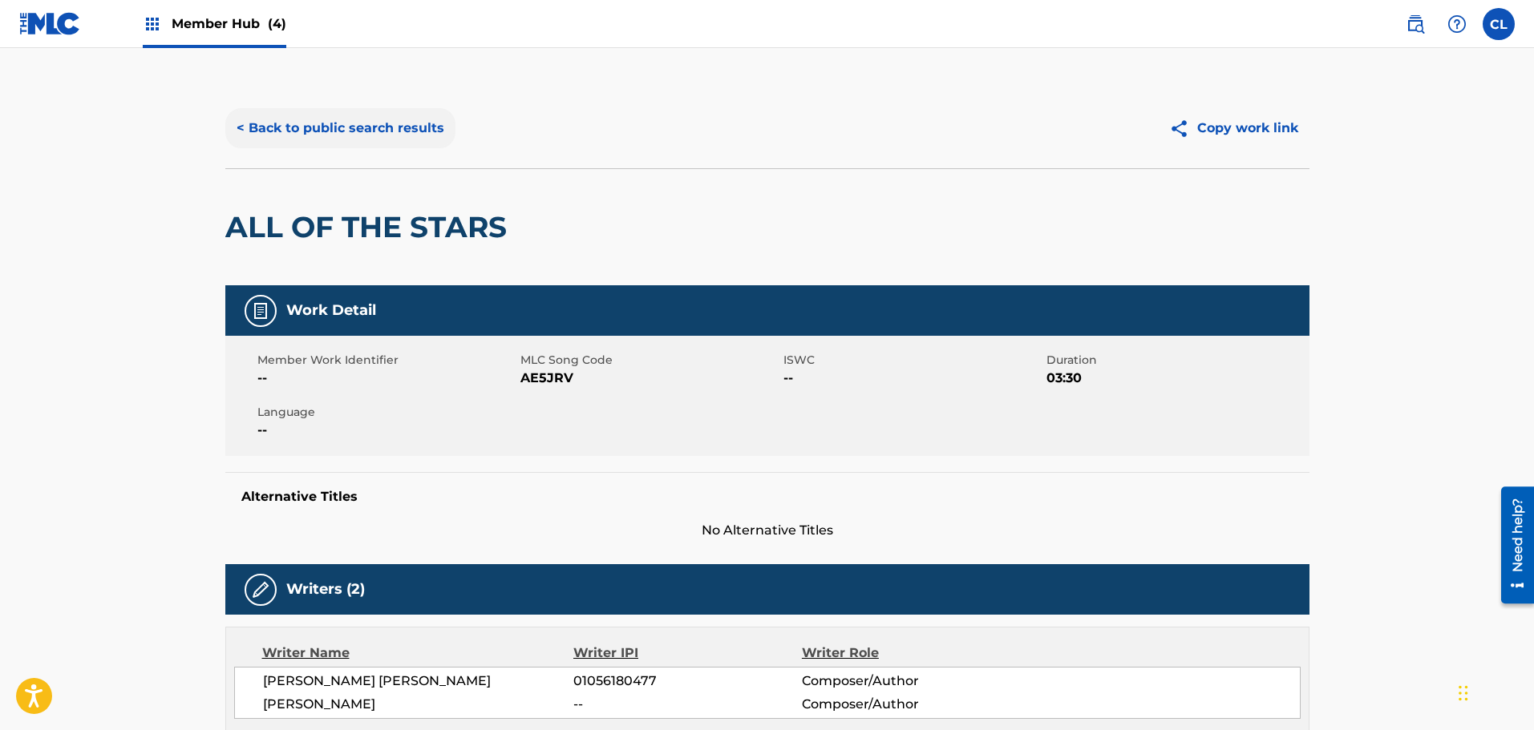
click at [392, 138] on button "< Back to public search results" at bounding box center [340, 128] width 230 height 40
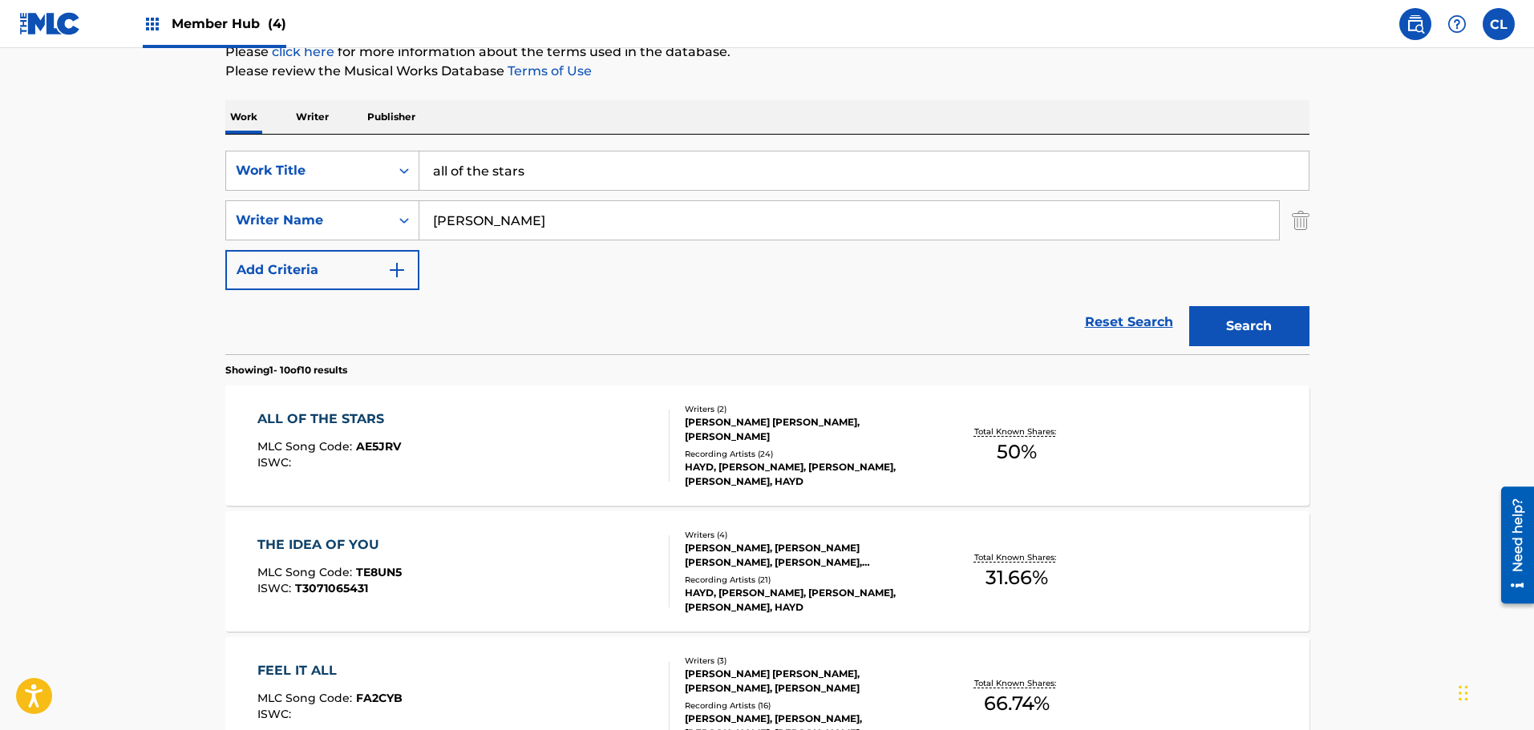
scroll to position [178, 0]
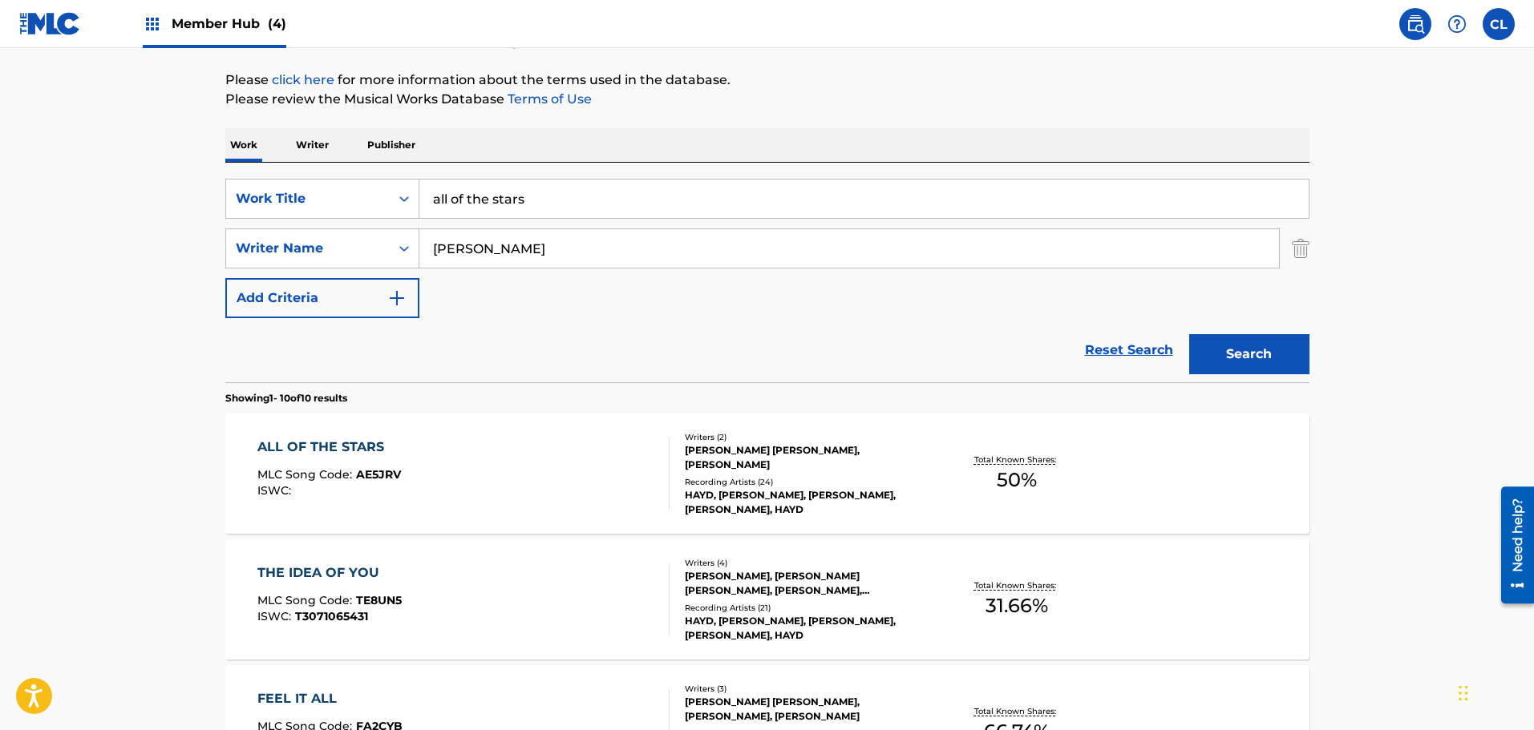
drag, startPoint x: 582, startPoint y: 201, endPoint x: 169, endPoint y: 232, distance: 414.0
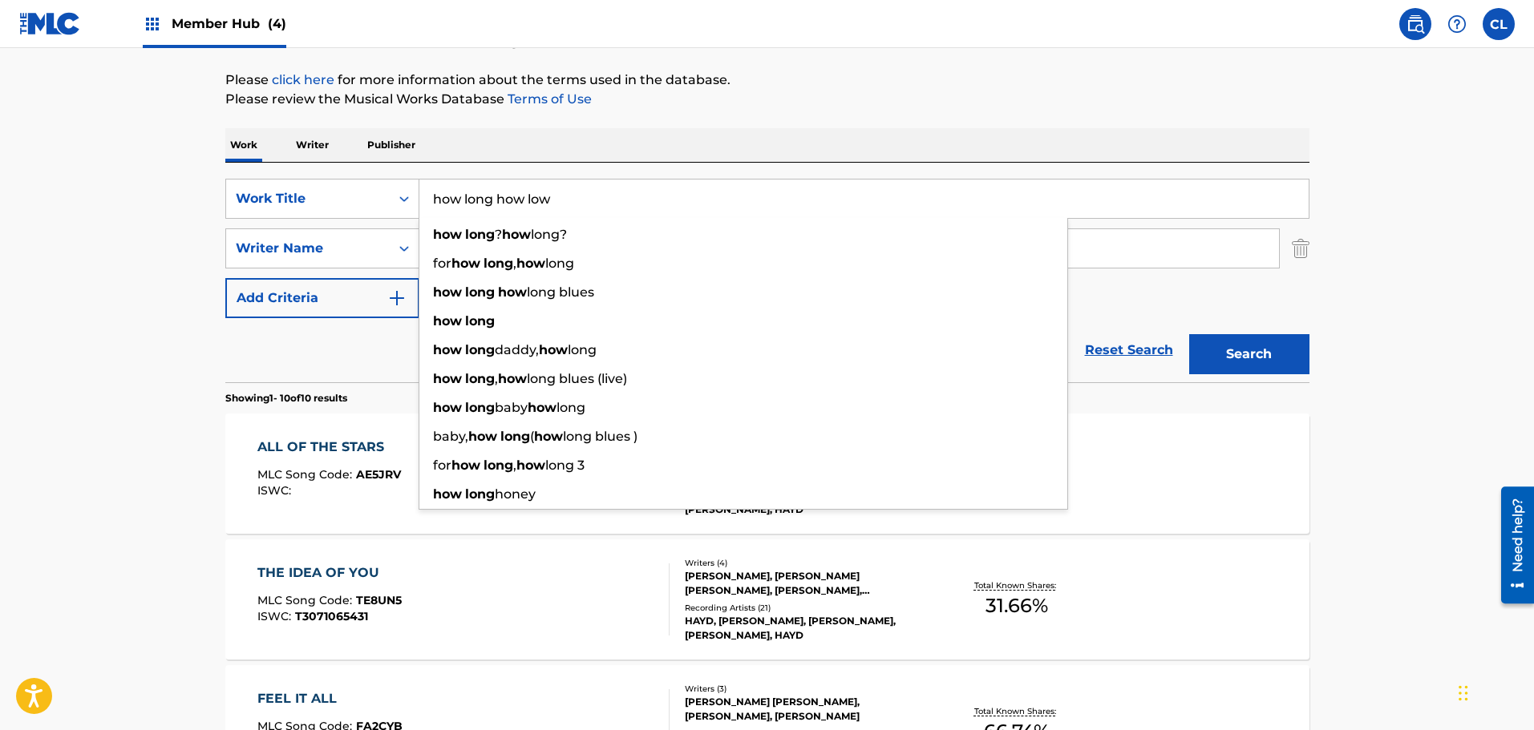
type input "how long how low"
click at [1189, 334] on button "Search" at bounding box center [1249, 354] width 120 height 40
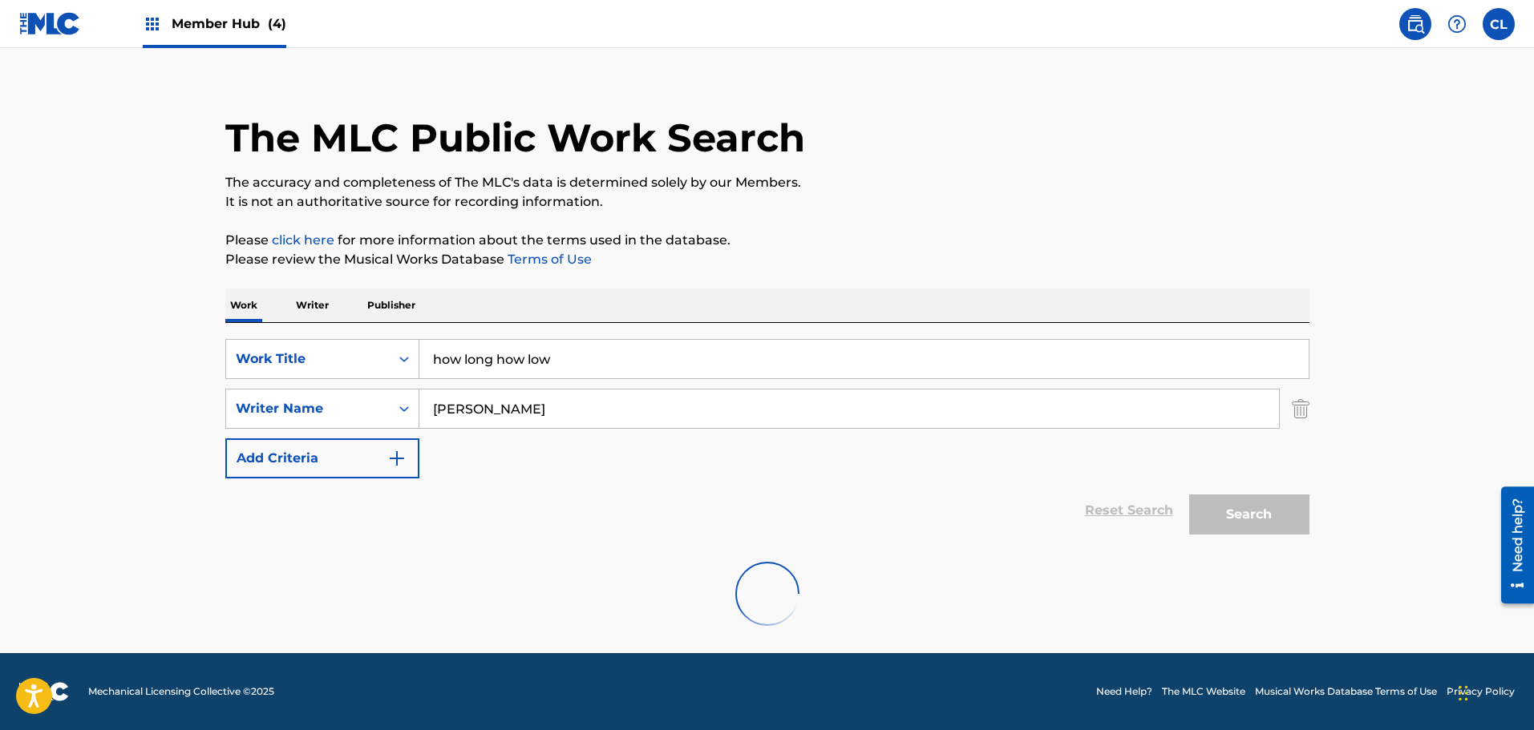
scroll to position [18, 0]
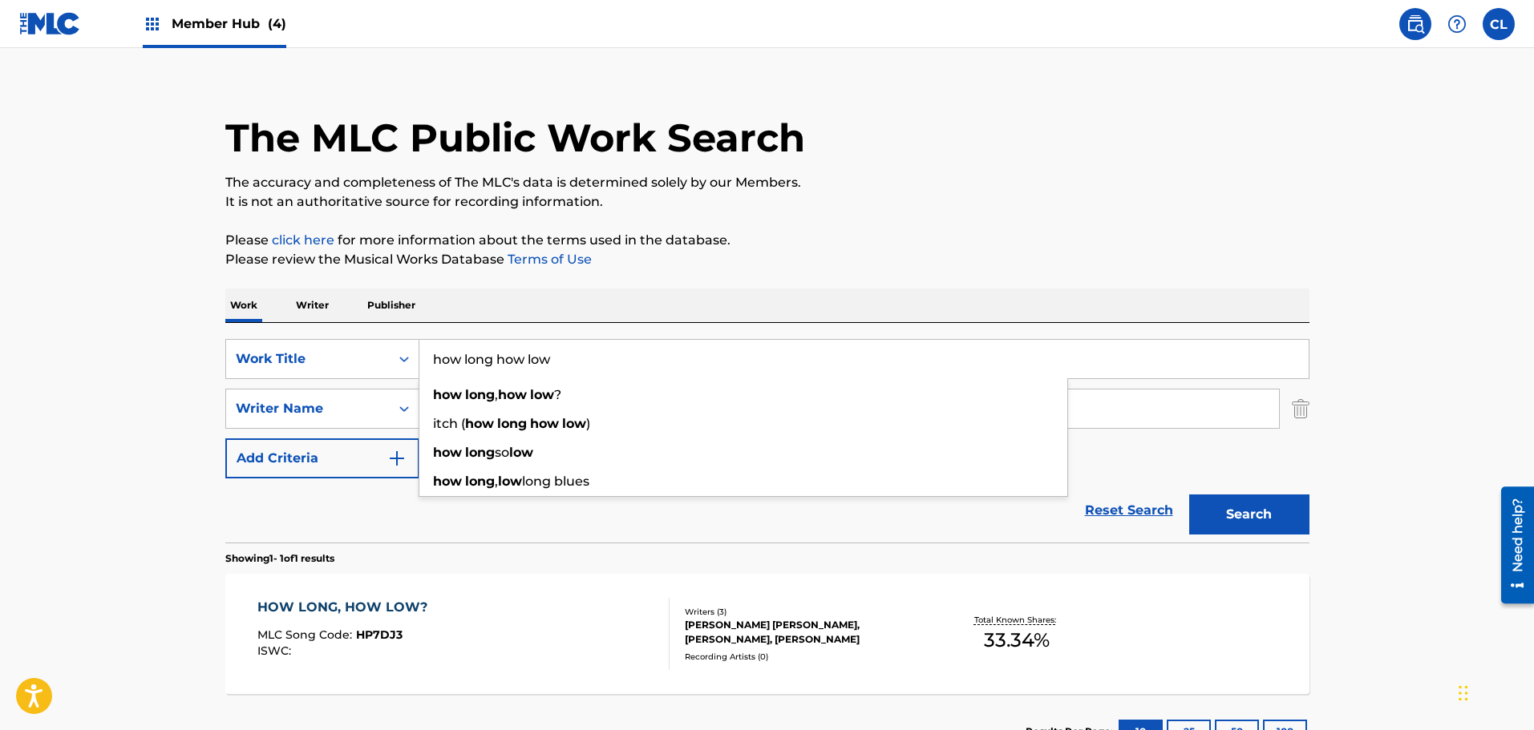
click at [391, 608] on div "HOW LONG, HOW LOW?" at bounding box center [346, 607] width 178 height 19
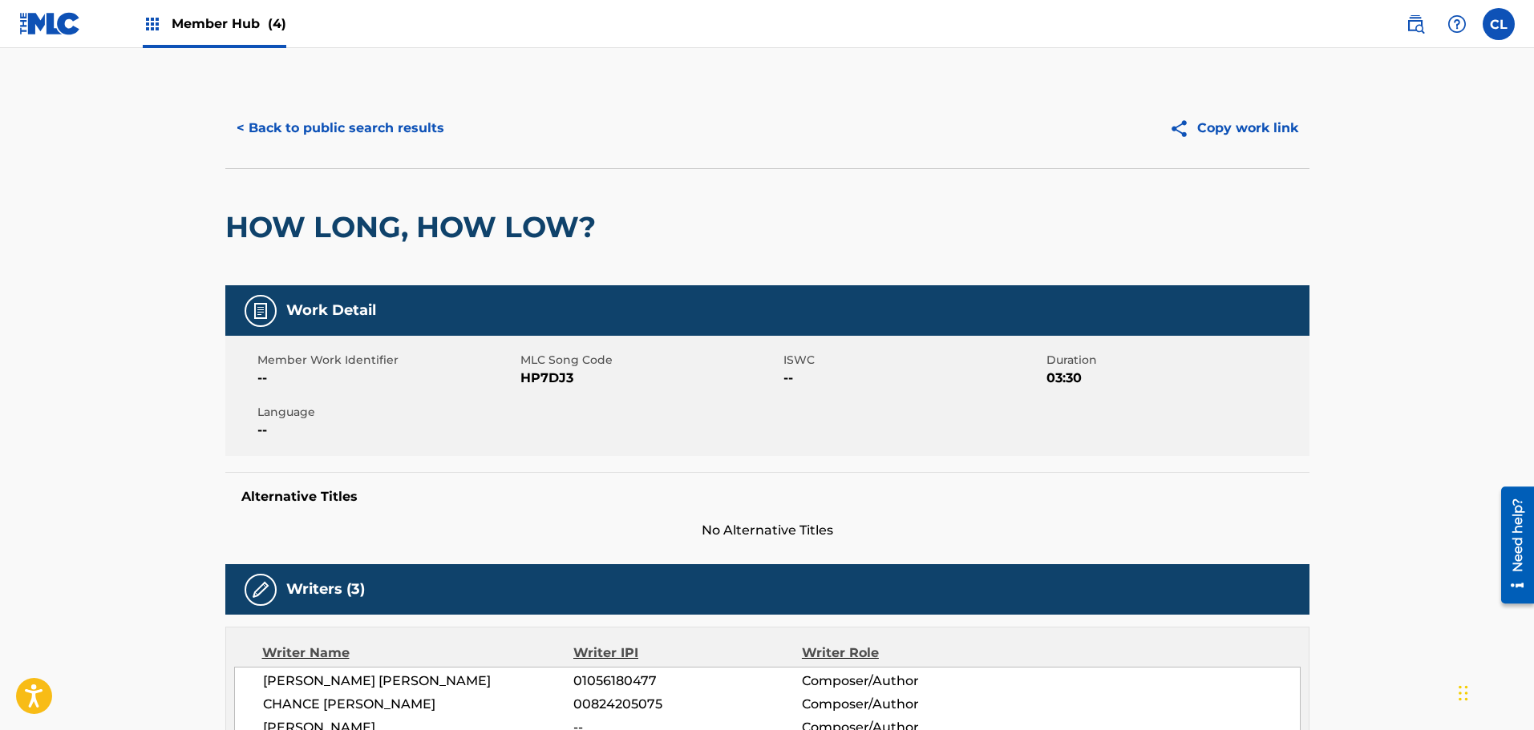
click at [555, 370] on span "HP7DJ3" at bounding box center [649, 378] width 259 height 19
copy span "HP7DJ3"
click at [349, 119] on button "< Back to public search results" at bounding box center [340, 128] width 230 height 40
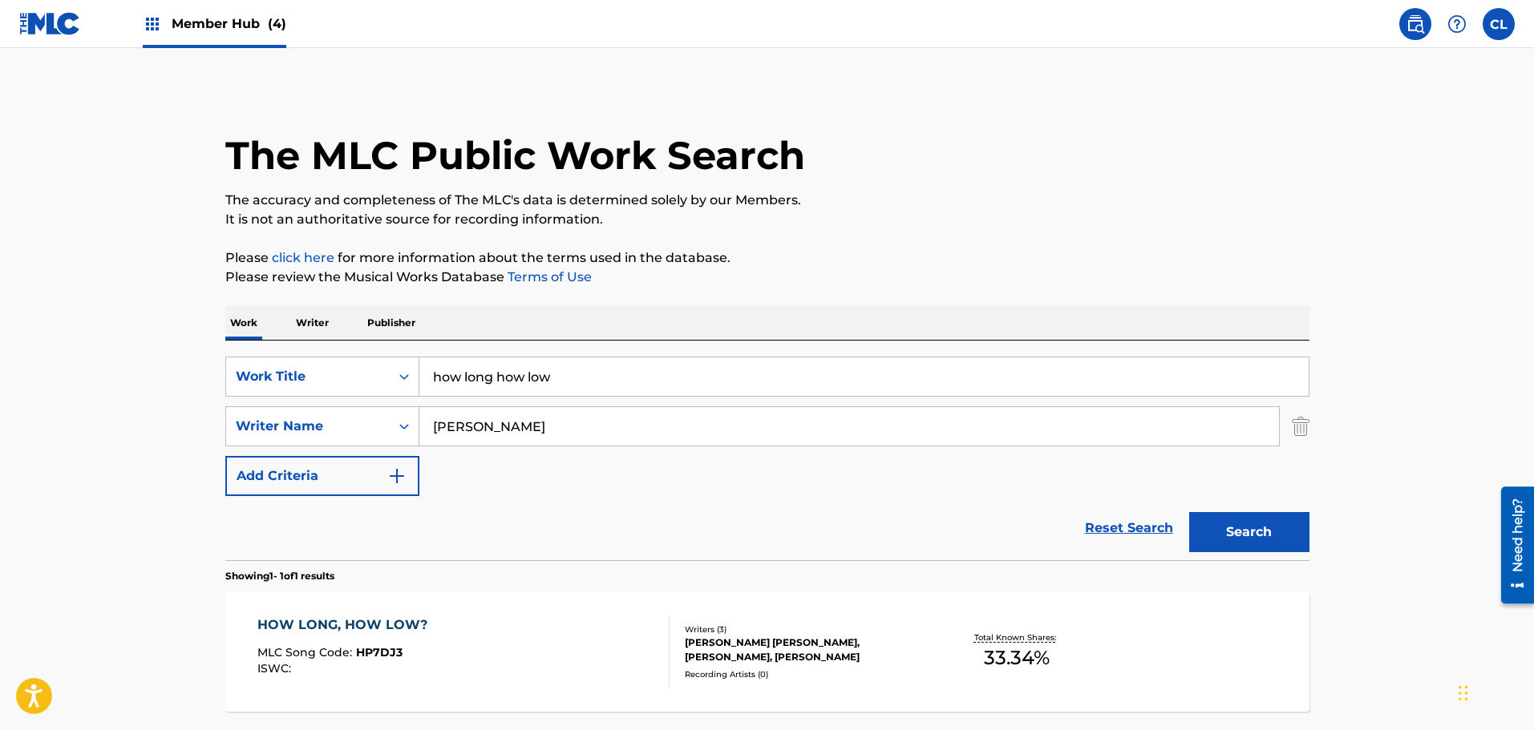
scroll to position [18, 0]
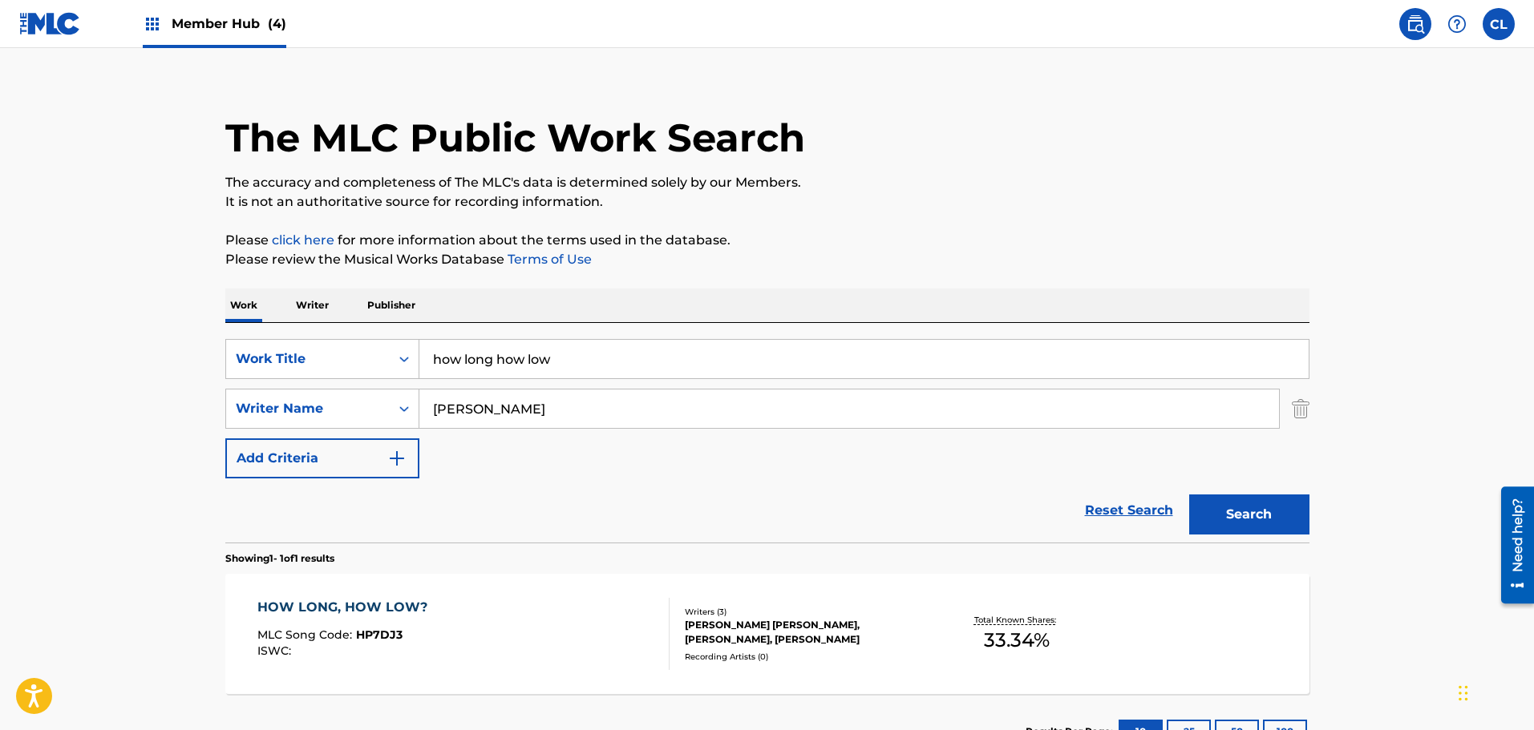
drag, startPoint x: 579, startPoint y: 368, endPoint x: 214, endPoint y: 390, distance: 365.4
click at [214, 390] on div "The MLC Public Work Search The accuracy and completeness of The MLC's data is d…" at bounding box center [767, 420] width 1122 height 699
paste input "Airplane Mode"
type input "Airplane Mode"
click at [1189, 495] on button "Search" at bounding box center [1249, 515] width 120 height 40
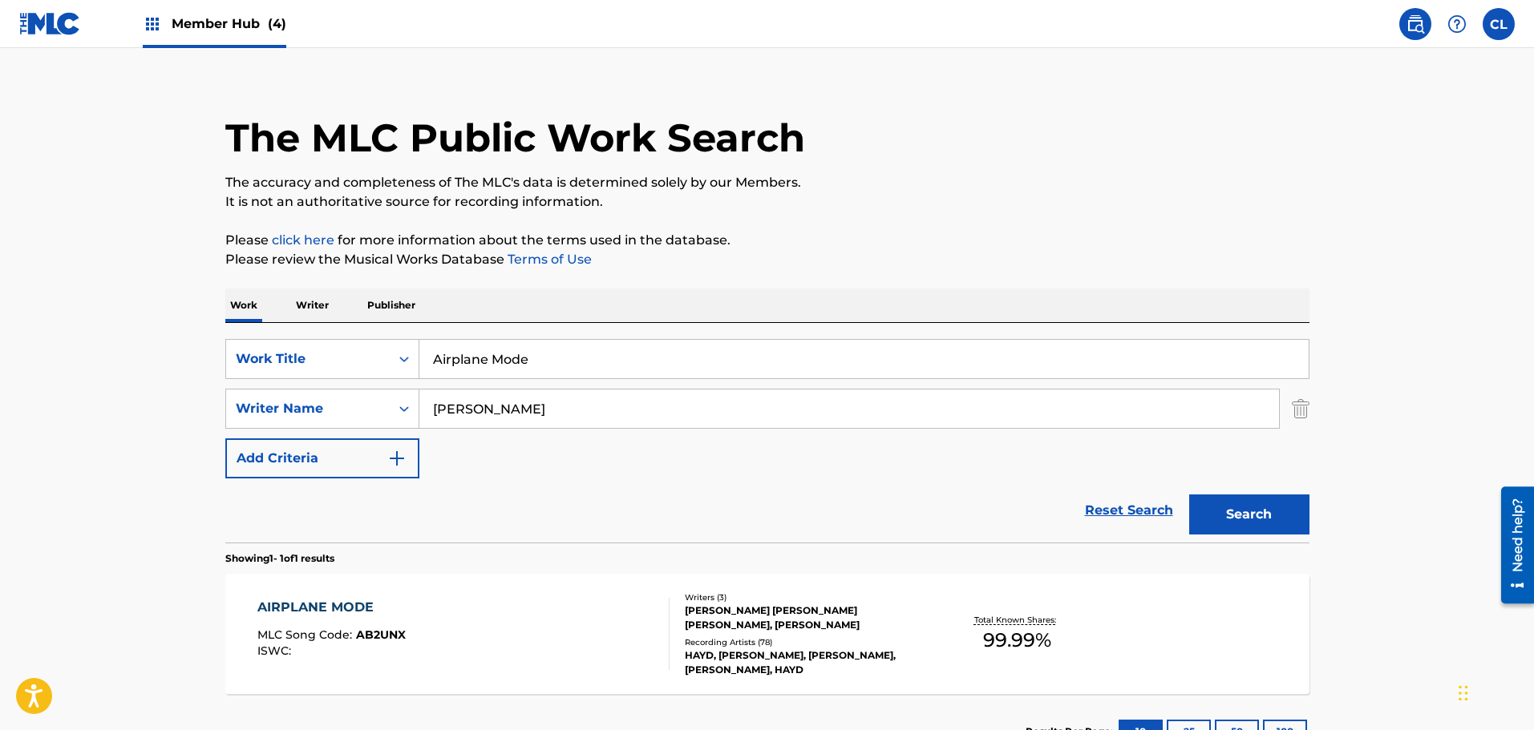
click at [156, 619] on main "The MLC Public Work Search The accuracy and completeness of The MLC's data is d…" at bounding box center [767, 403] width 1534 height 747
click at [299, 608] on div "AIRPLANE MODE" at bounding box center [331, 607] width 148 height 19
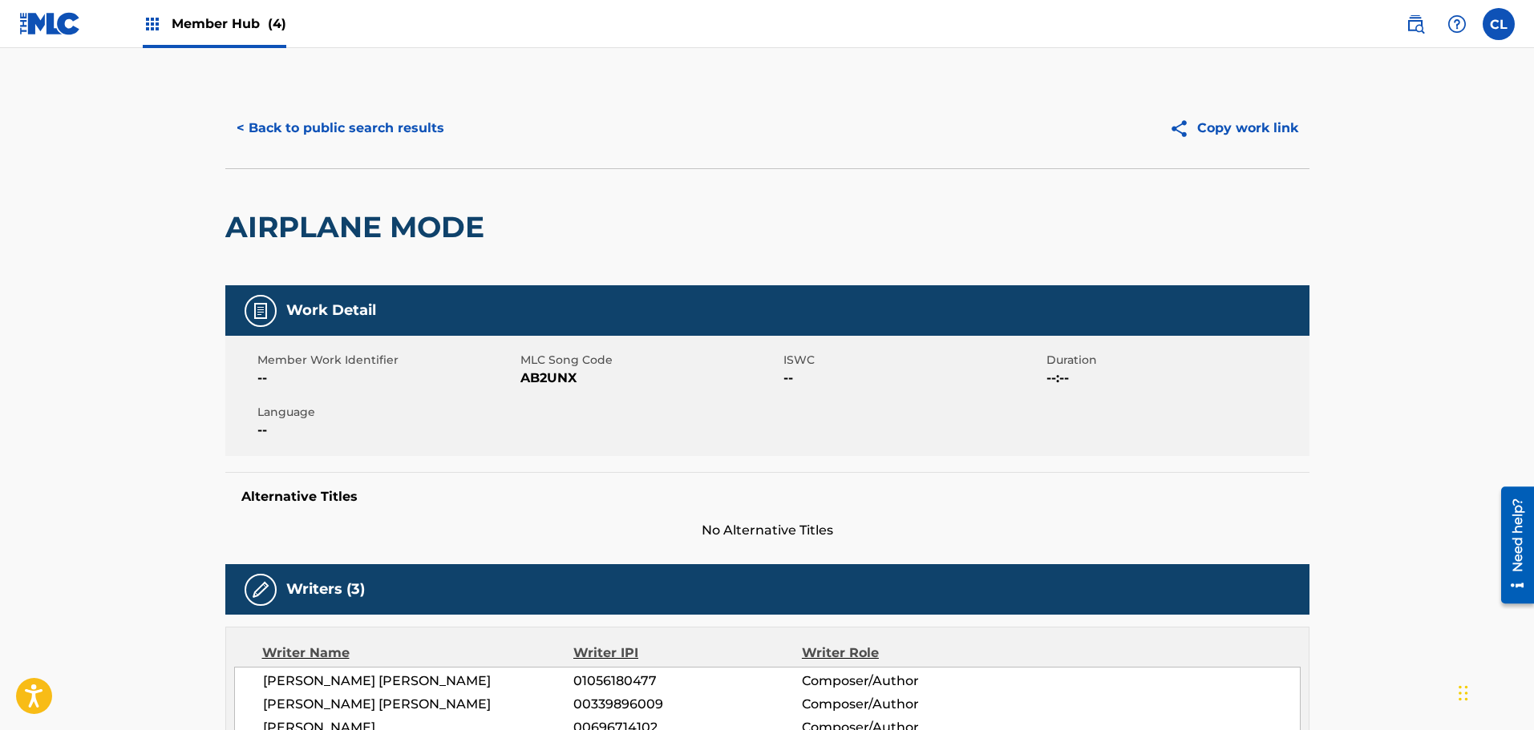
click at [533, 378] on span "AB2UNX" at bounding box center [649, 378] width 259 height 19
copy span "AB2UNX"
drag, startPoint x: 382, startPoint y: 131, endPoint x: 390, endPoint y: 138, distance: 10.2
click at [382, 131] on button "< Back to public search results" at bounding box center [340, 128] width 230 height 40
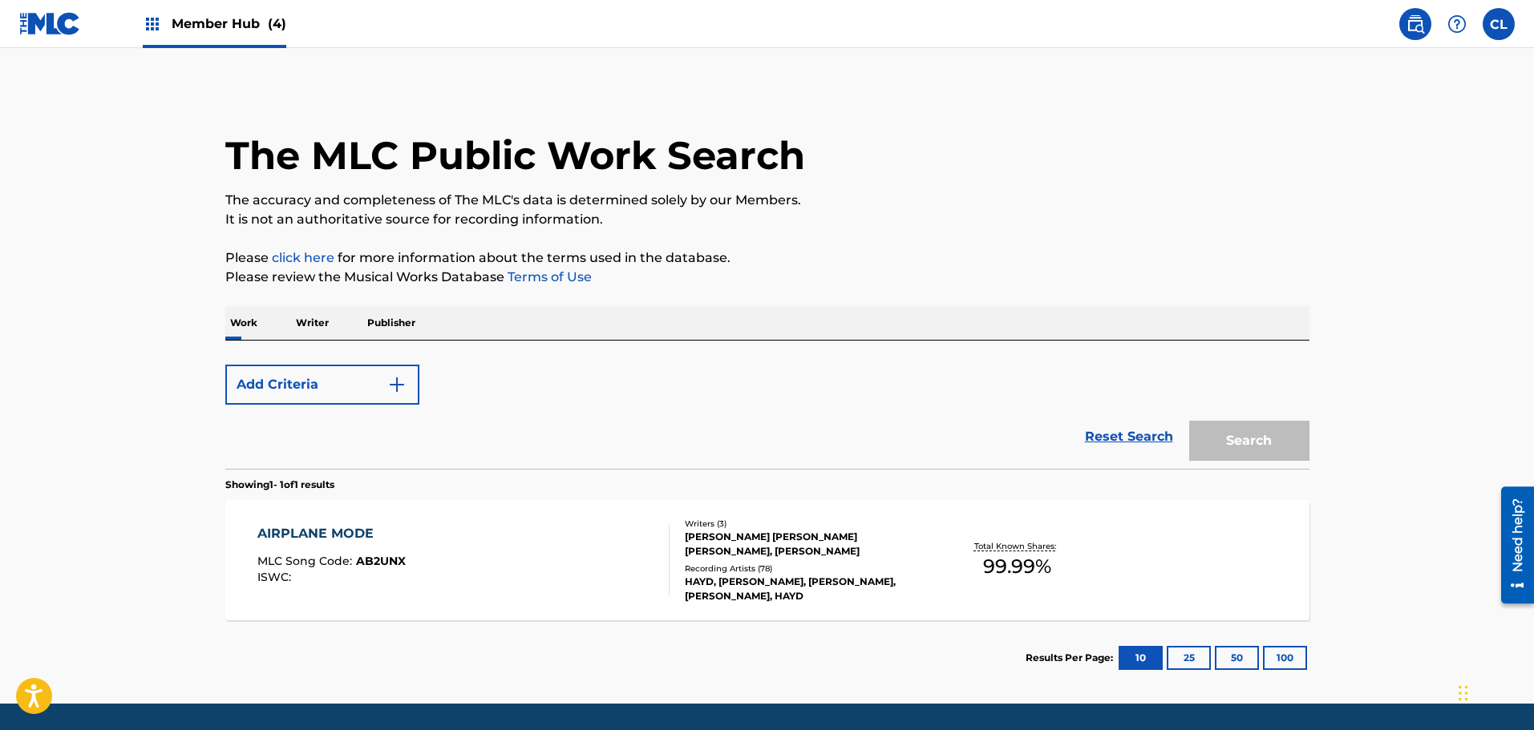
scroll to position [18, 0]
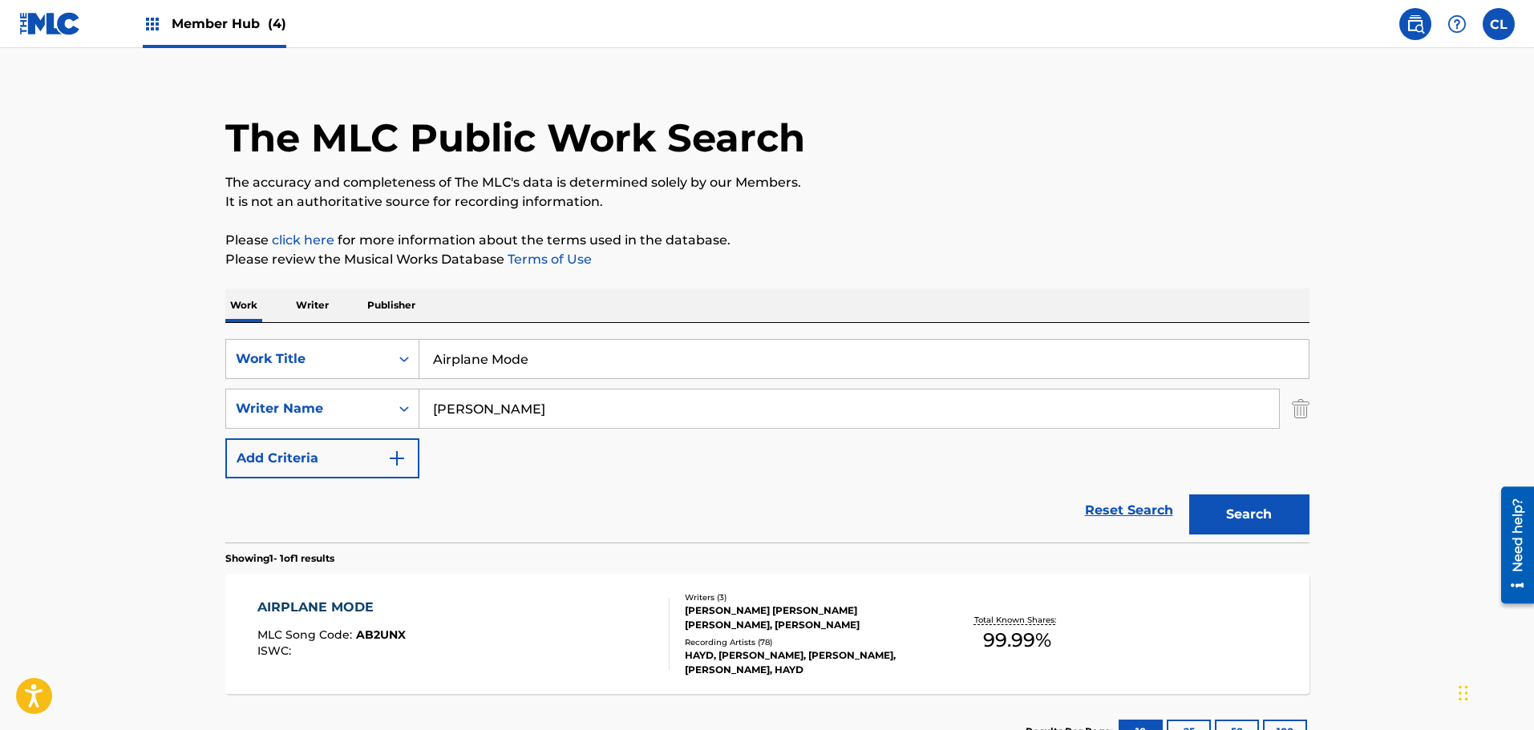
drag, startPoint x: 616, startPoint y: 365, endPoint x: 208, endPoint y: 373, distance: 407.3
click at [208, 373] on div "The MLC Public Work Search The accuracy and completeness of The MLC's data is d…" at bounding box center [767, 420] width 1122 height 699
type input "lost"
click at [1189, 495] on button "Search" at bounding box center [1249, 515] width 120 height 40
click at [106, 563] on main "The MLC Public Work Search The accuracy and completeness of The MLC's data is d…" at bounding box center [767, 403] width 1534 height 747
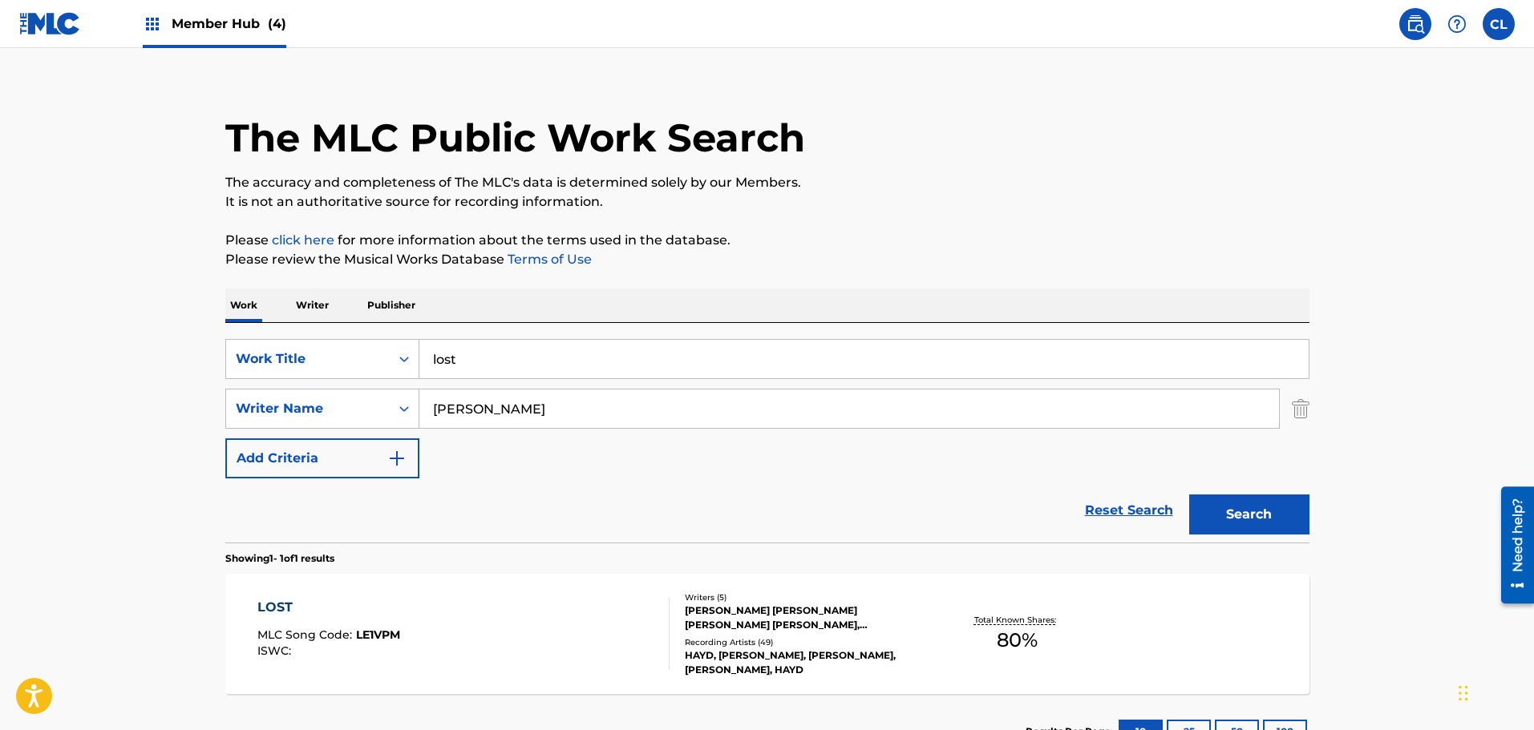
click at [291, 603] on div "LOST" at bounding box center [328, 607] width 143 height 19
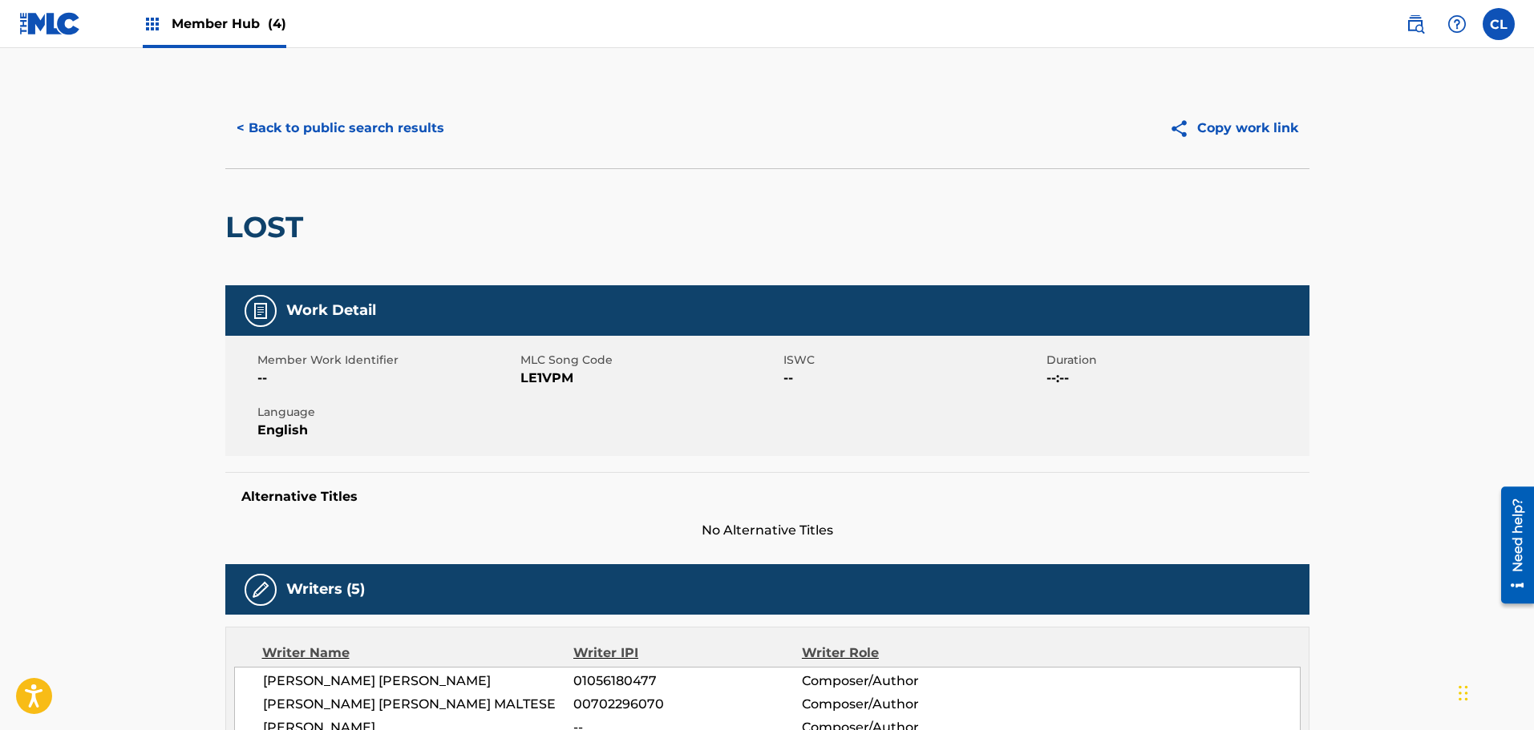
click at [541, 385] on span "LE1VPM" at bounding box center [649, 378] width 259 height 19
click at [542, 385] on span "LE1VPM" at bounding box center [649, 378] width 259 height 19
copy span "LE1VPM"
